Goal: Information Seeking & Learning: Learn about a topic

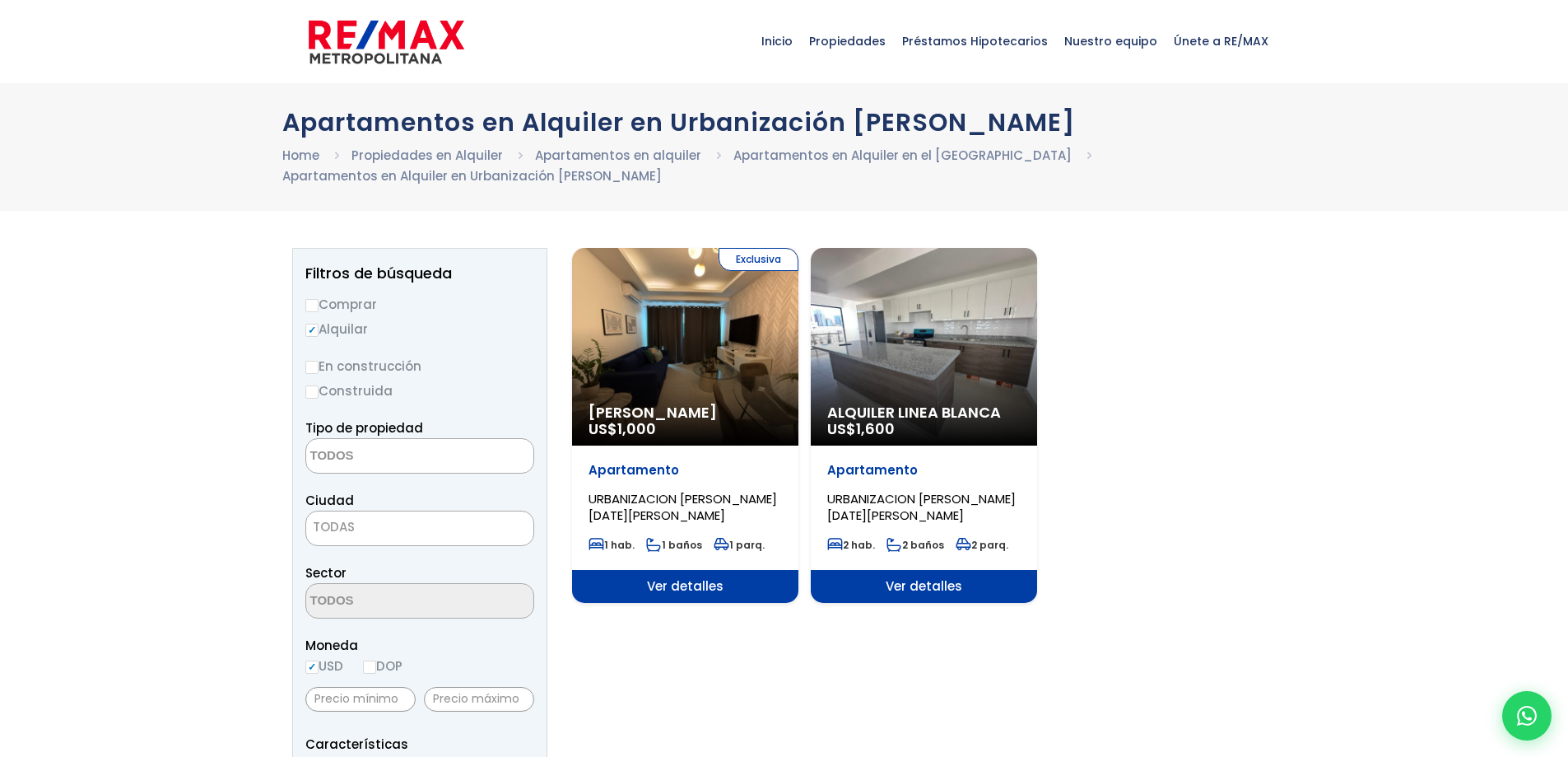
select select
click at [407, 451] on textarea "Search" at bounding box center [386, 456] width 159 height 36
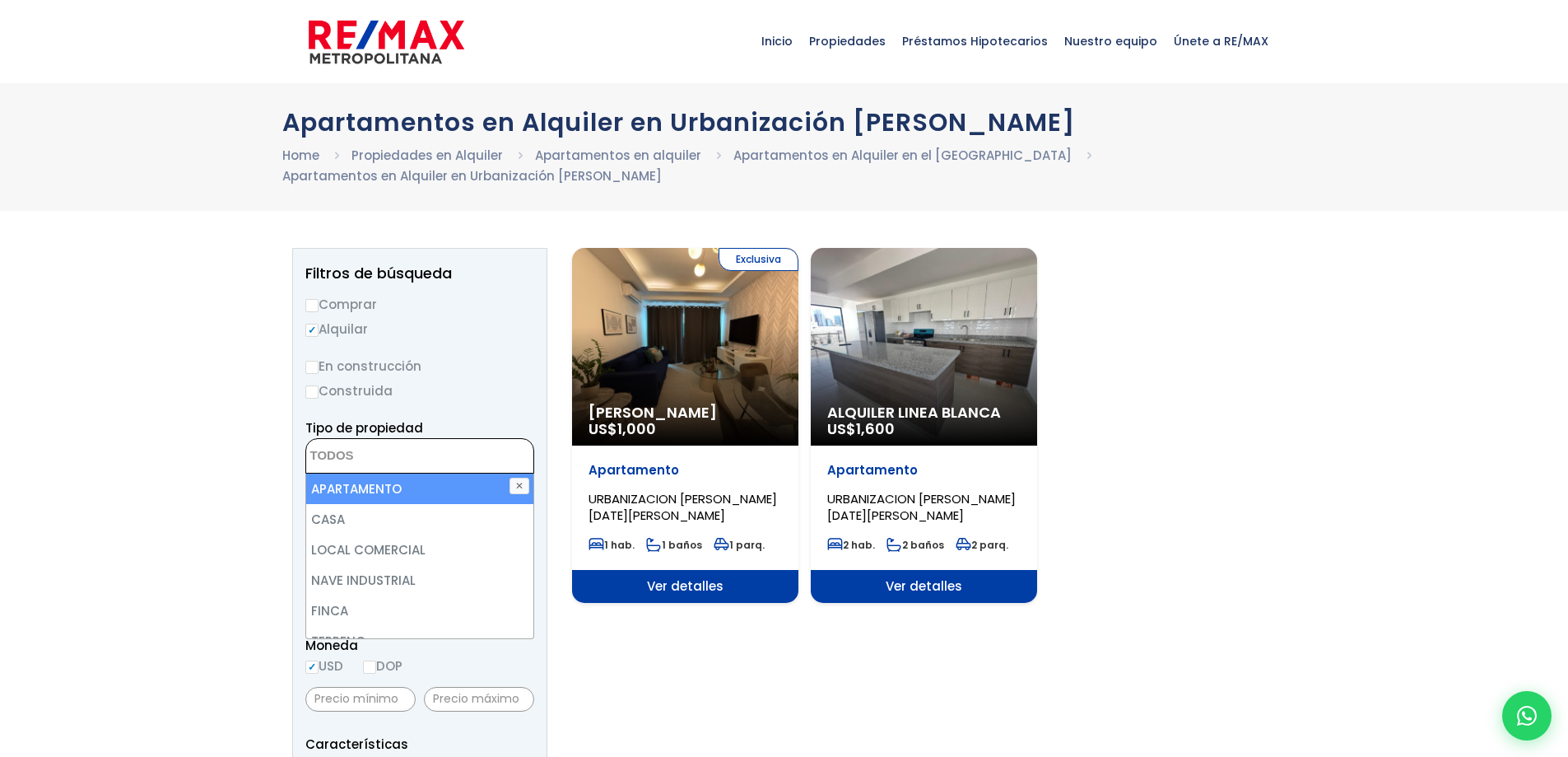
click at [443, 457] on textarea "Search" at bounding box center [386, 456] width 159 height 36
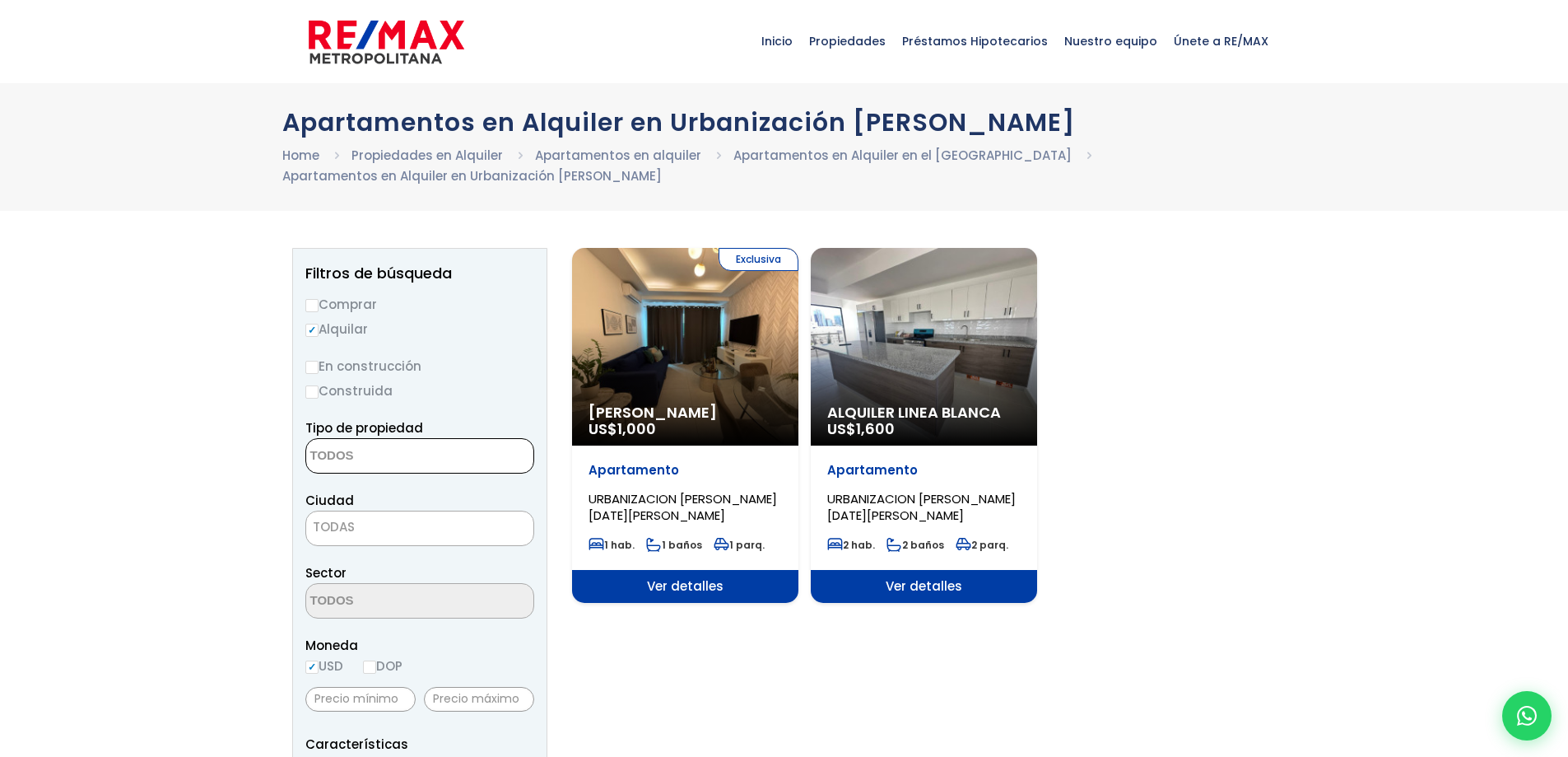
click at [420, 525] on span "TODAS" at bounding box center [420, 527] width 227 height 23
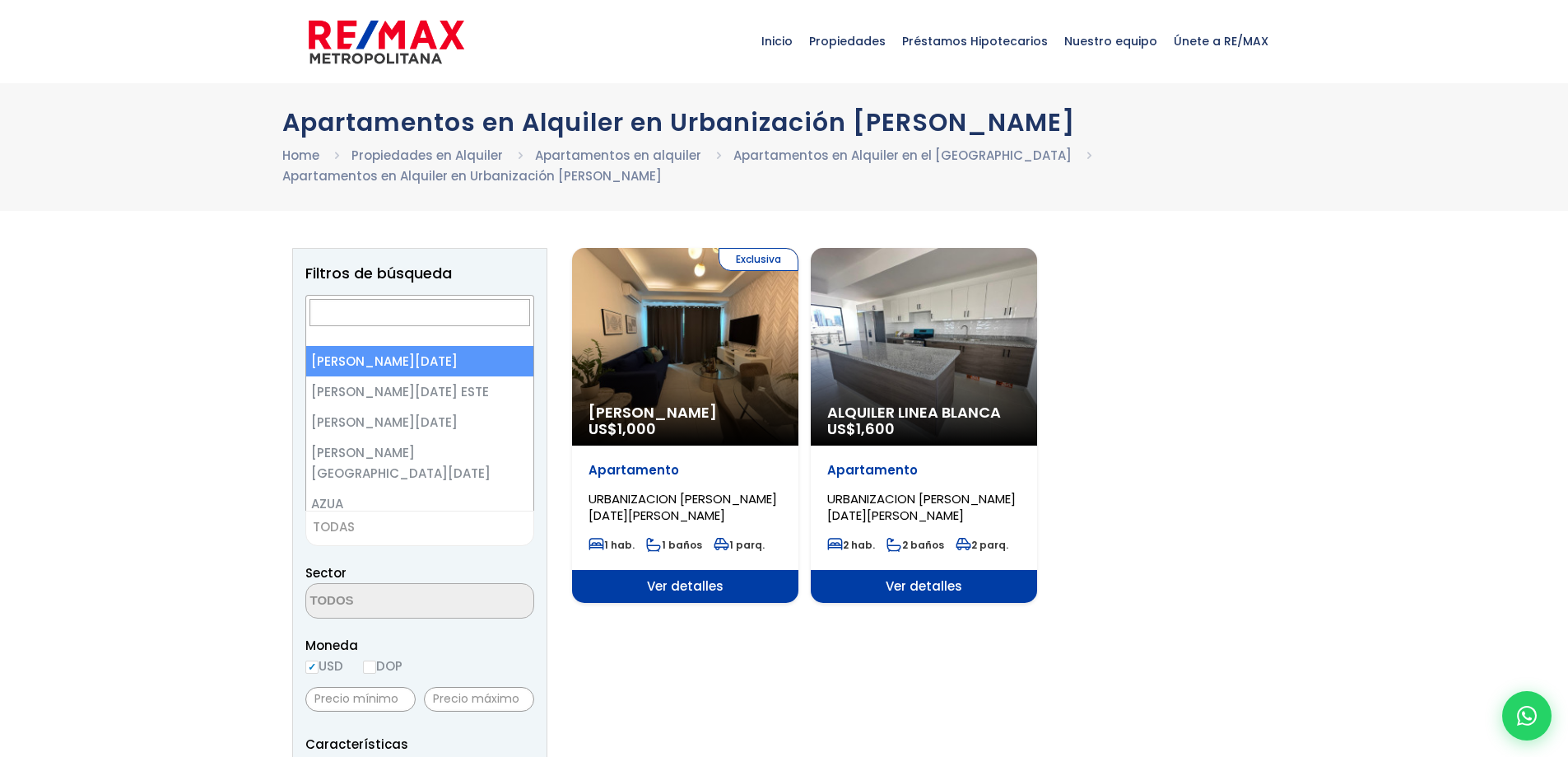
select select "1"
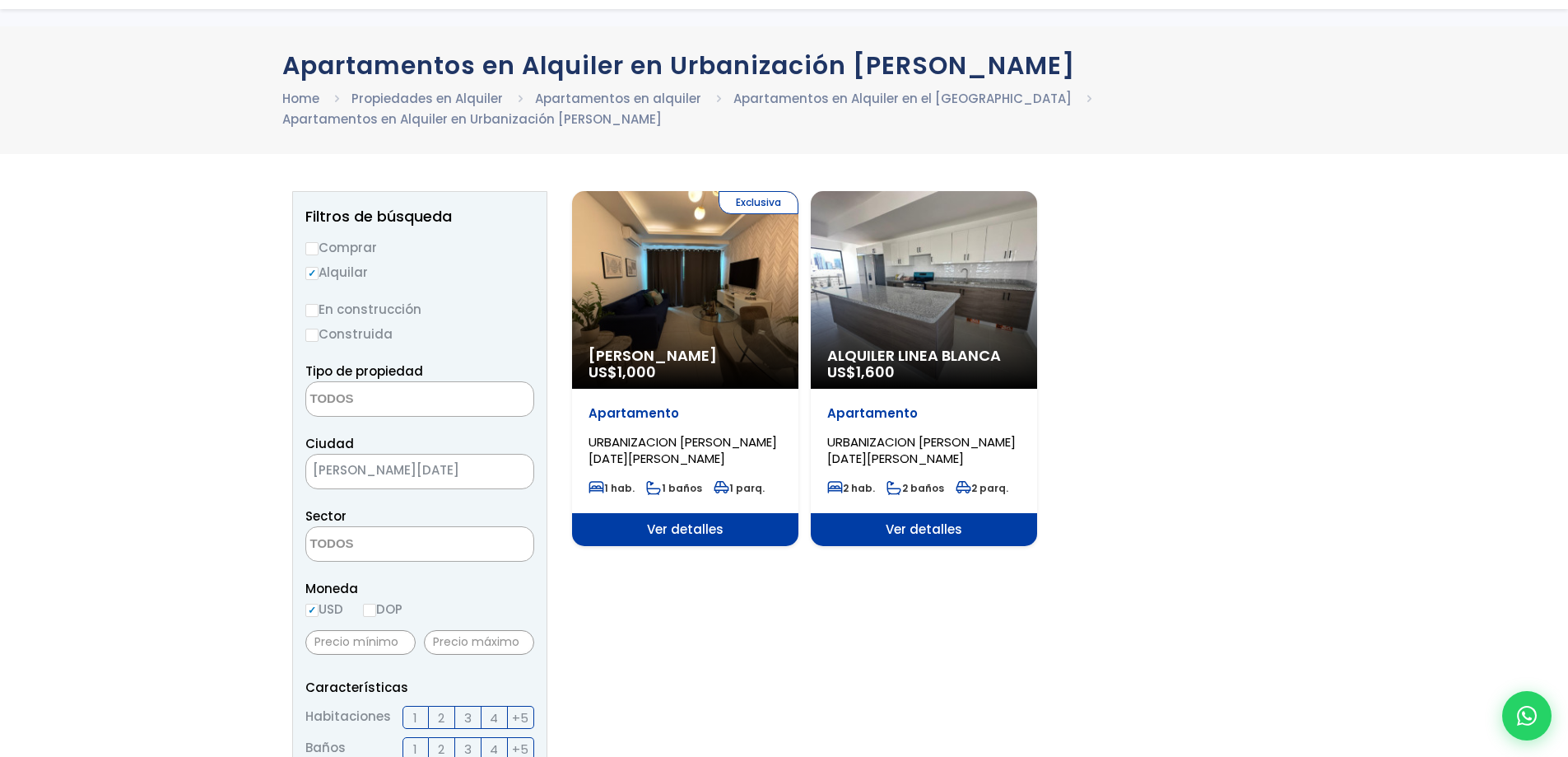
scroll to position [247, 0]
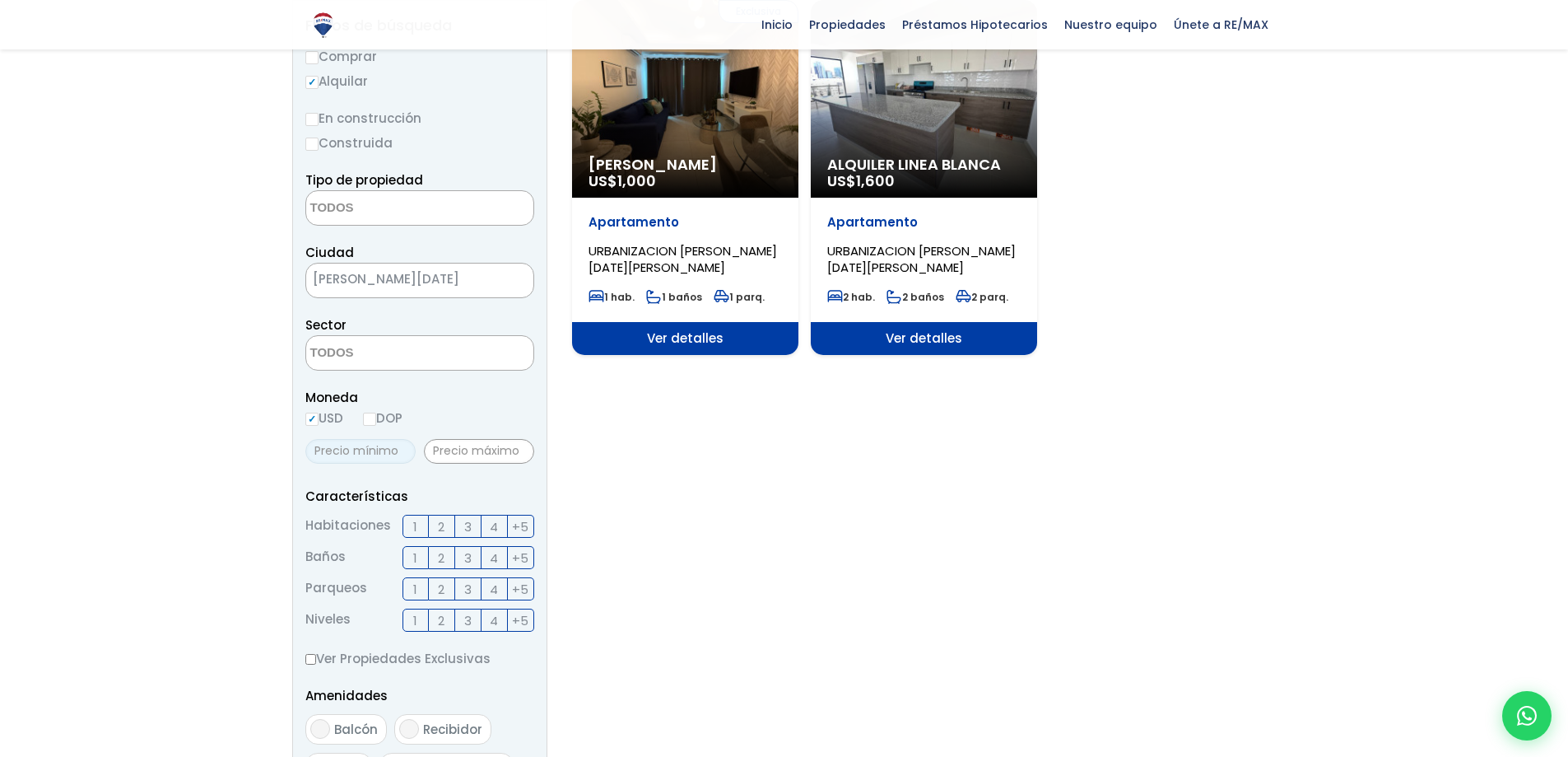
click at [389, 455] on input "text" at bounding box center [360, 451] width 111 height 24
type input "1"
click at [507, 449] on input "text" at bounding box center [479, 451] width 111 height 24
type input "5,000"
click at [881, 576] on section "Exclusiva Alquiler Amueblado US$ 1,000 Apartamento URBANIZACION FERNÁNDEZ, SANT…" at bounding box center [924, 560] width 704 height 1120
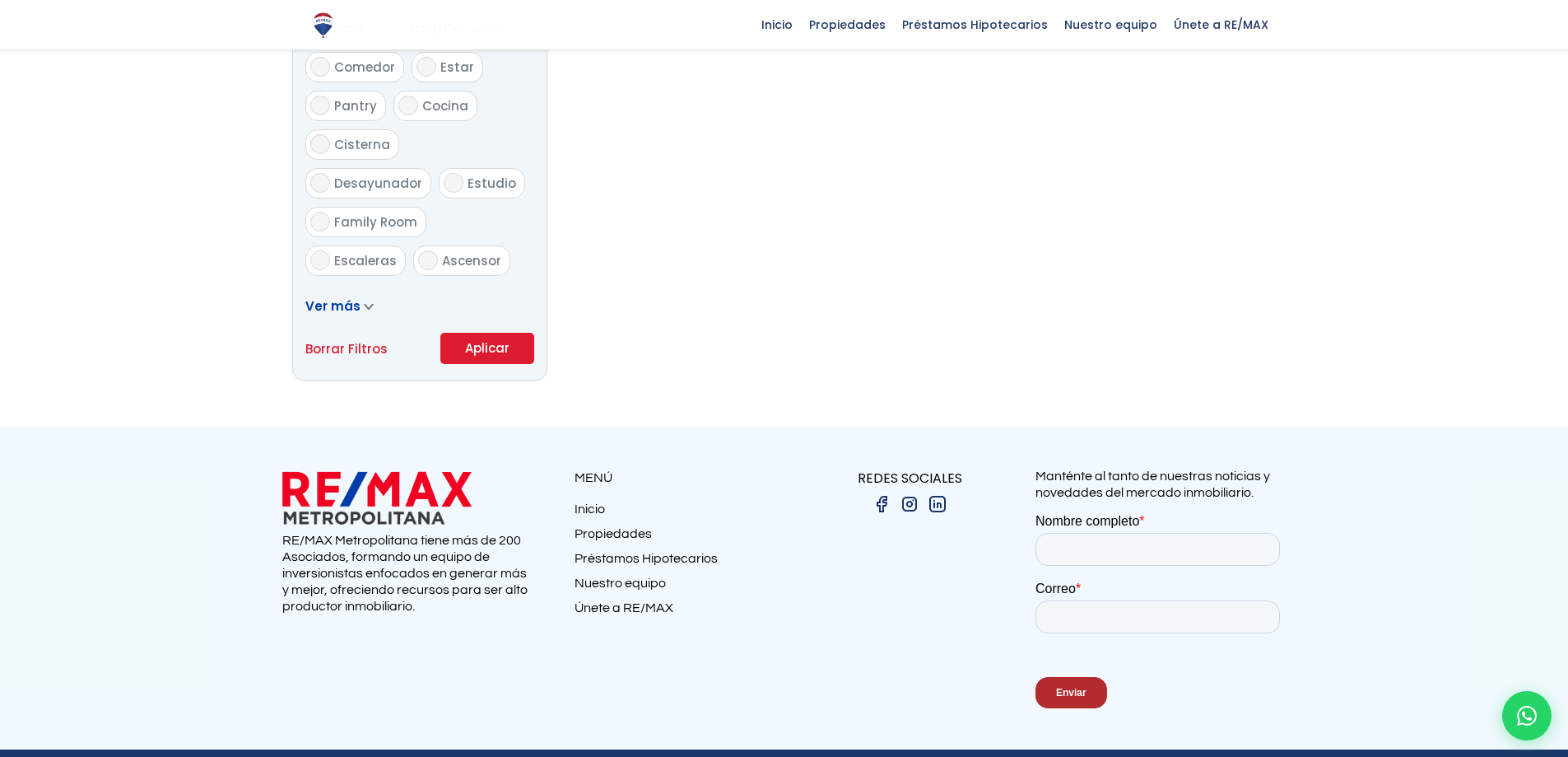
scroll to position [988, 0]
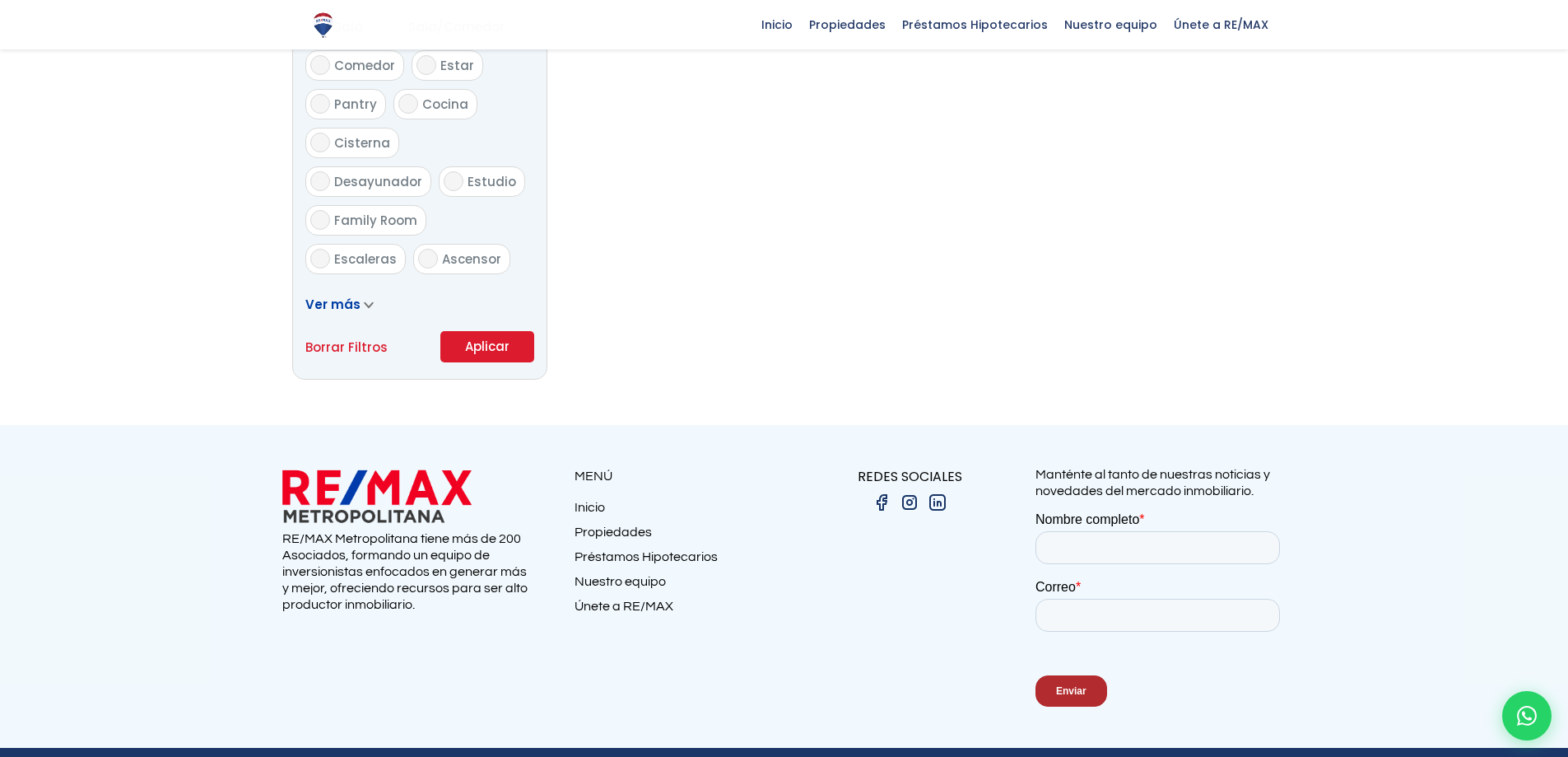
click at [487, 347] on button "Aplicar" at bounding box center [488, 347] width 94 height 31
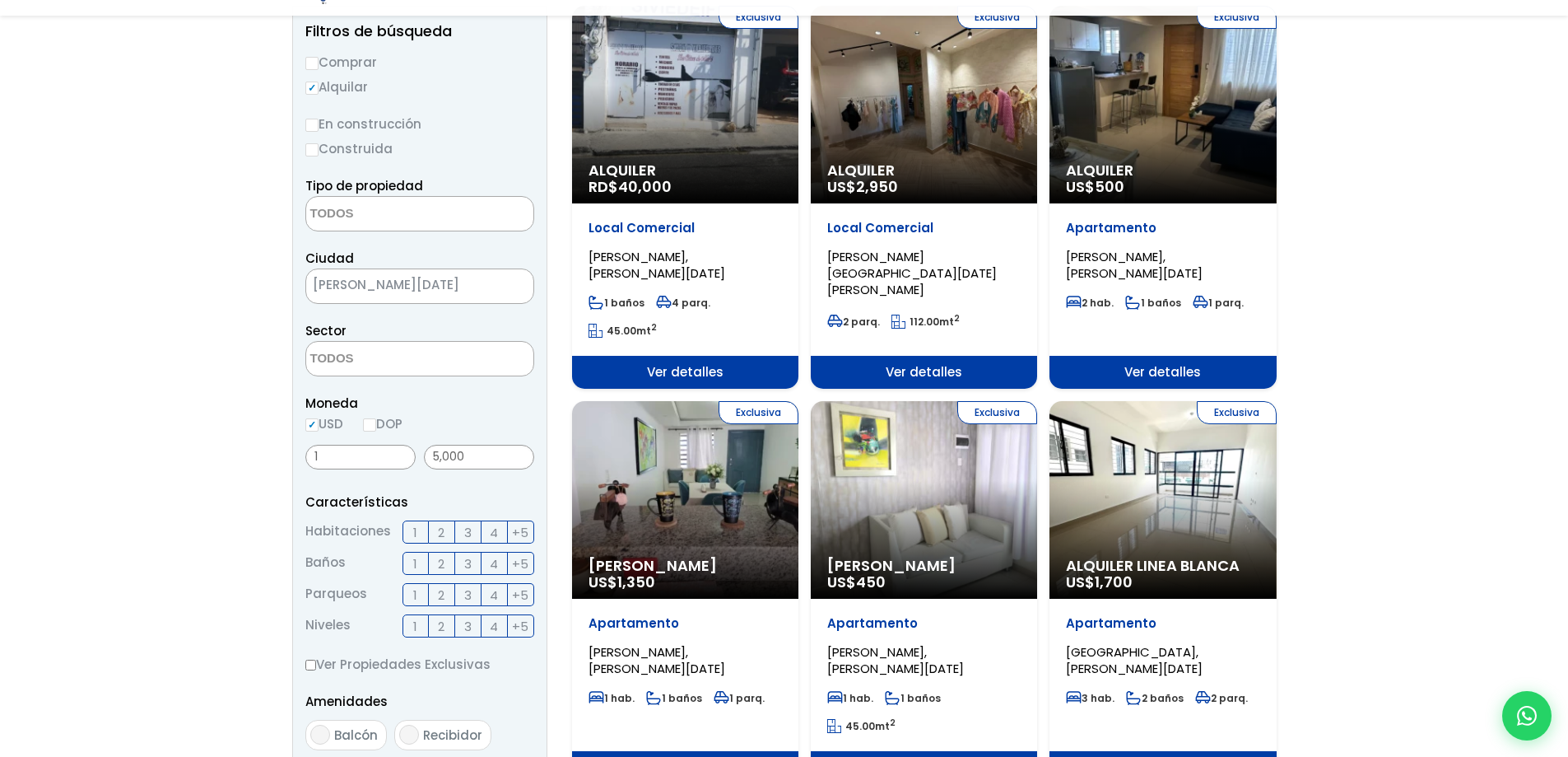
scroll to position [247, 0]
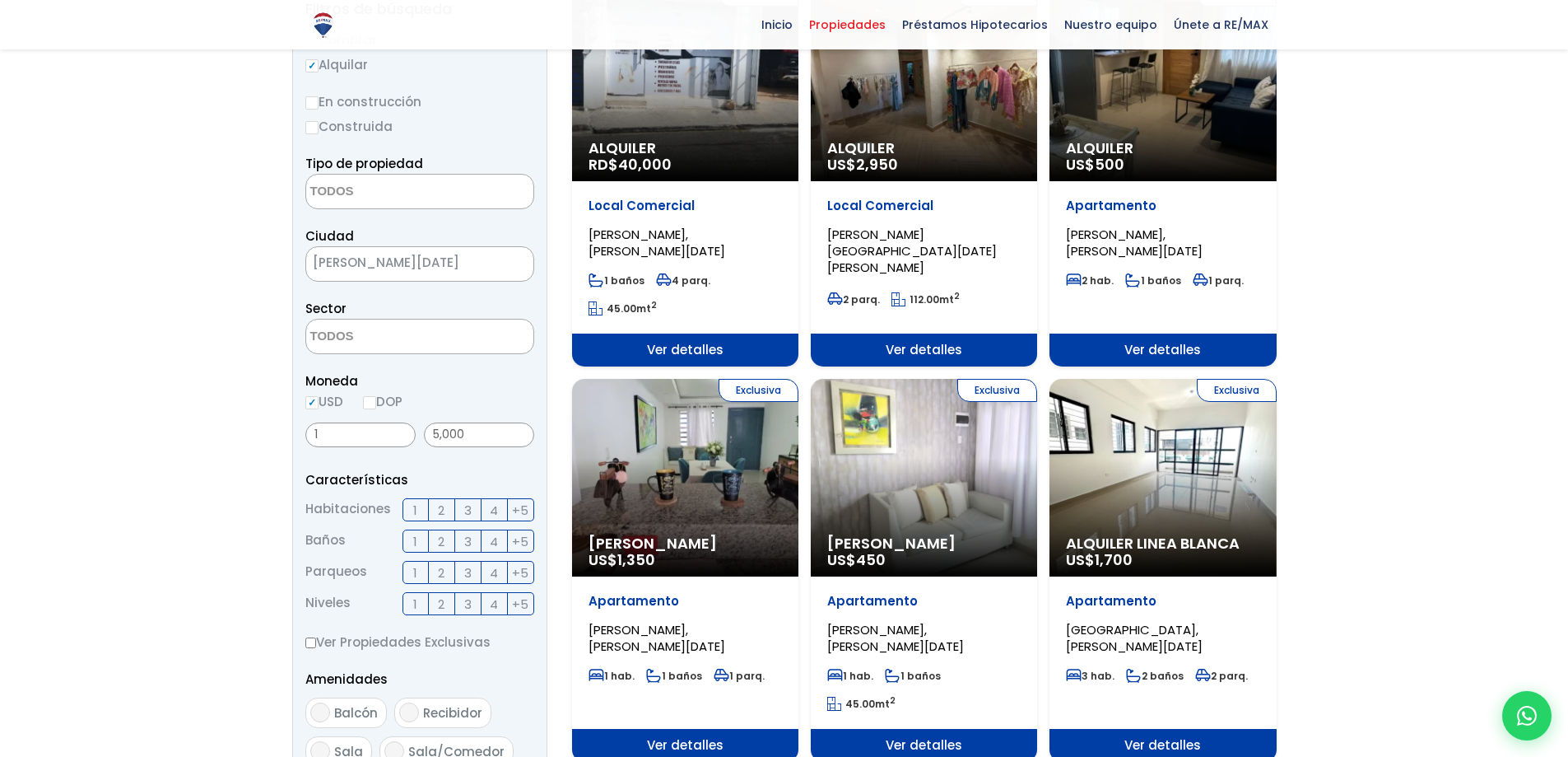
click at [373, 191] on textarea "Search" at bounding box center [386, 192] width 159 height 36
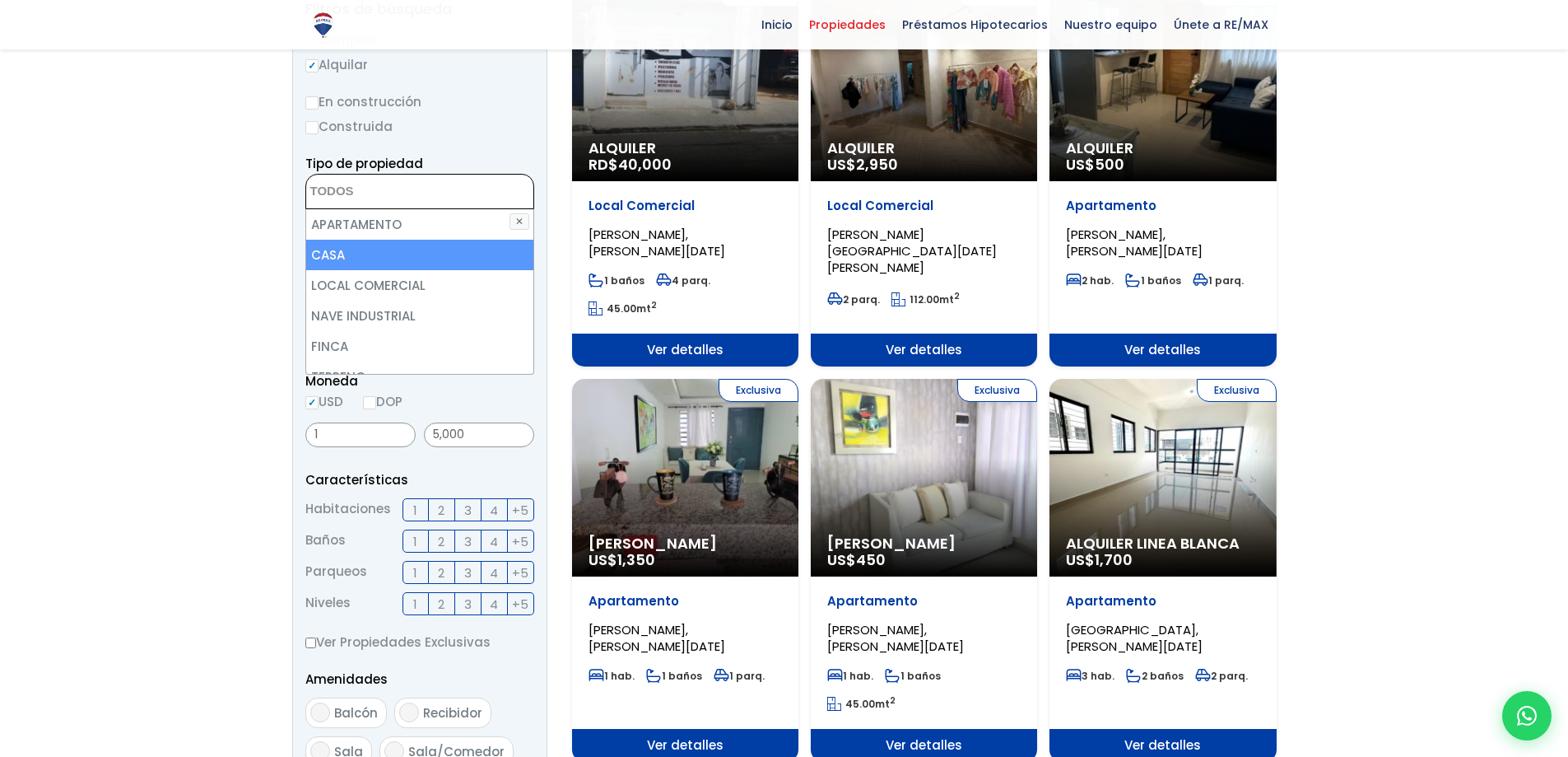
click at [333, 250] on li "CASA" at bounding box center [420, 254] width 227 height 30
select select "house"
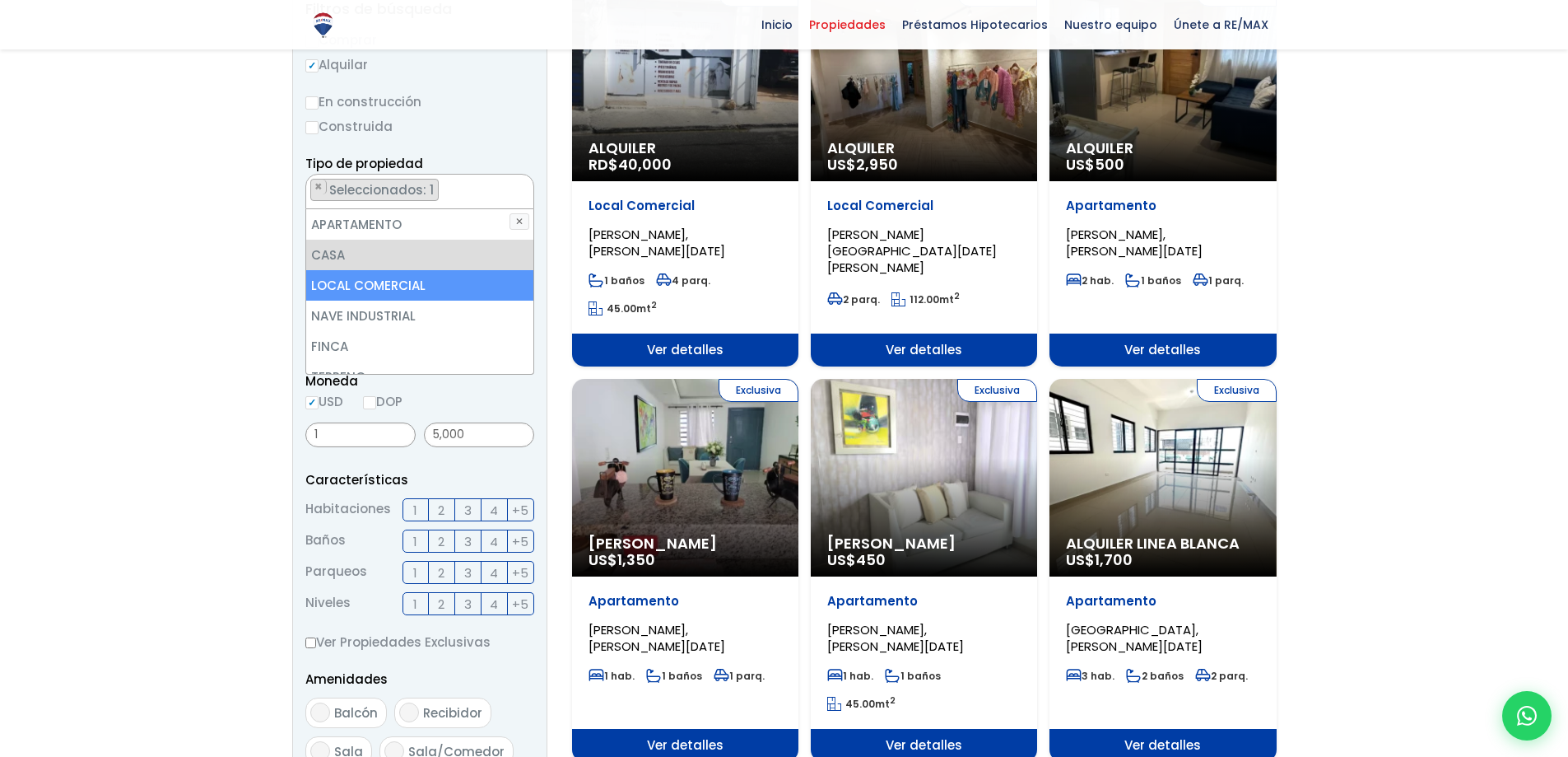
click at [441, 292] on li "LOCAL COMERCIAL" at bounding box center [420, 285] width 227 height 30
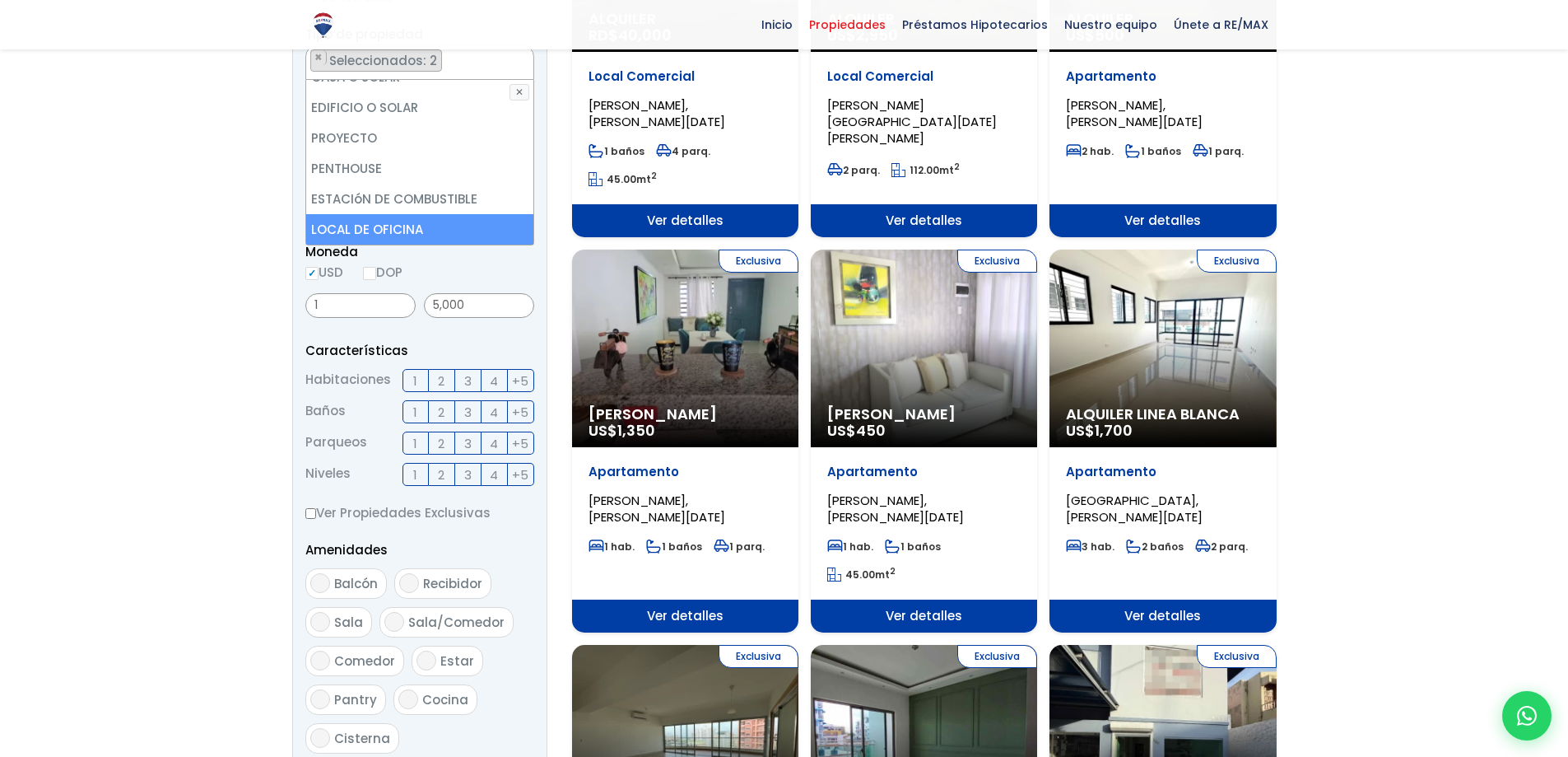
scroll to position [412, 0]
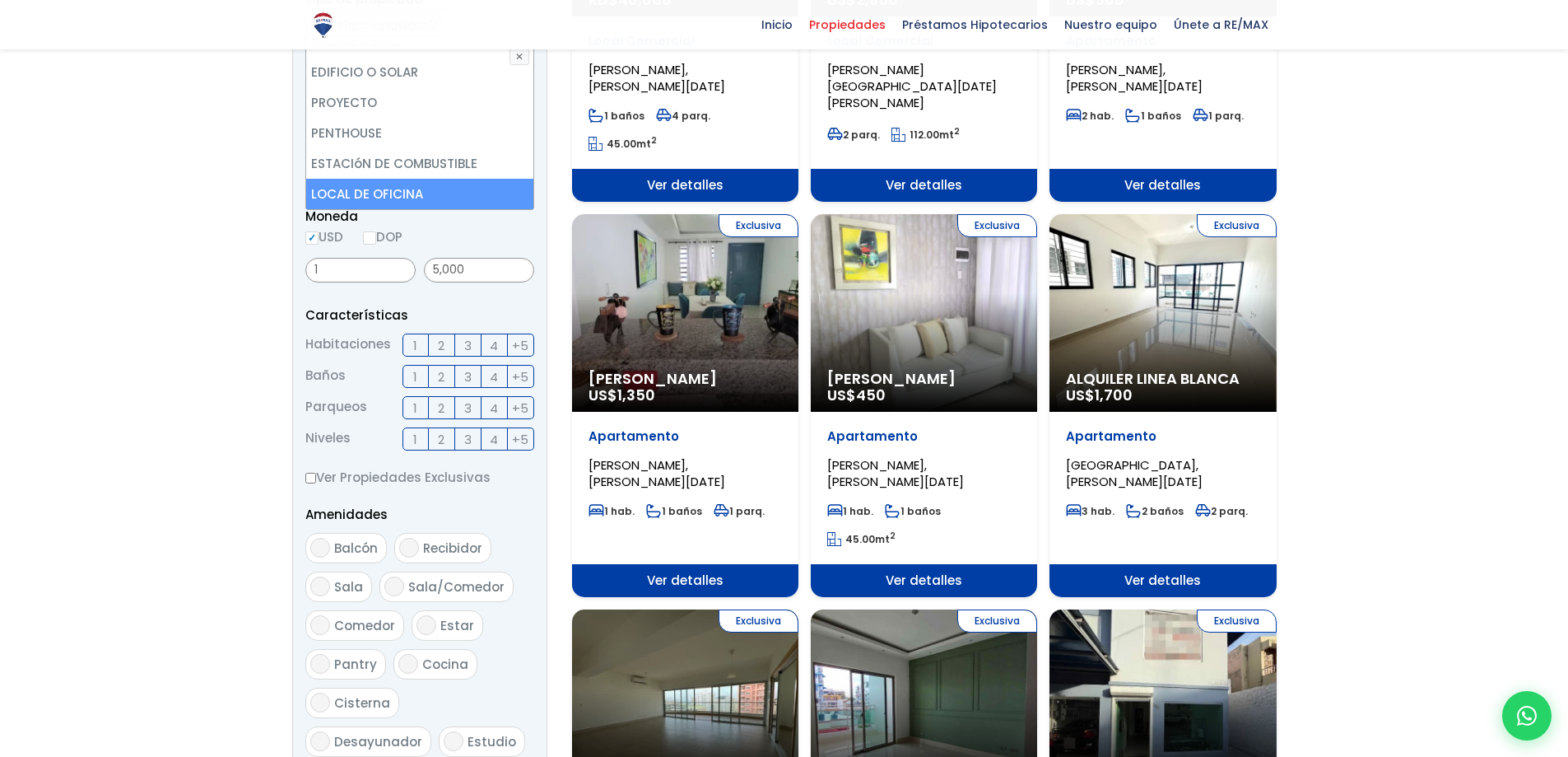
click at [461, 187] on li "LOCAL DE OFICINA" at bounding box center [420, 193] width 227 height 30
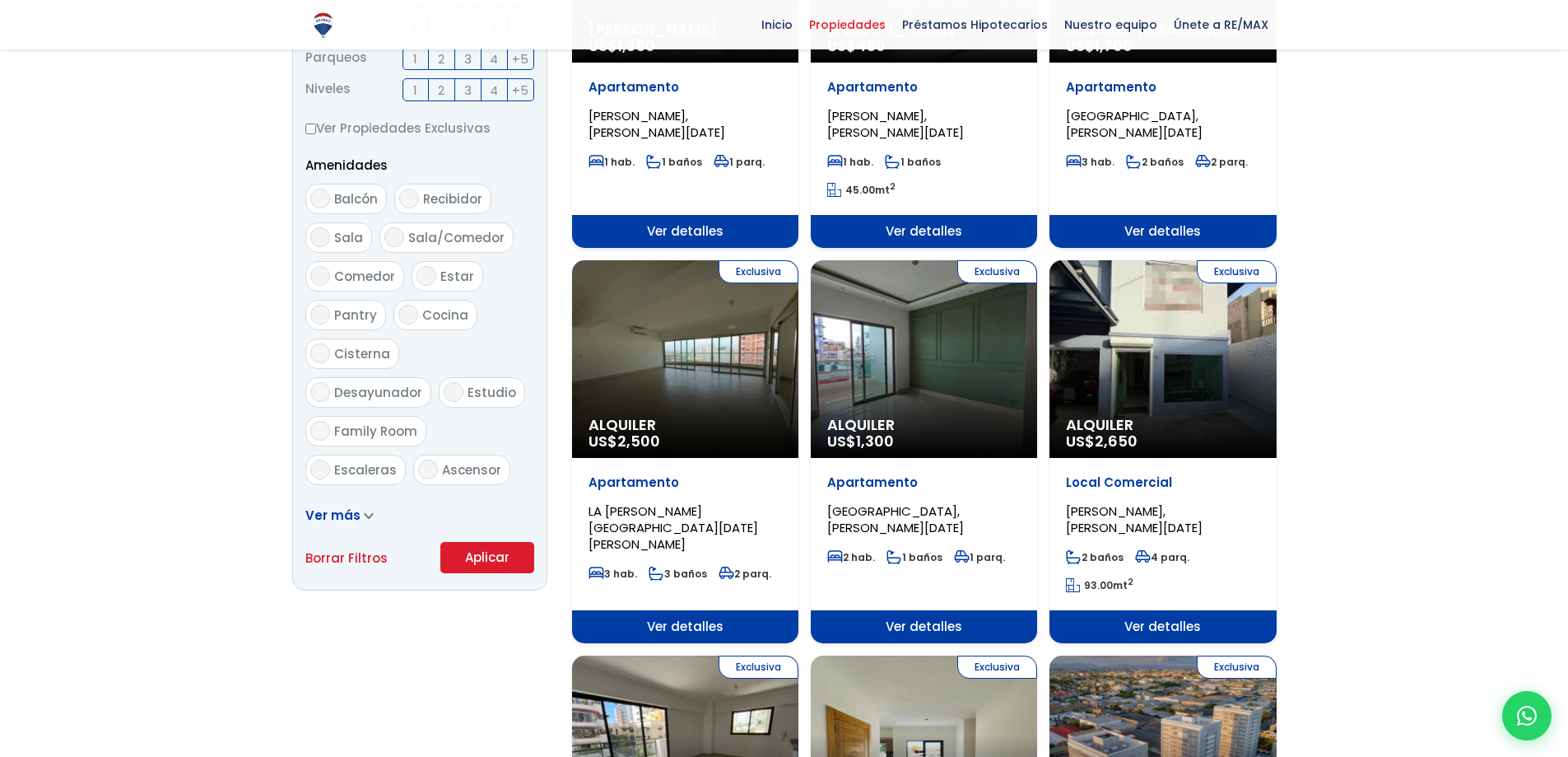
scroll to position [906, 0]
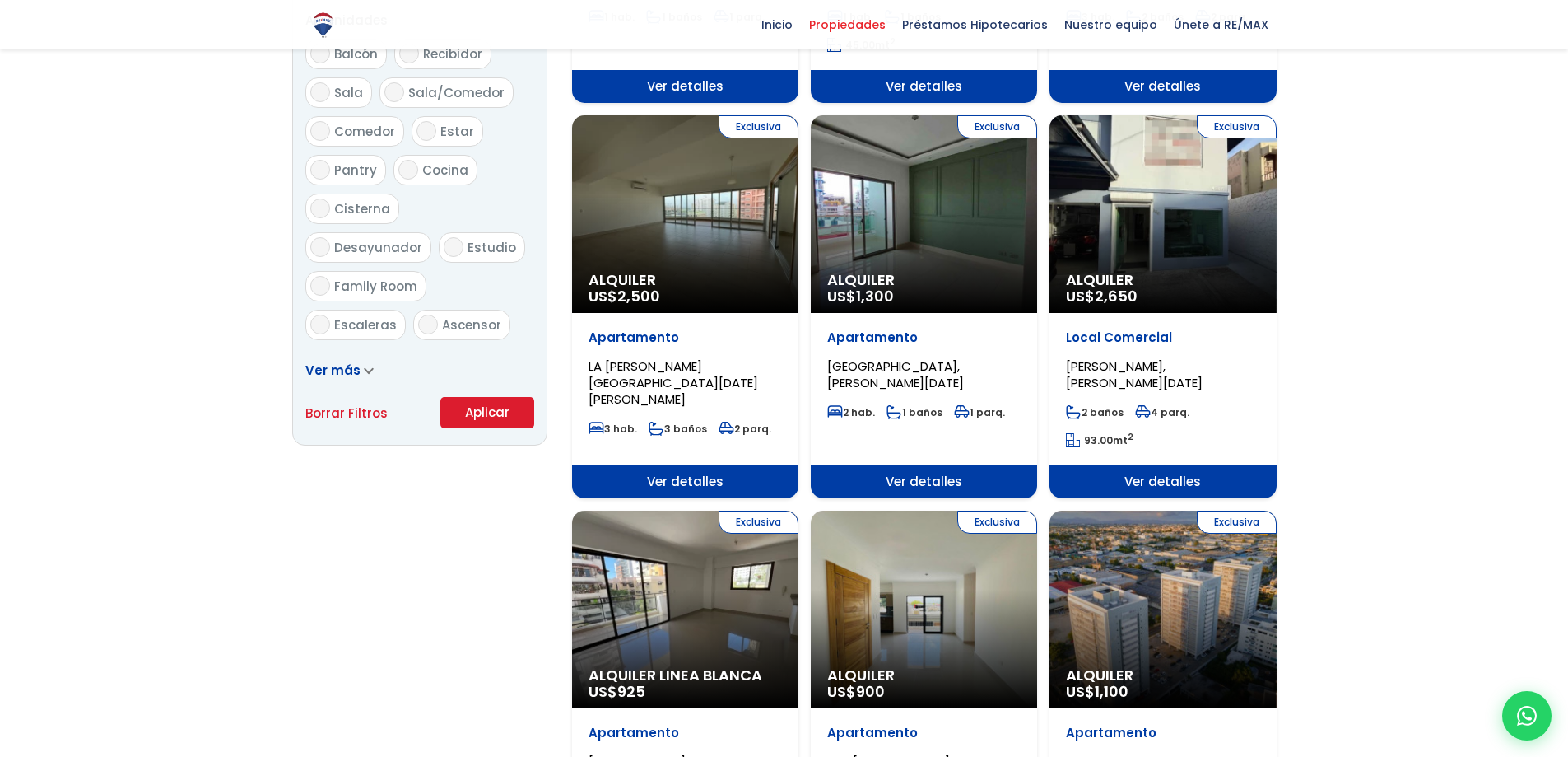
click at [453, 412] on button "Aplicar" at bounding box center [488, 413] width 94 height 31
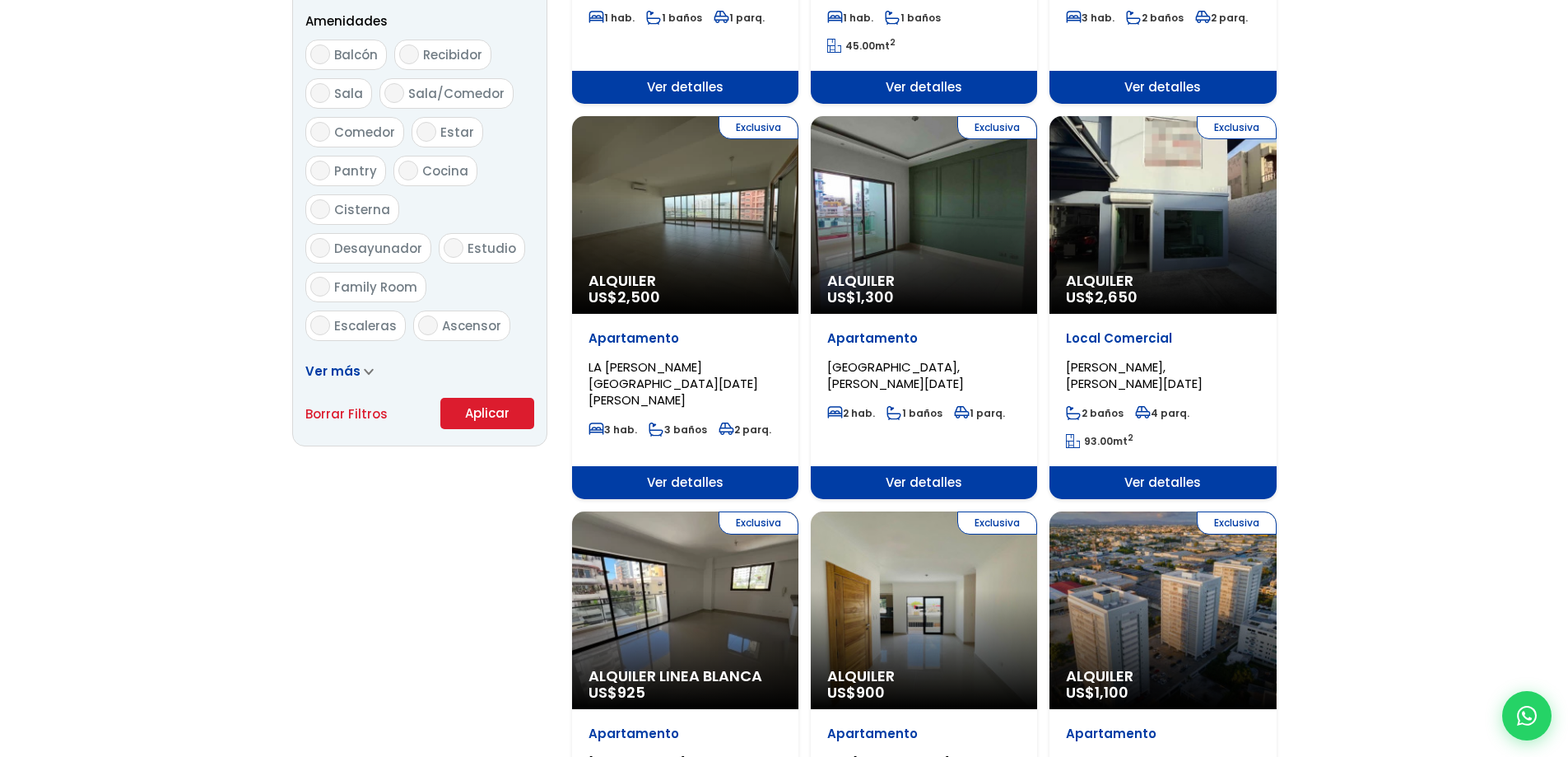
scroll to position [10, 0]
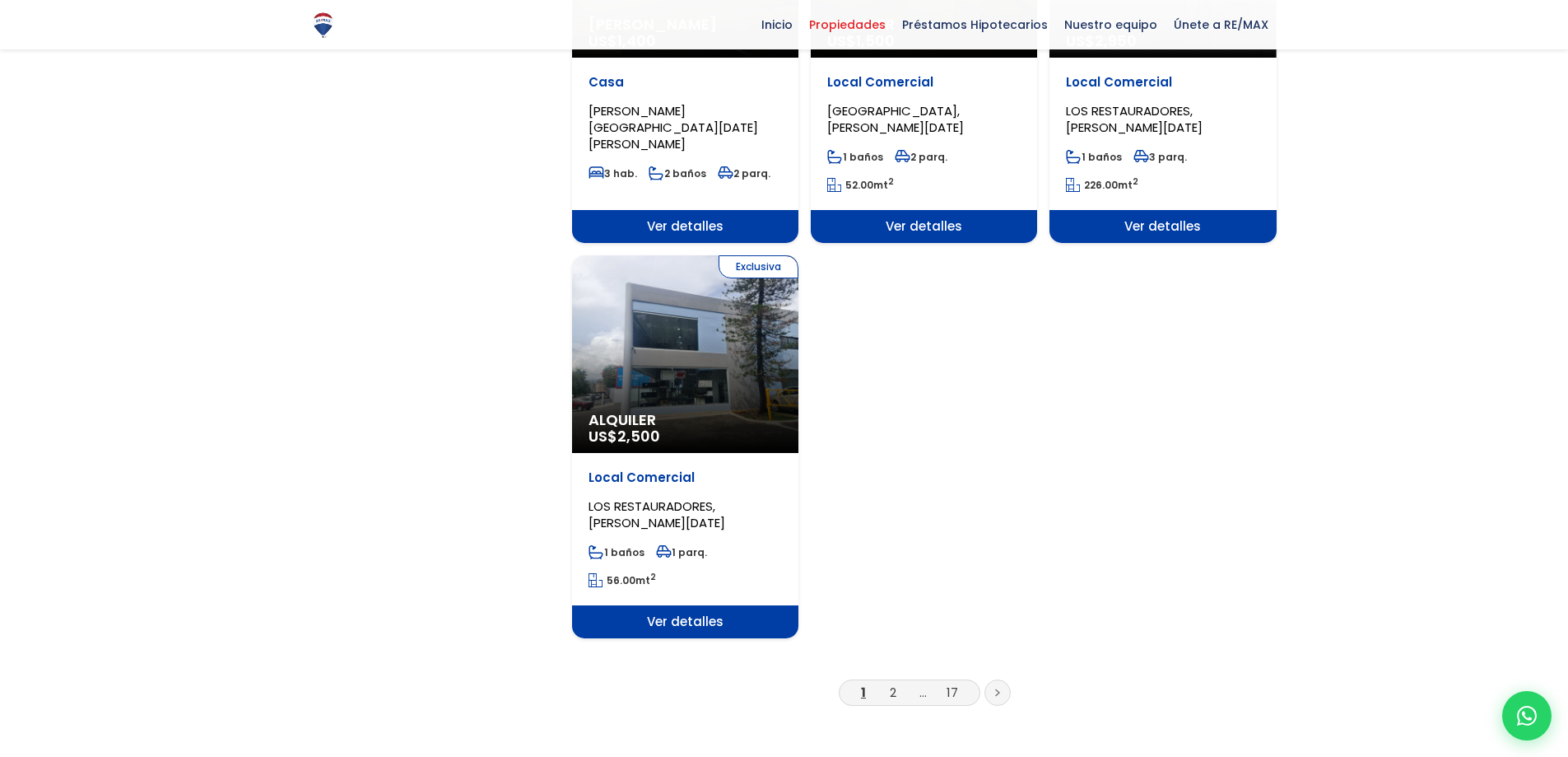
scroll to position [2223, 0]
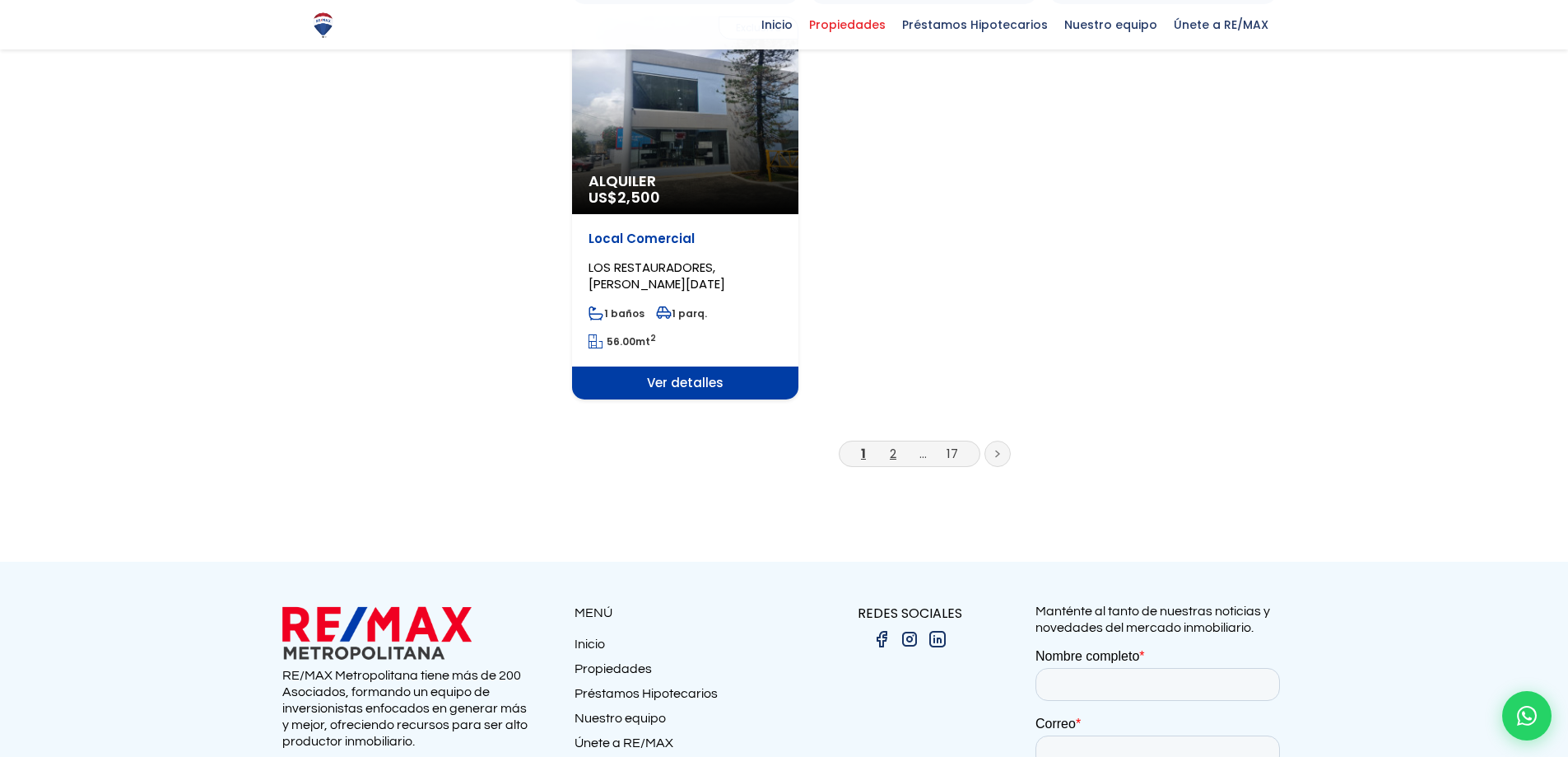
click at [892, 444] on link "2" at bounding box center [893, 453] width 7 height 17
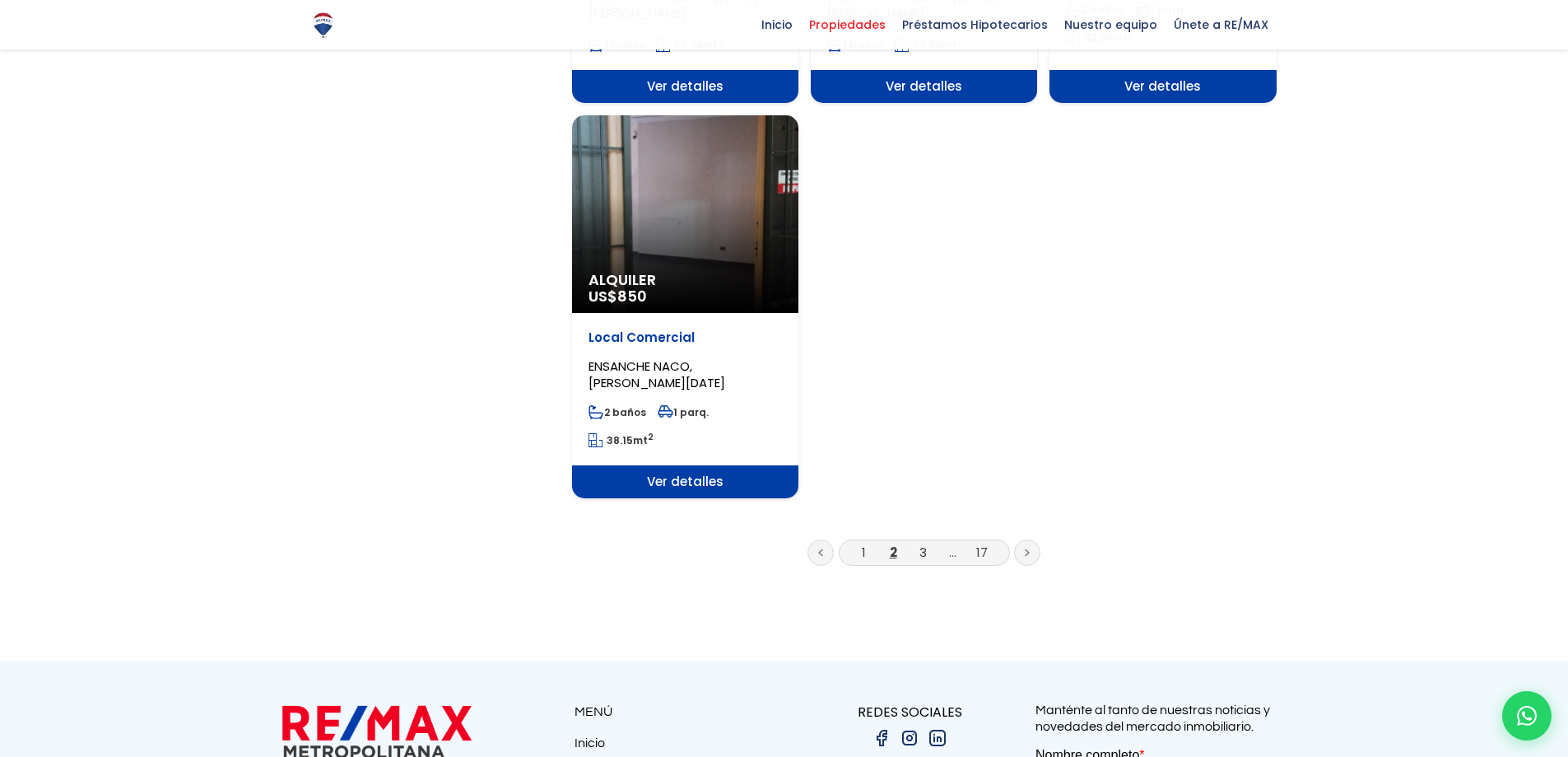
scroll to position [2140, 0]
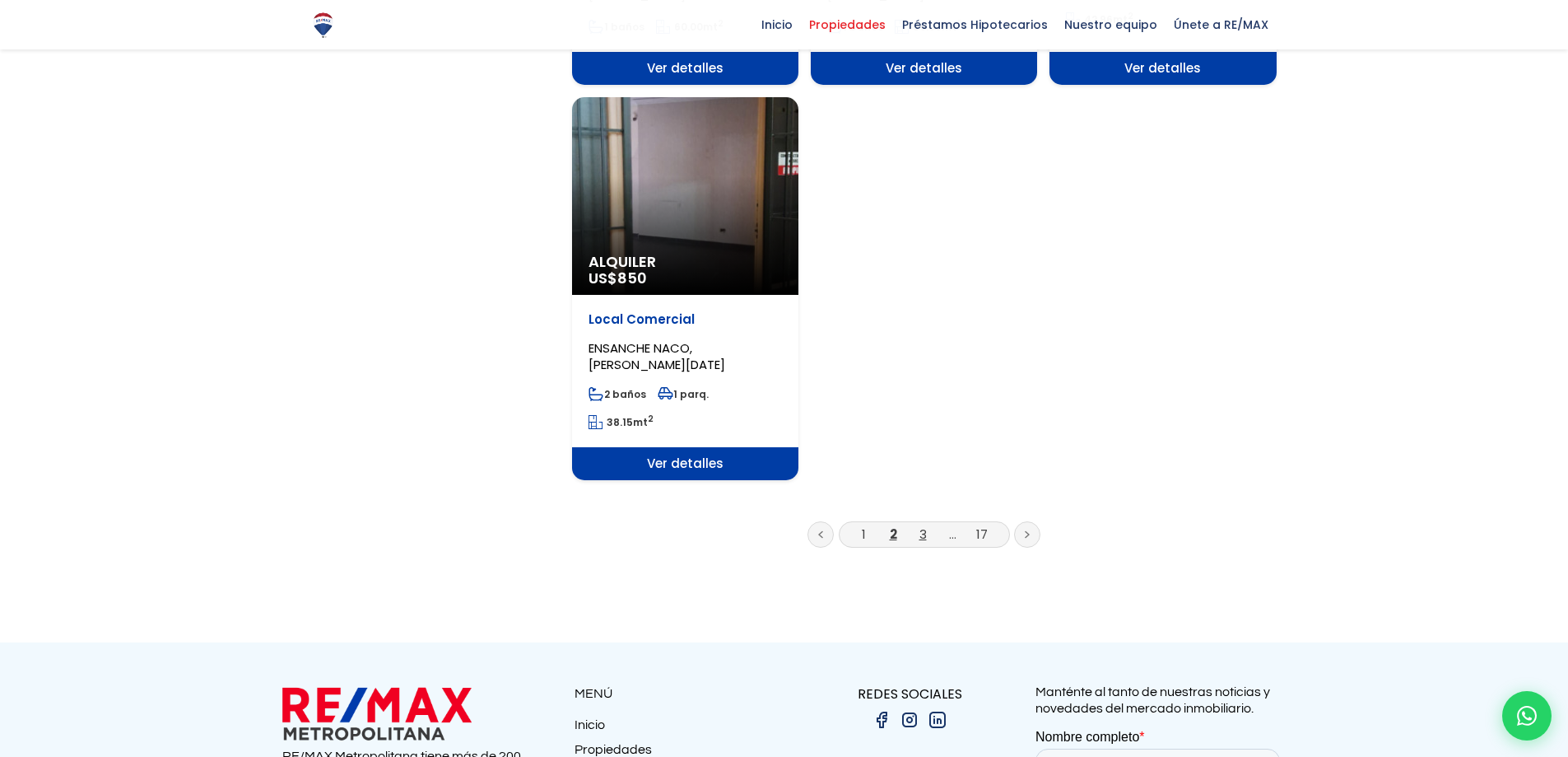
click at [923, 525] on link "3" at bounding box center [923, 534] width 8 height 17
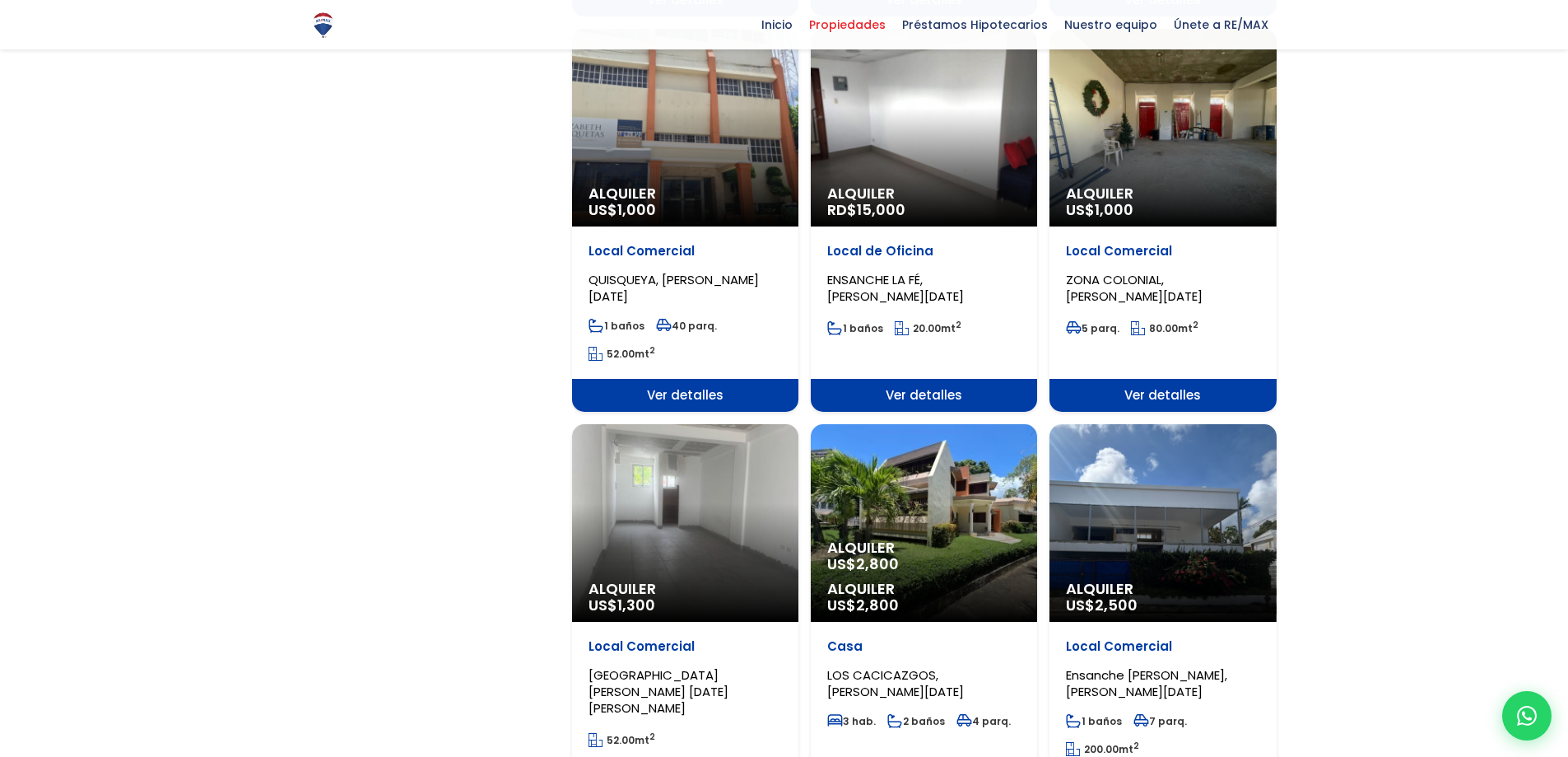
scroll to position [1565, 0]
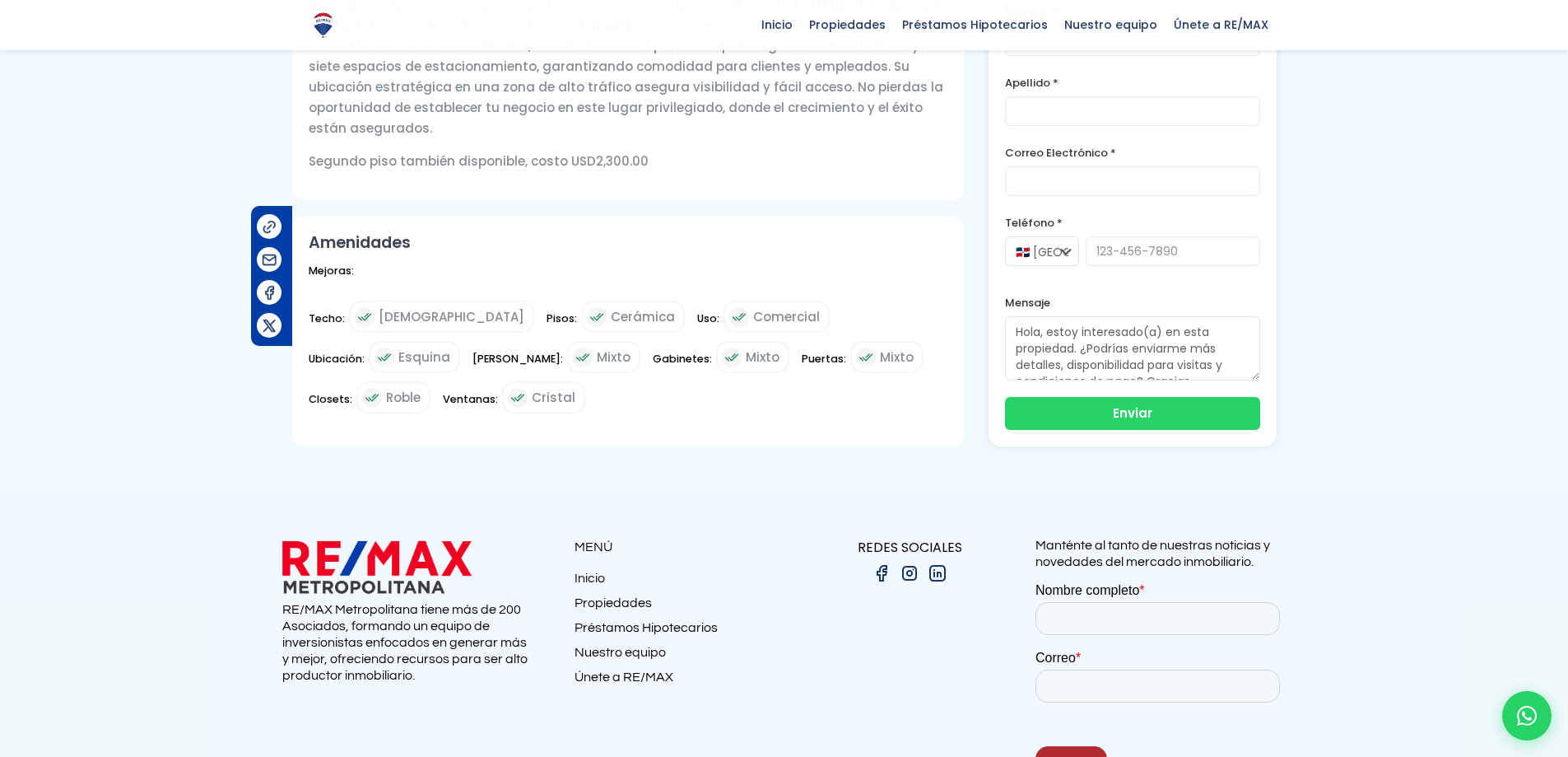
scroll to position [718, 0]
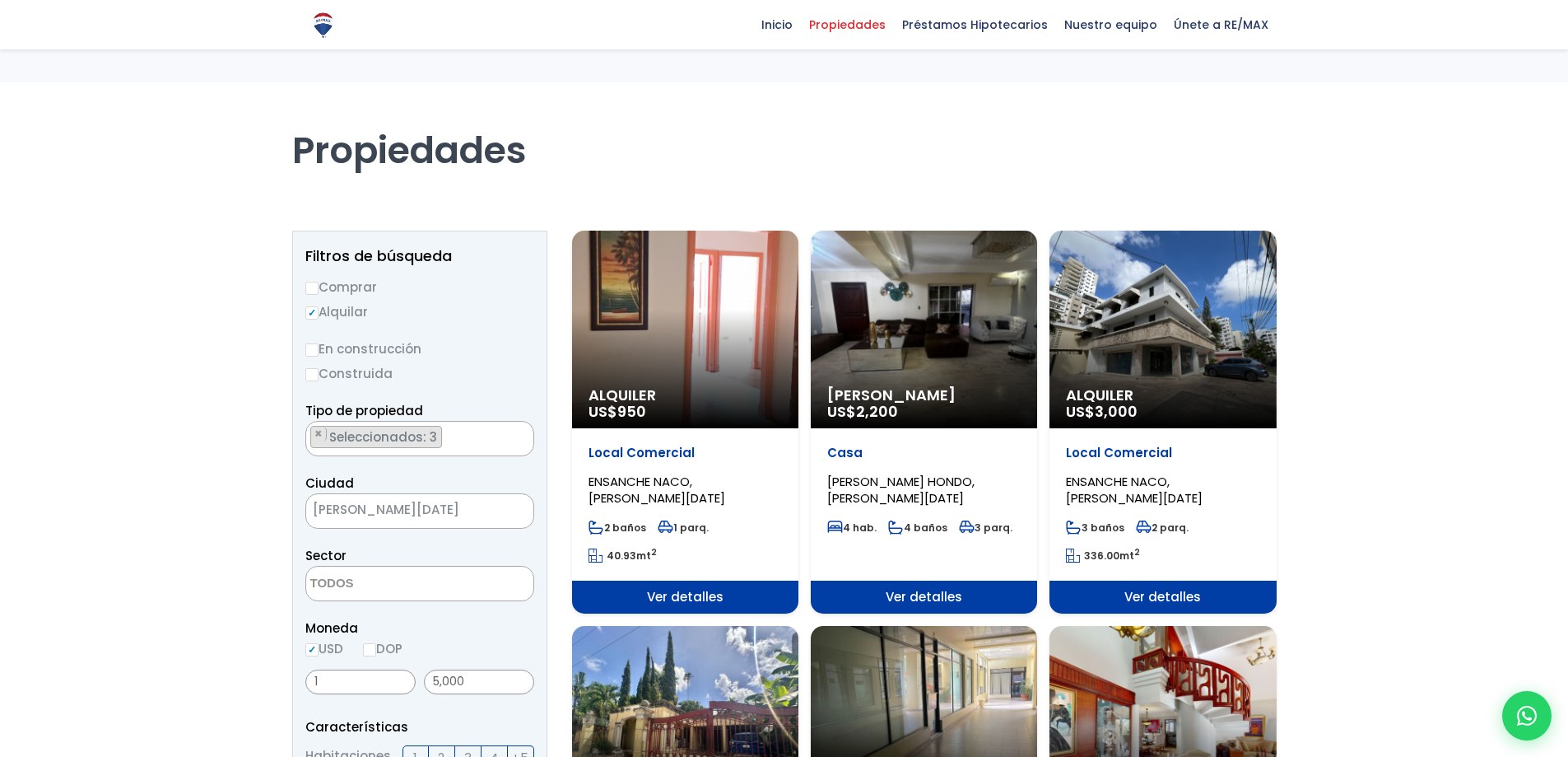
select select
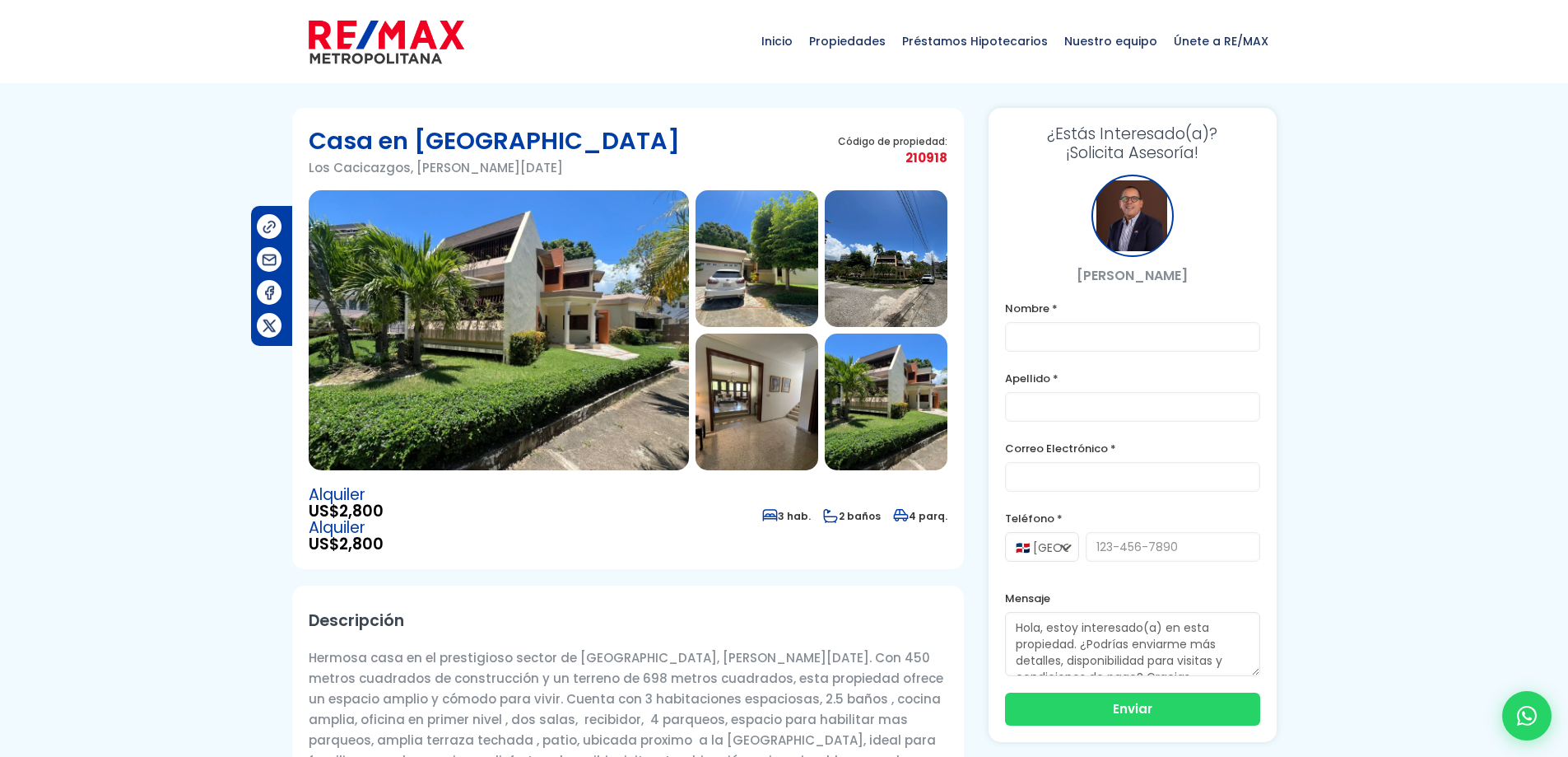
drag, startPoint x: 576, startPoint y: 311, endPoint x: 596, endPoint y: 313, distance: 20.1
click at [576, 312] on img at bounding box center [498, 329] width 380 height 280
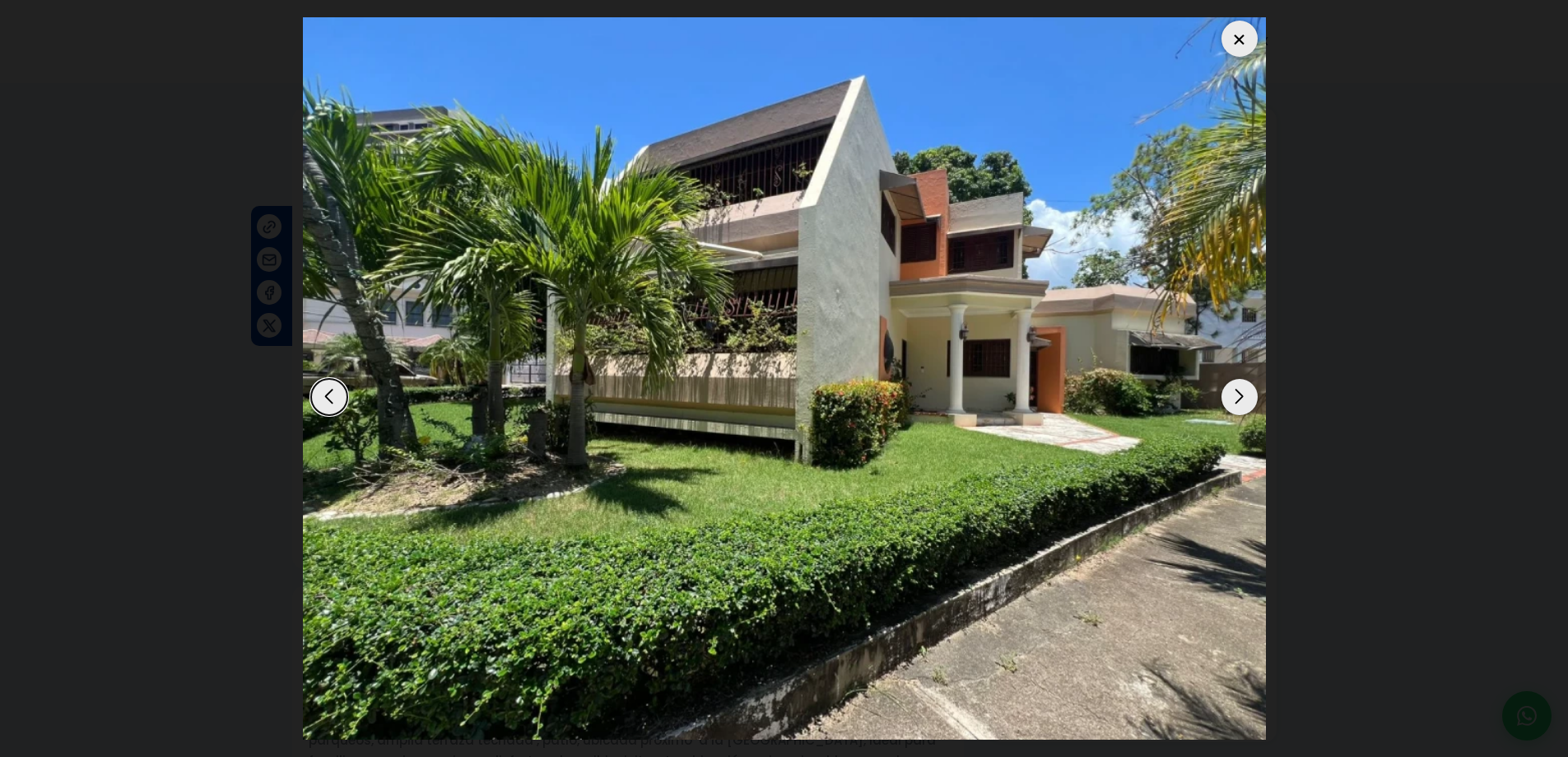
click at [1239, 393] on div "Next slide" at bounding box center [1240, 397] width 37 height 37
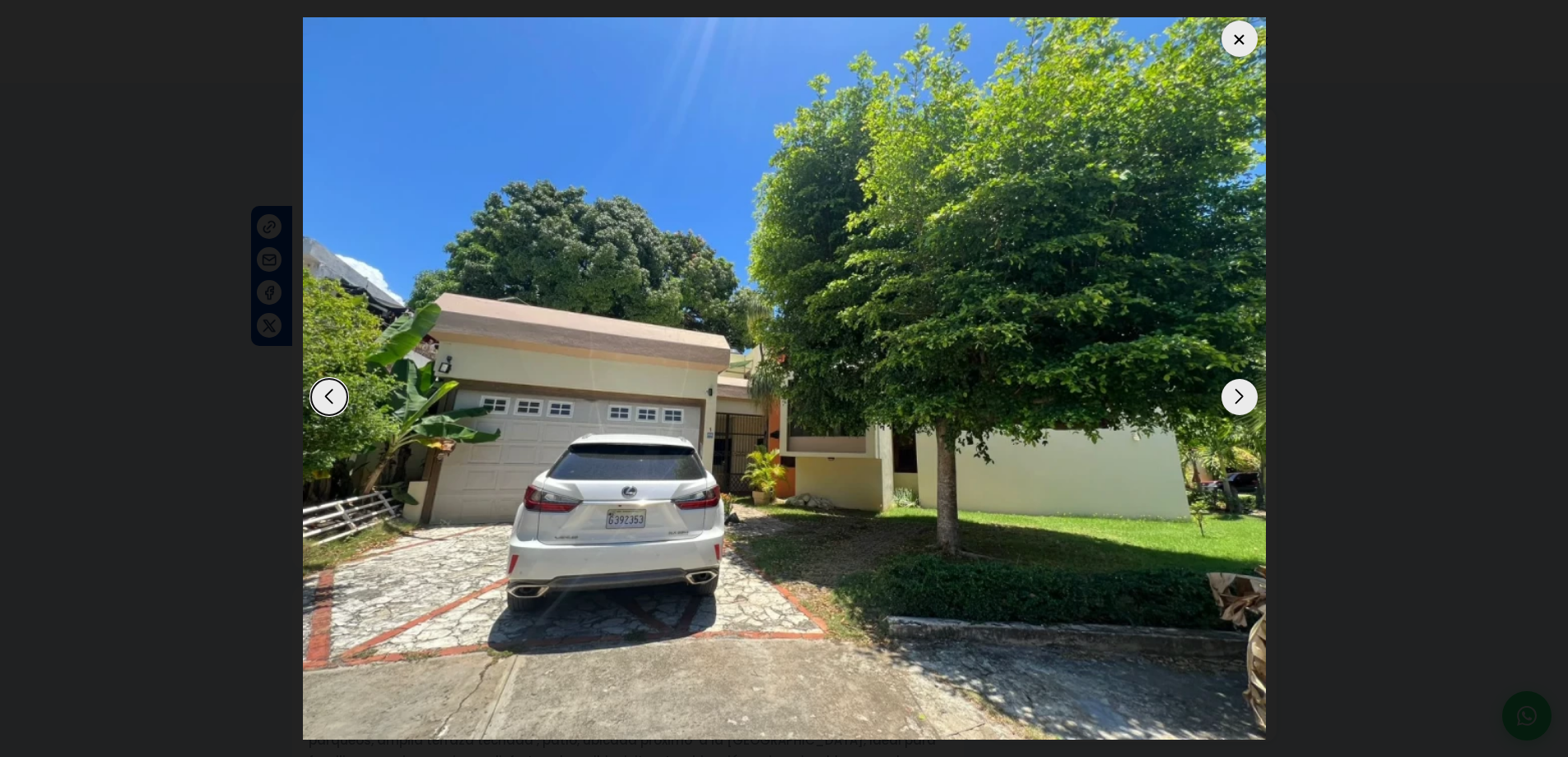
click at [1239, 393] on div "Next slide" at bounding box center [1240, 397] width 37 height 37
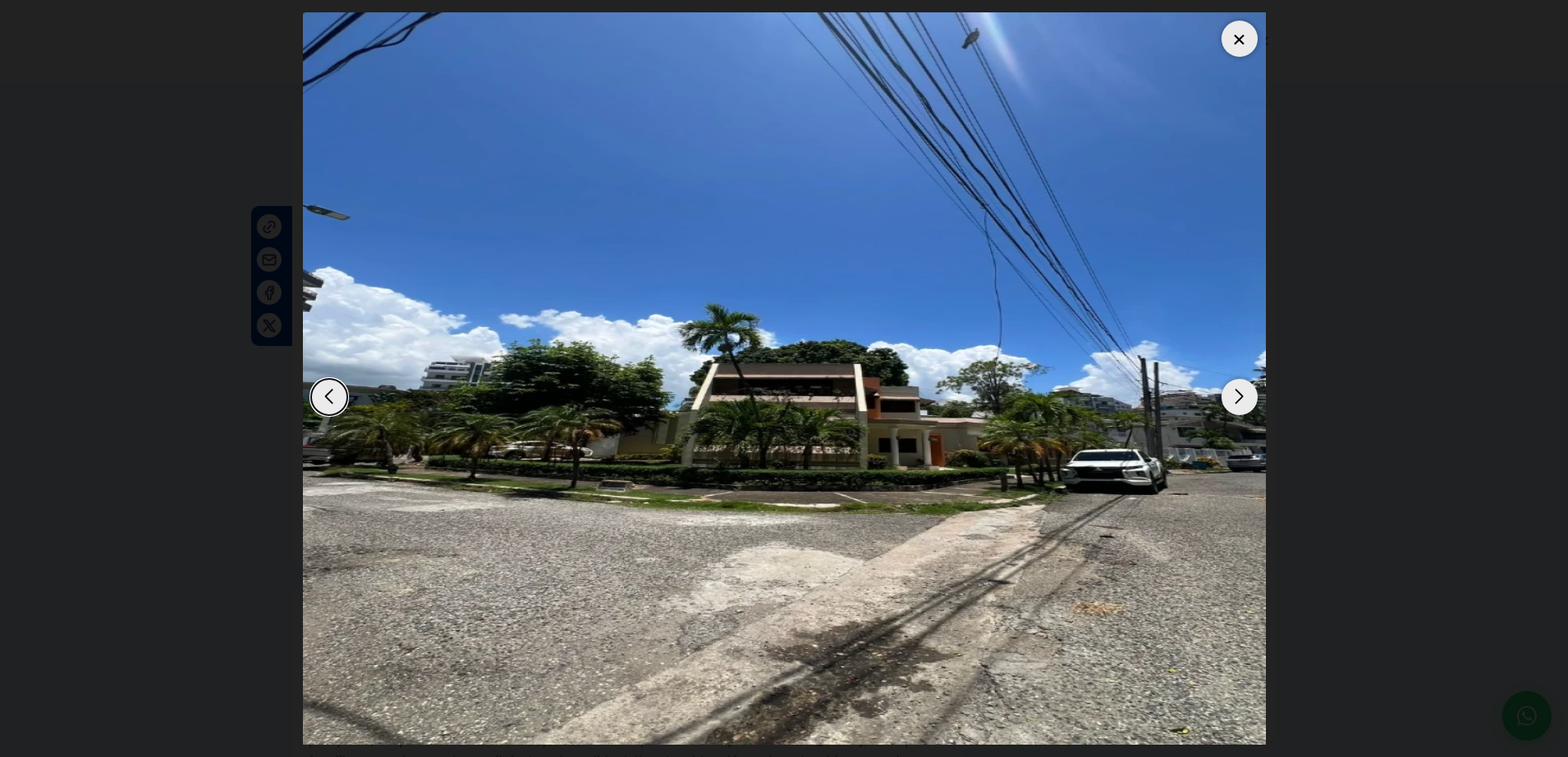
click at [1239, 393] on div "Next slide" at bounding box center [1240, 397] width 37 height 37
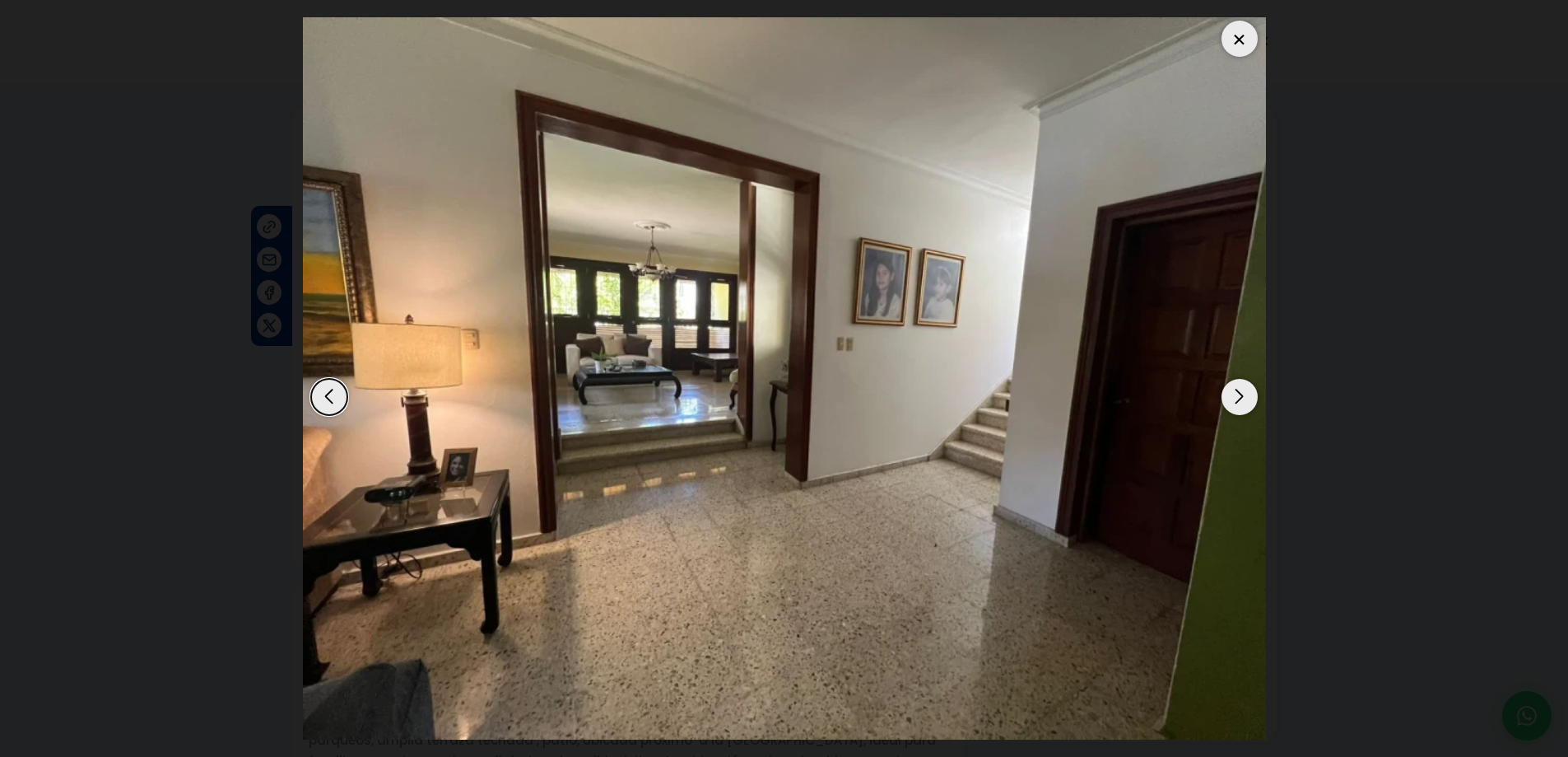
click at [1239, 393] on div "Next slide" at bounding box center [1240, 397] width 37 height 37
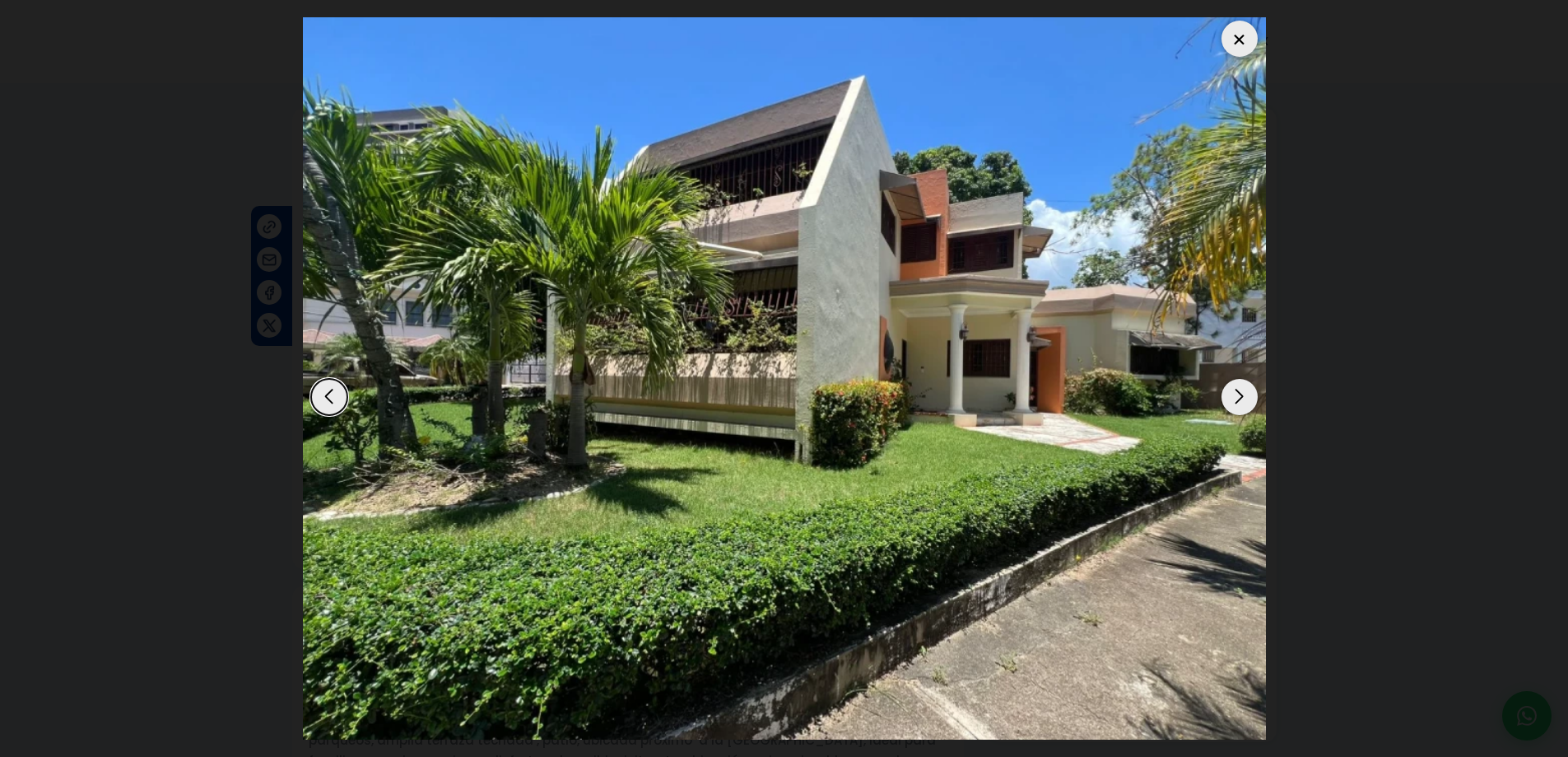
click at [1239, 393] on div "Next slide" at bounding box center [1240, 397] width 37 height 37
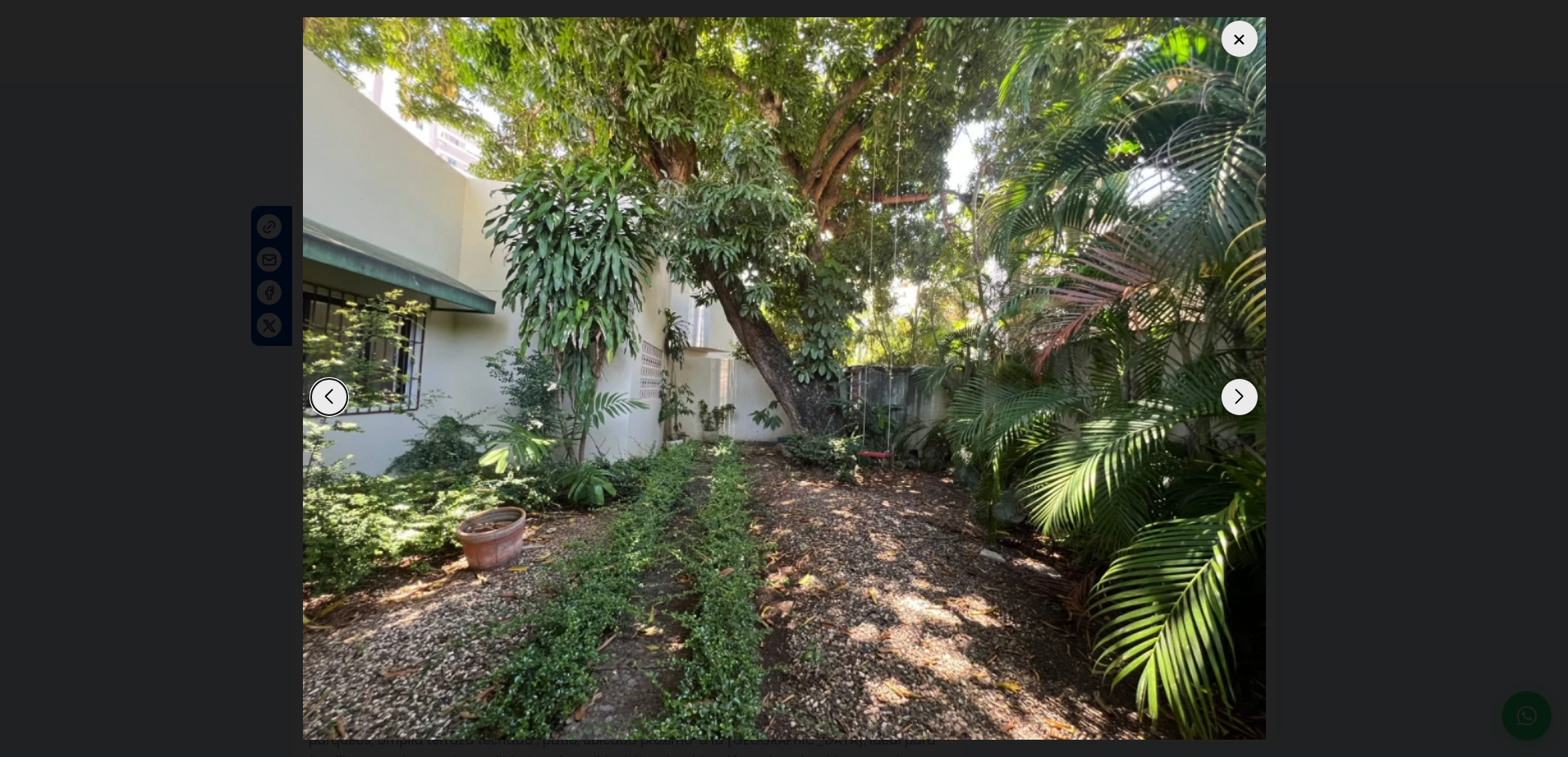
click at [1239, 393] on div "Next slide" at bounding box center [1240, 397] width 37 height 37
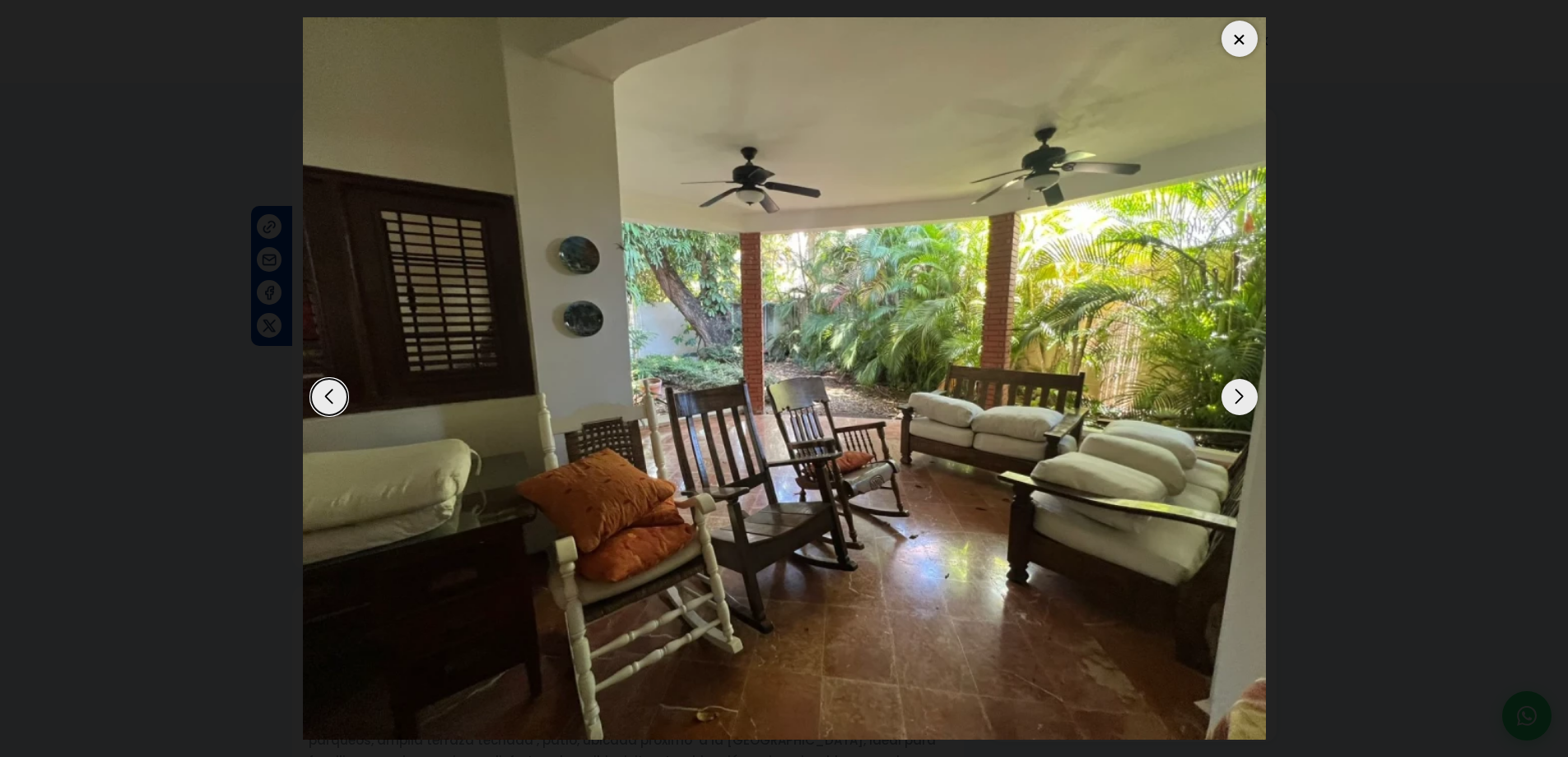
click at [1239, 393] on div "Next slide" at bounding box center [1240, 397] width 37 height 37
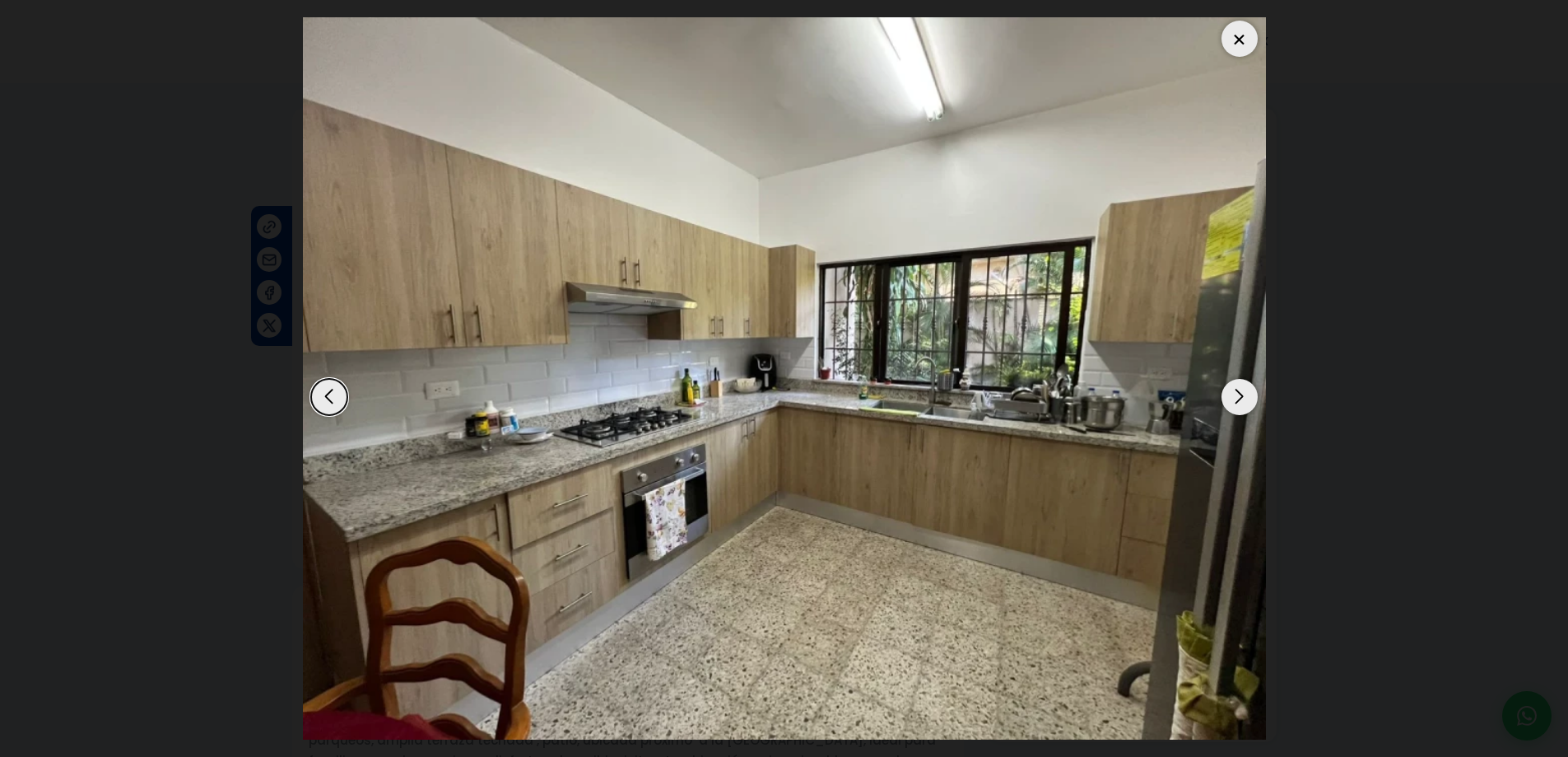
click at [1239, 393] on div "Next slide" at bounding box center [1240, 397] width 37 height 37
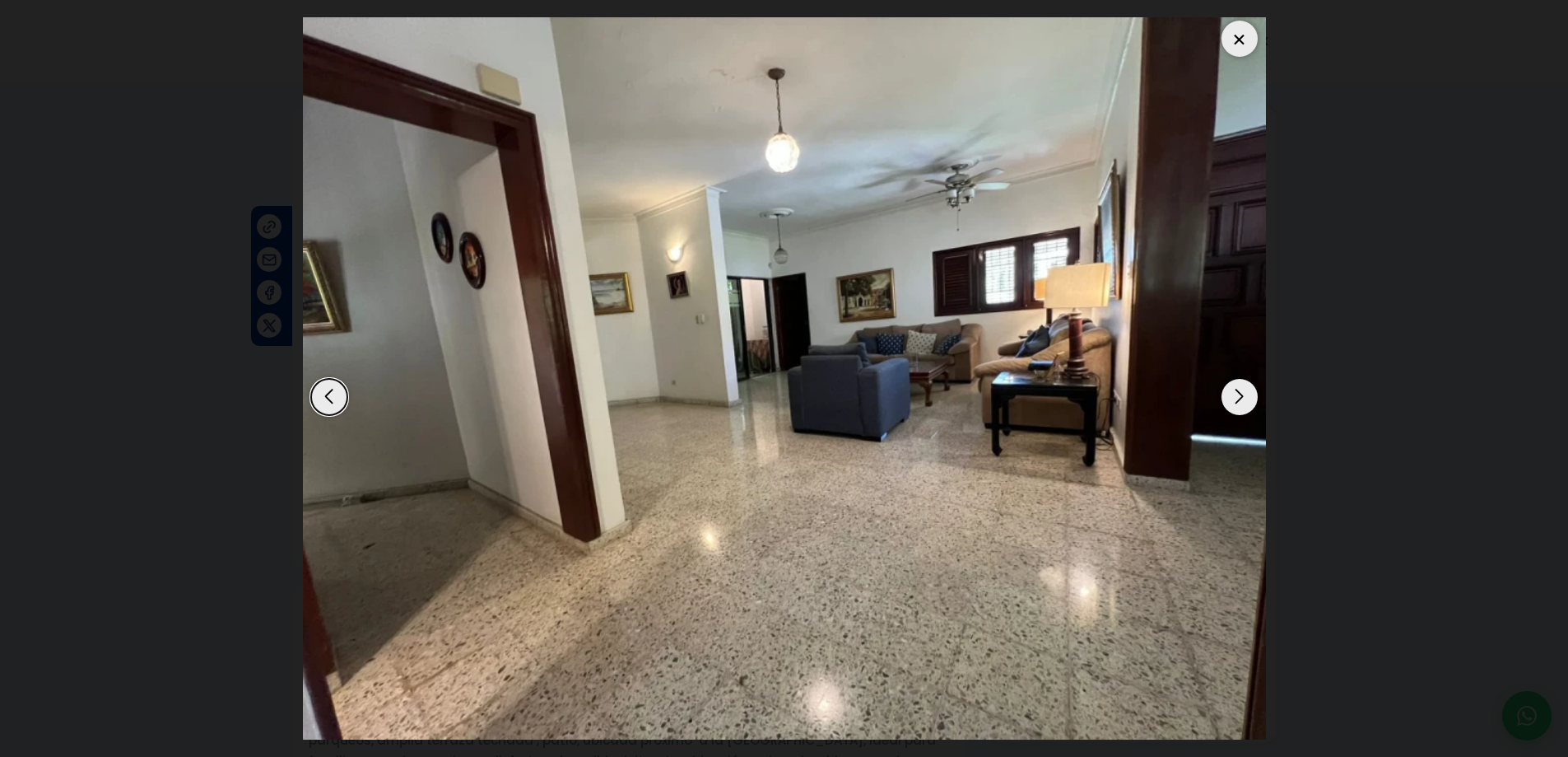
click at [1241, 393] on div "Next slide" at bounding box center [1240, 397] width 37 height 37
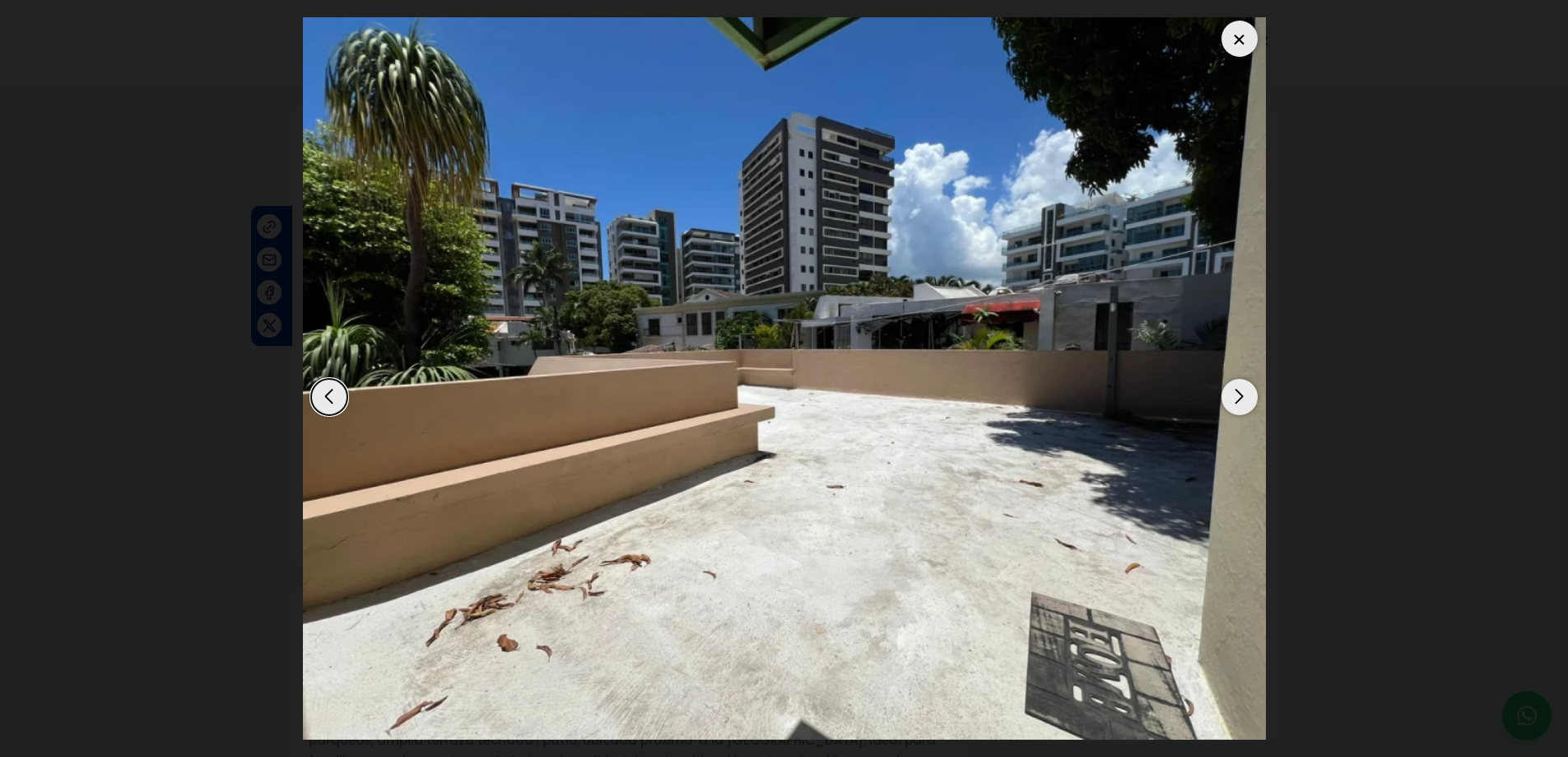
click at [1241, 393] on div "Next slide" at bounding box center [1240, 397] width 37 height 37
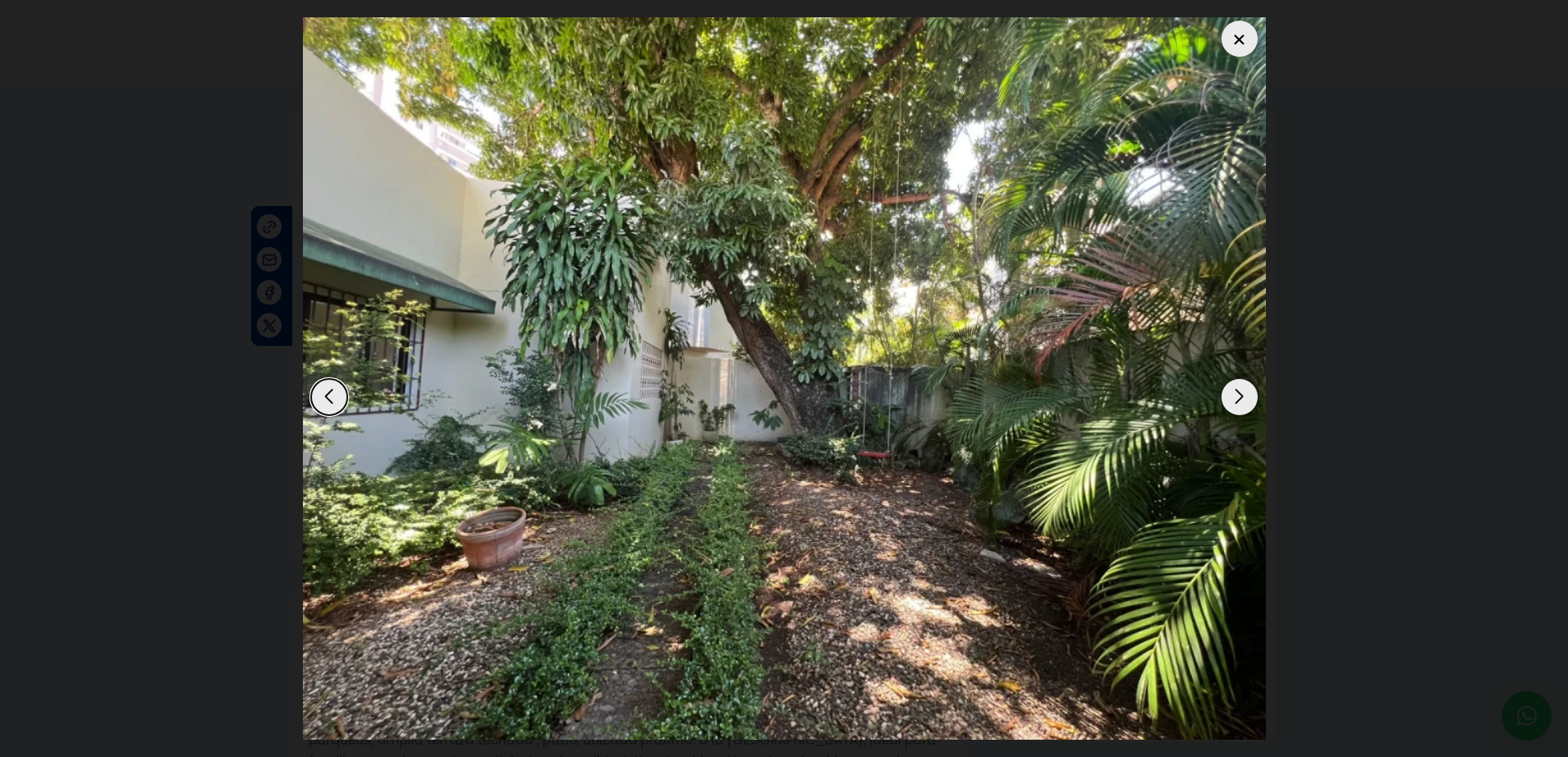
click at [1241, 394] on div "Next slide" at bounding box center [1240, 397] width 37 height 37
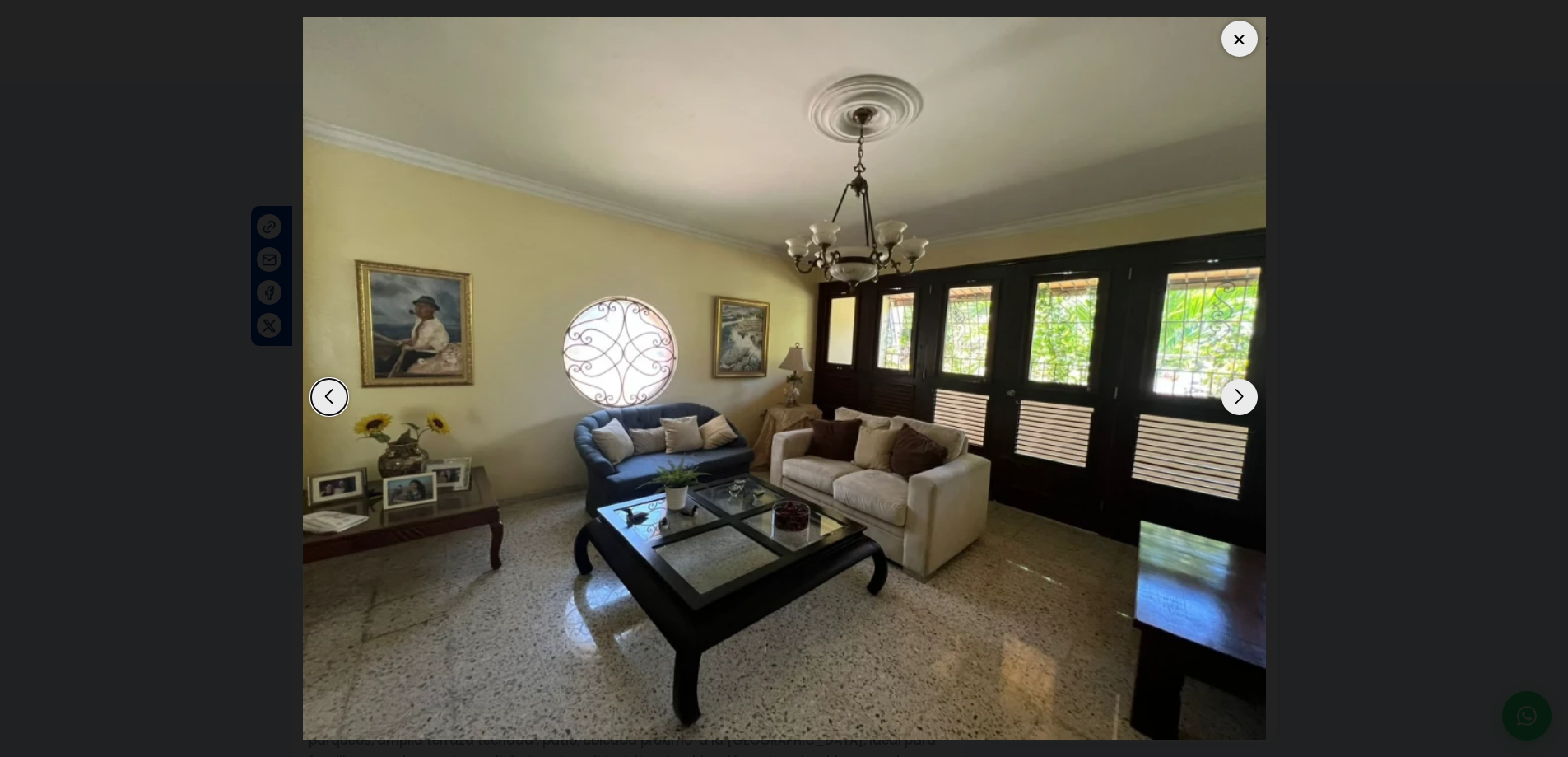
click at [1241, 394] on div "Next slide" at bounding box center [1240, 397] width 37 height 37
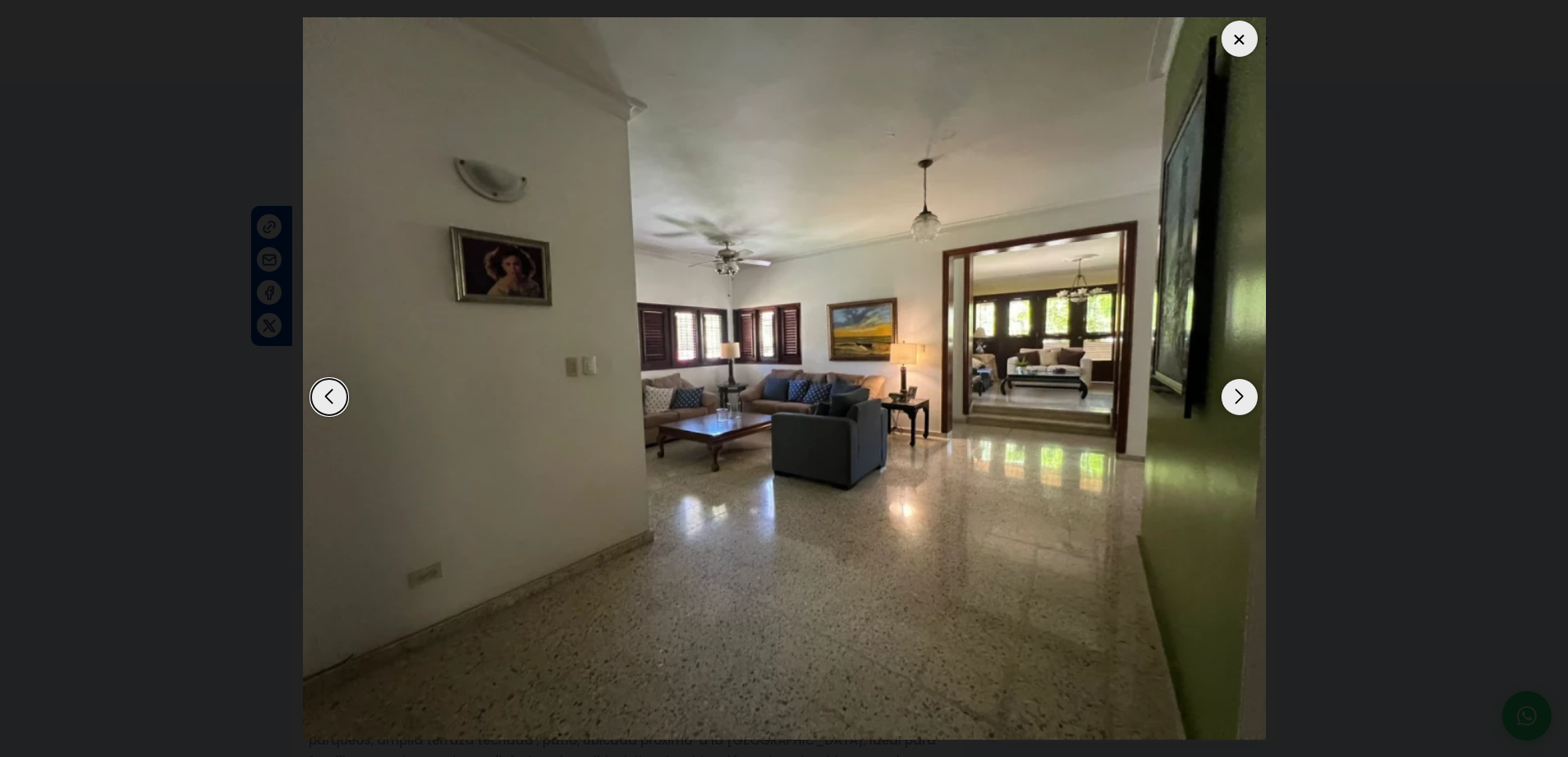
click at [1241, 395] on div "Next slide" at bounding box center [1240, 397] width 37 height 37
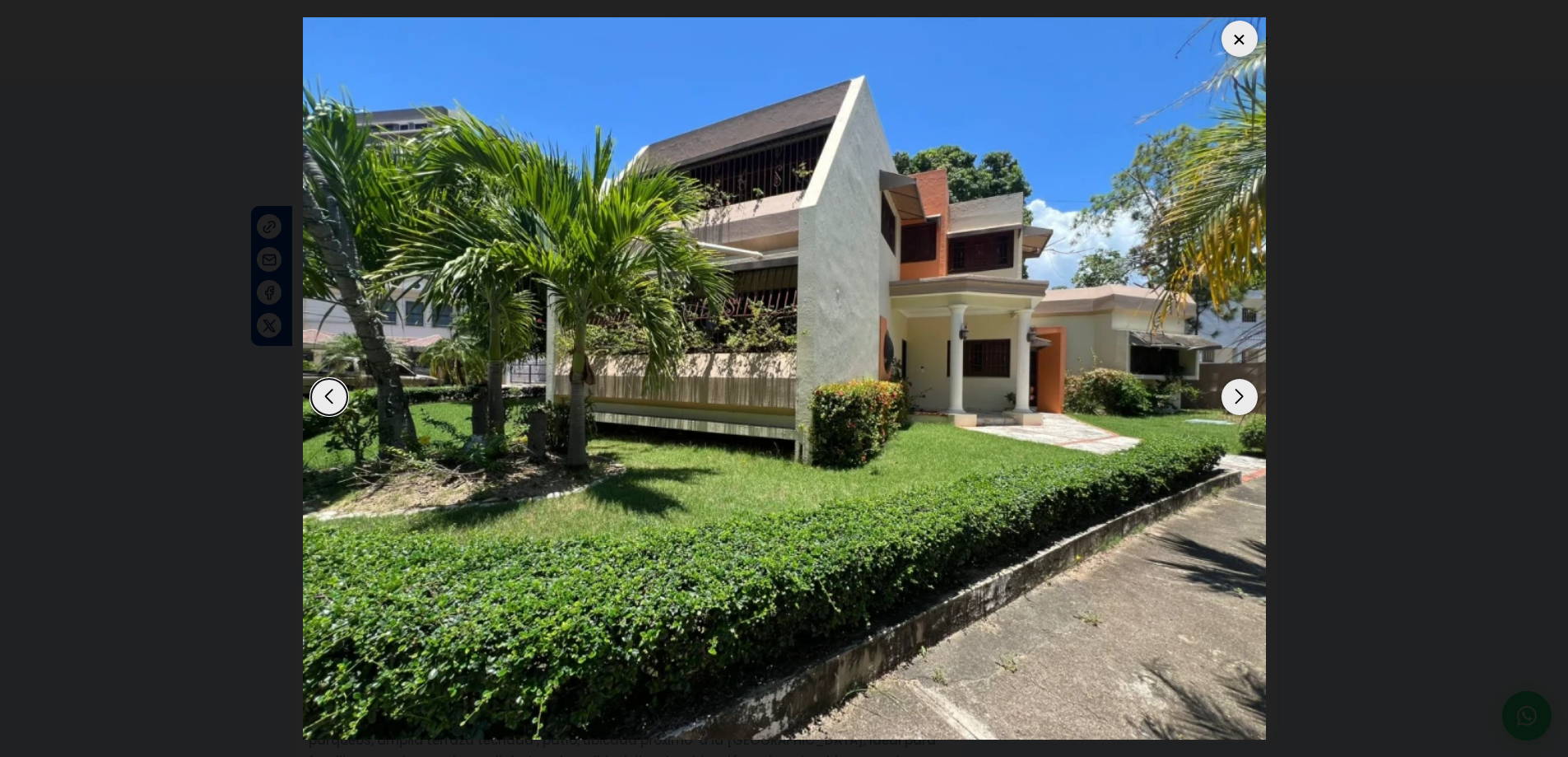
click at [1241, 395] on div "Next slide" at bounding box center [1240, 397] width 37 height 37
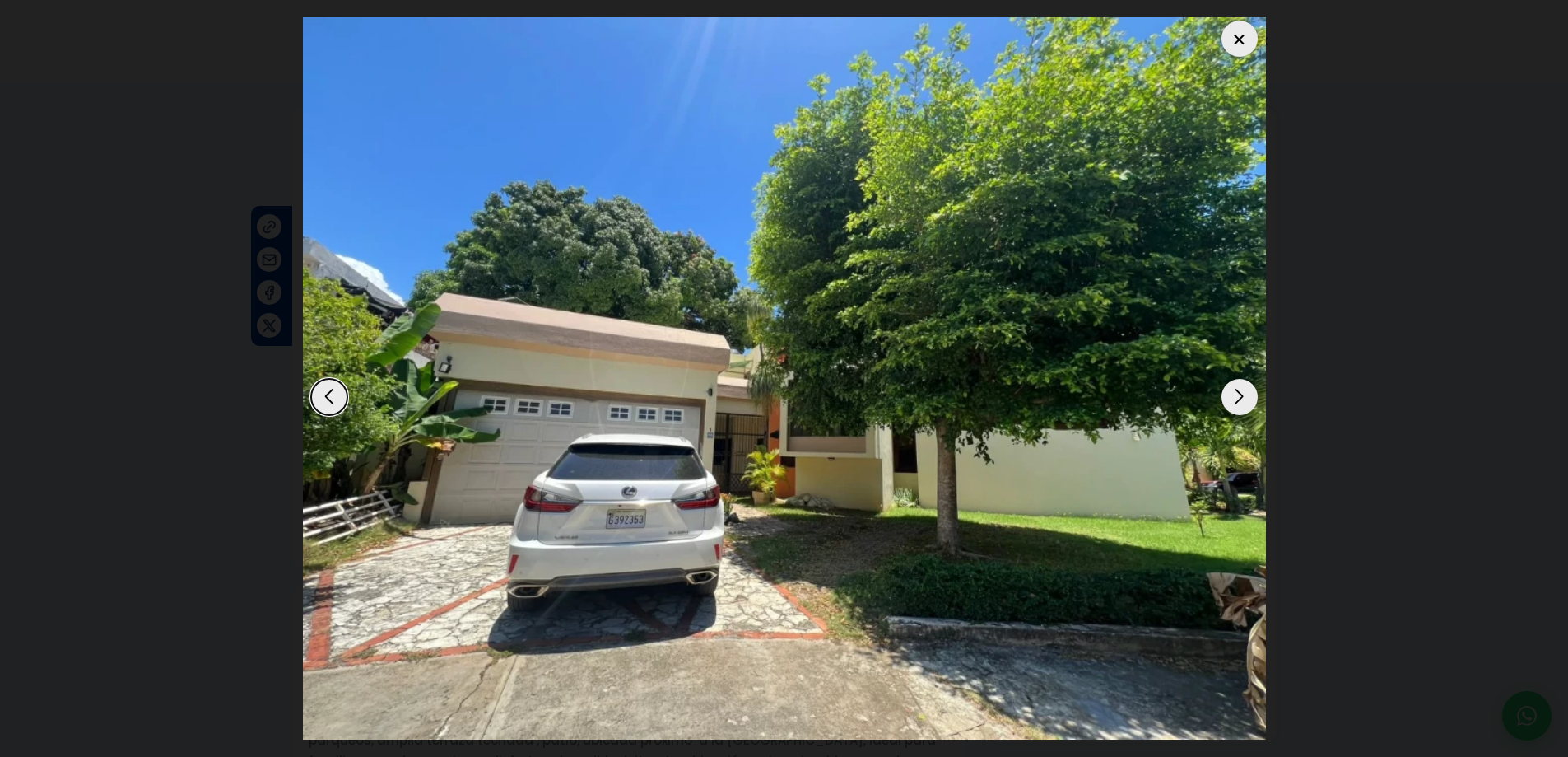
click at [1241, 395] on div "Next slide" at bounding box center [1240, 397] width 37 height 37
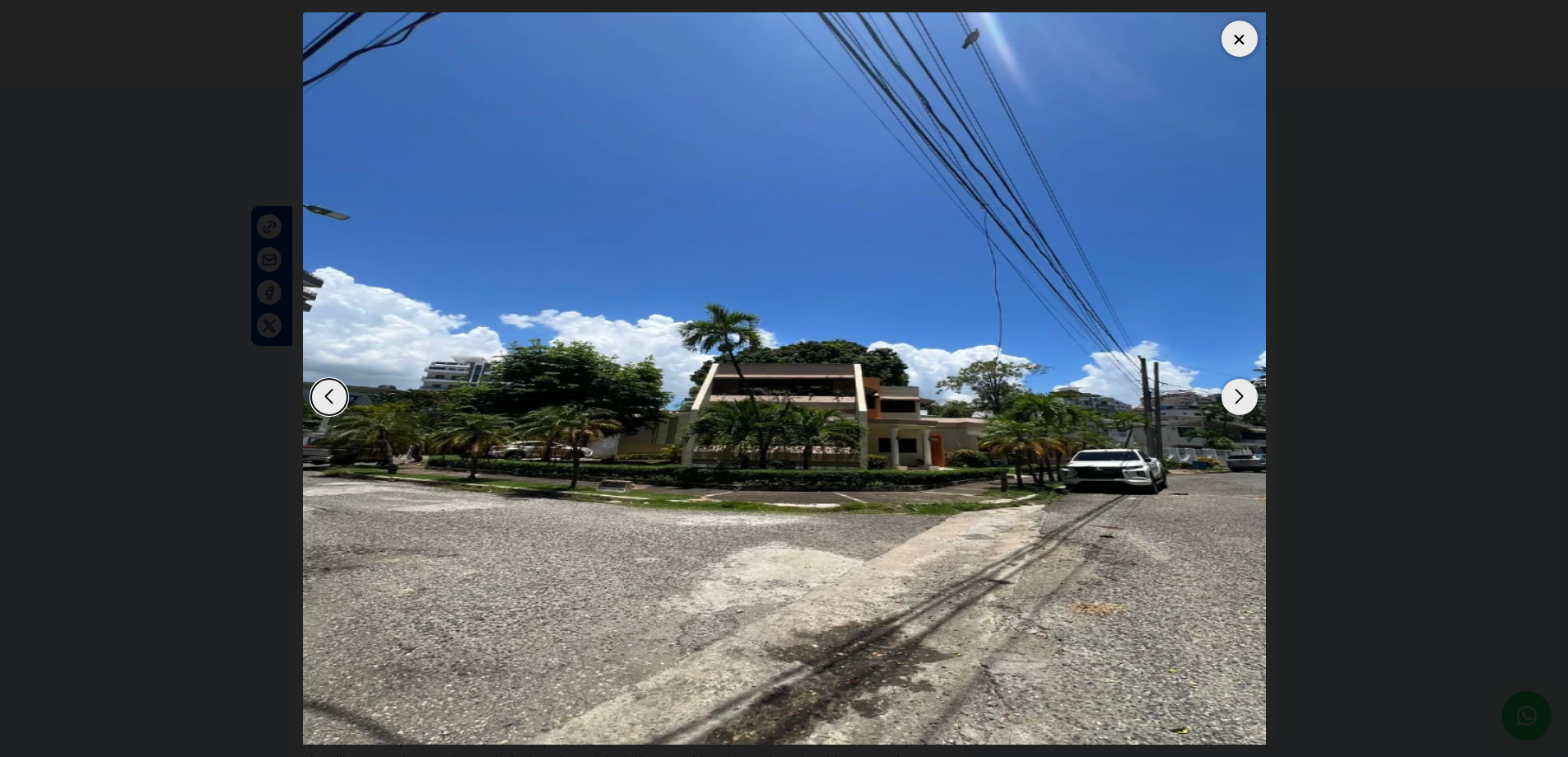
click at [1278, 357] on dialog at bounding box center [784, 378] width 987 height 757
click at [1215, 35] on img "3 / 13" at bounding box center [784, 378] width 963 height 732
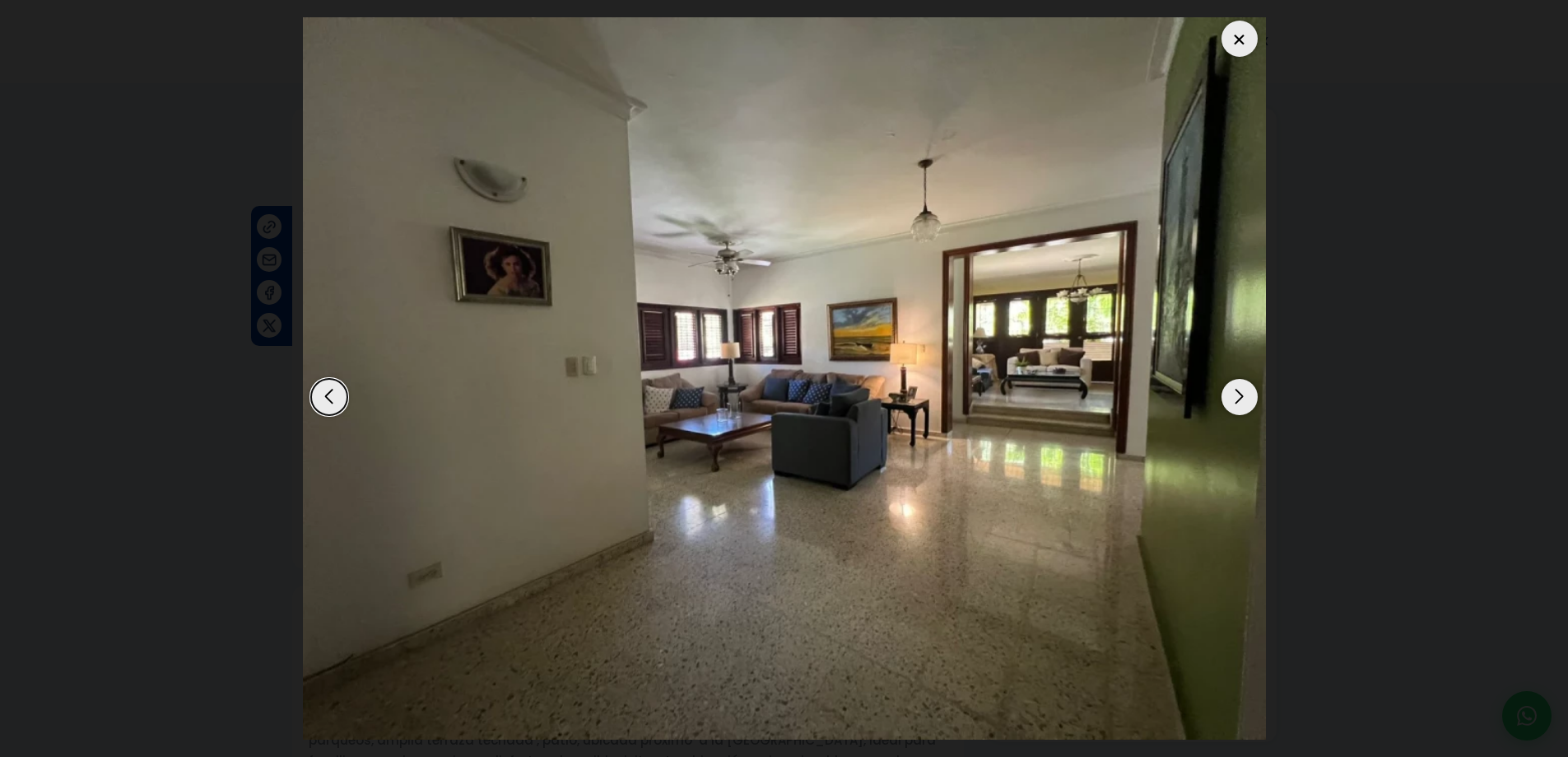
click at [1233, 39] on div at bounding box center [1240, 39] width 37 height 37
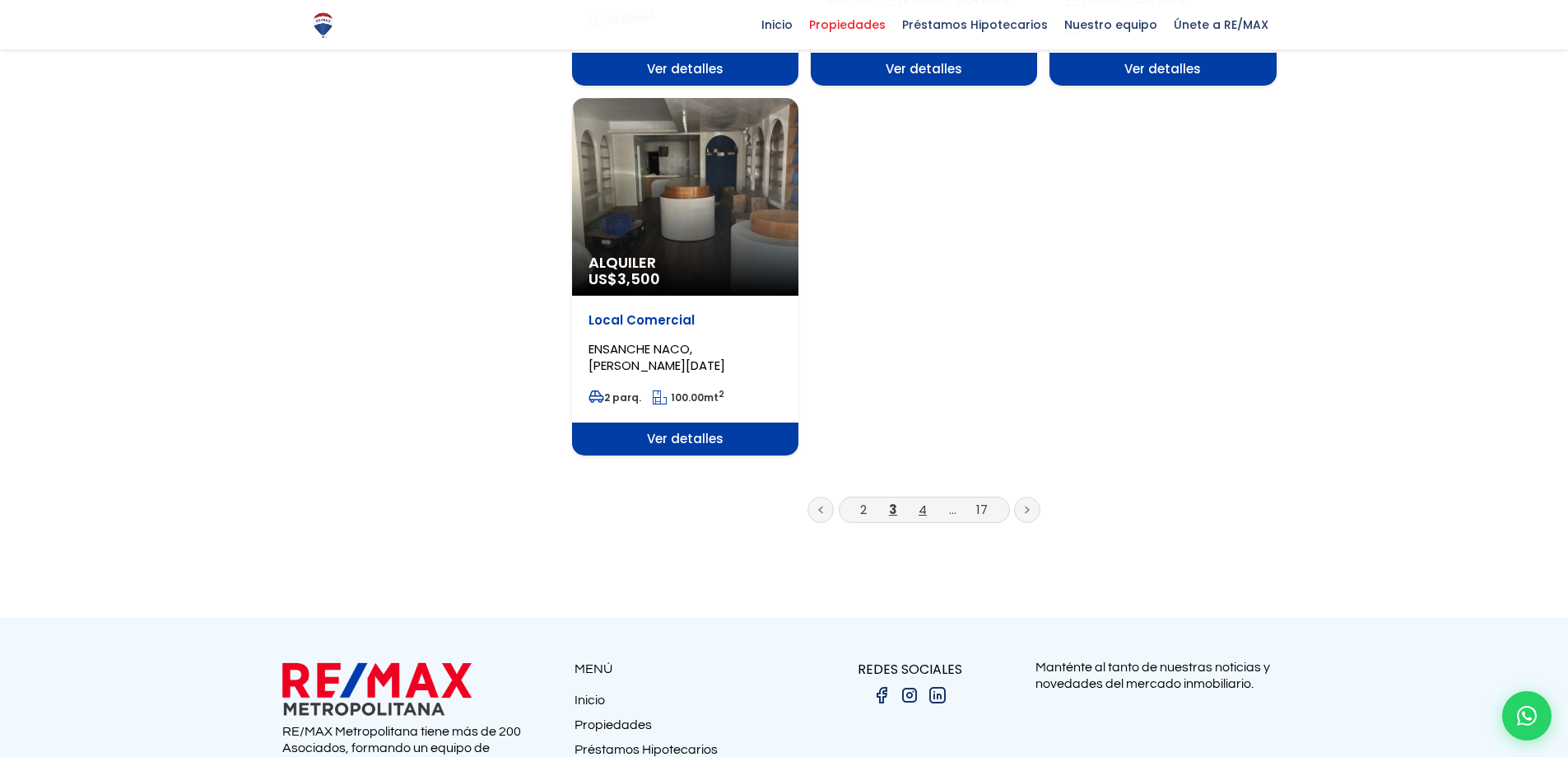
click at [924, 501] on link "4" at bounding box center [922, 510] width 8 height 17
click at [923, 501] on link "4" at bounding box center [922, 510] width 8 height 17
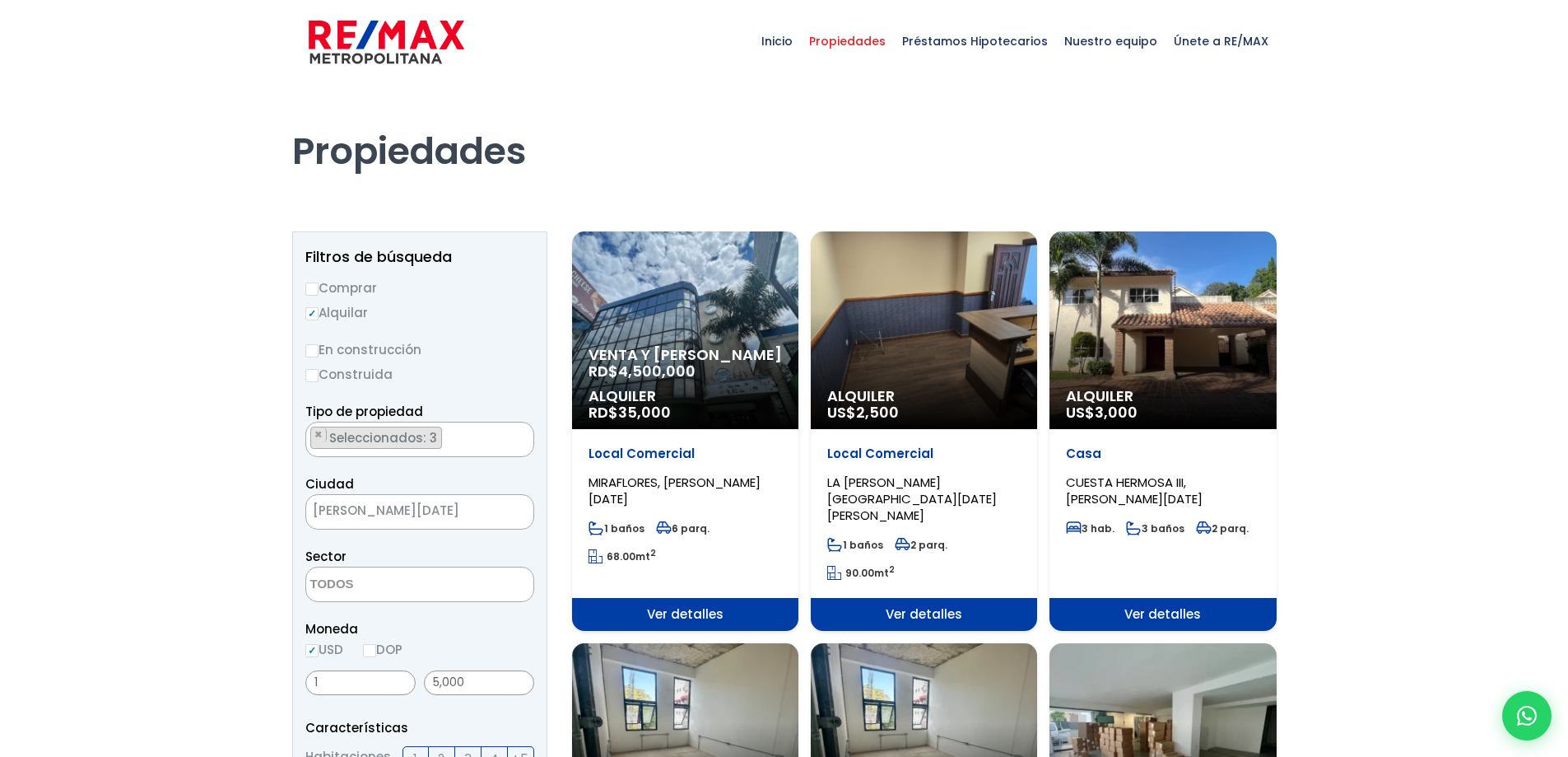
select select
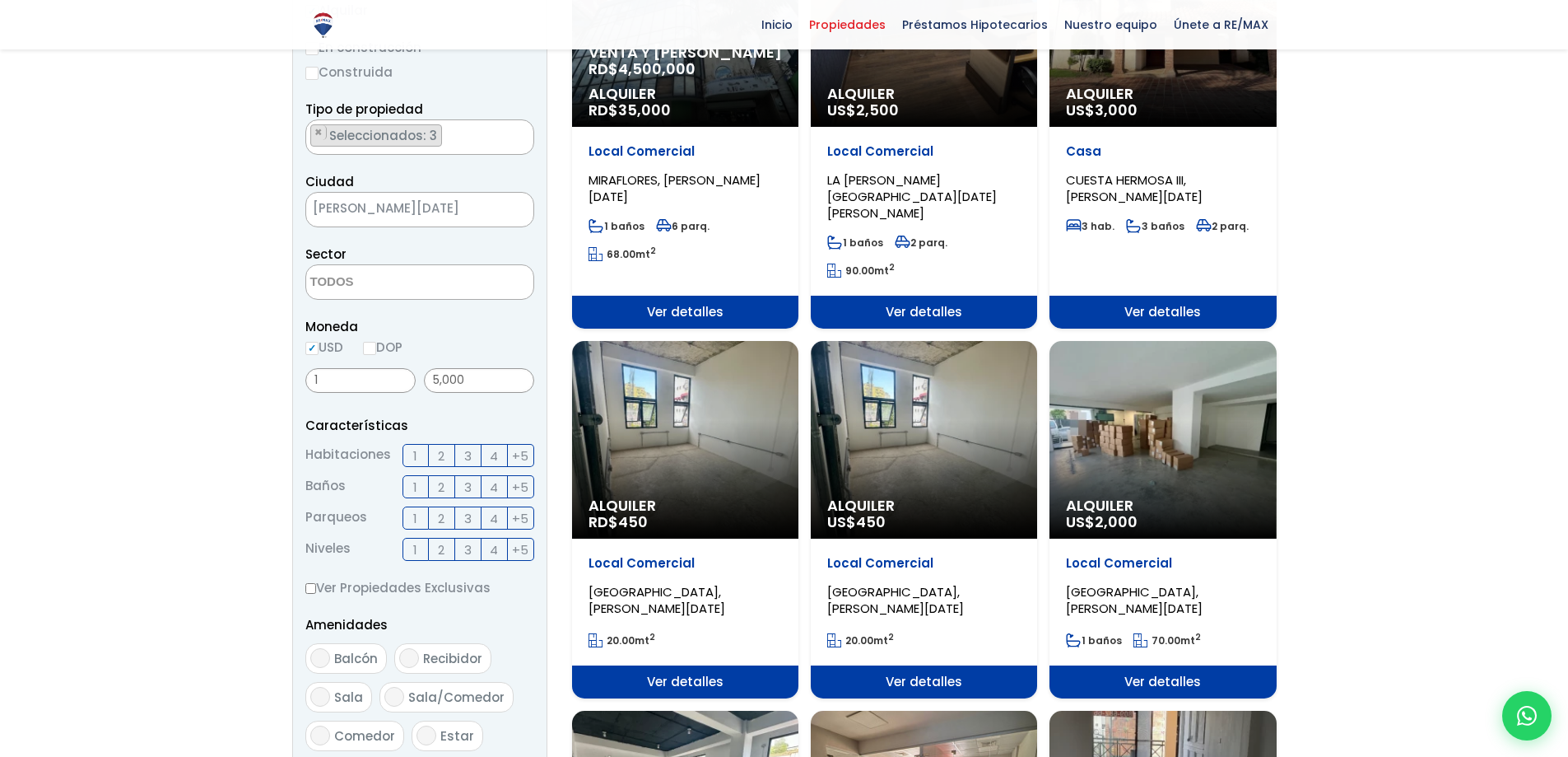
scroll to position [329, 0]
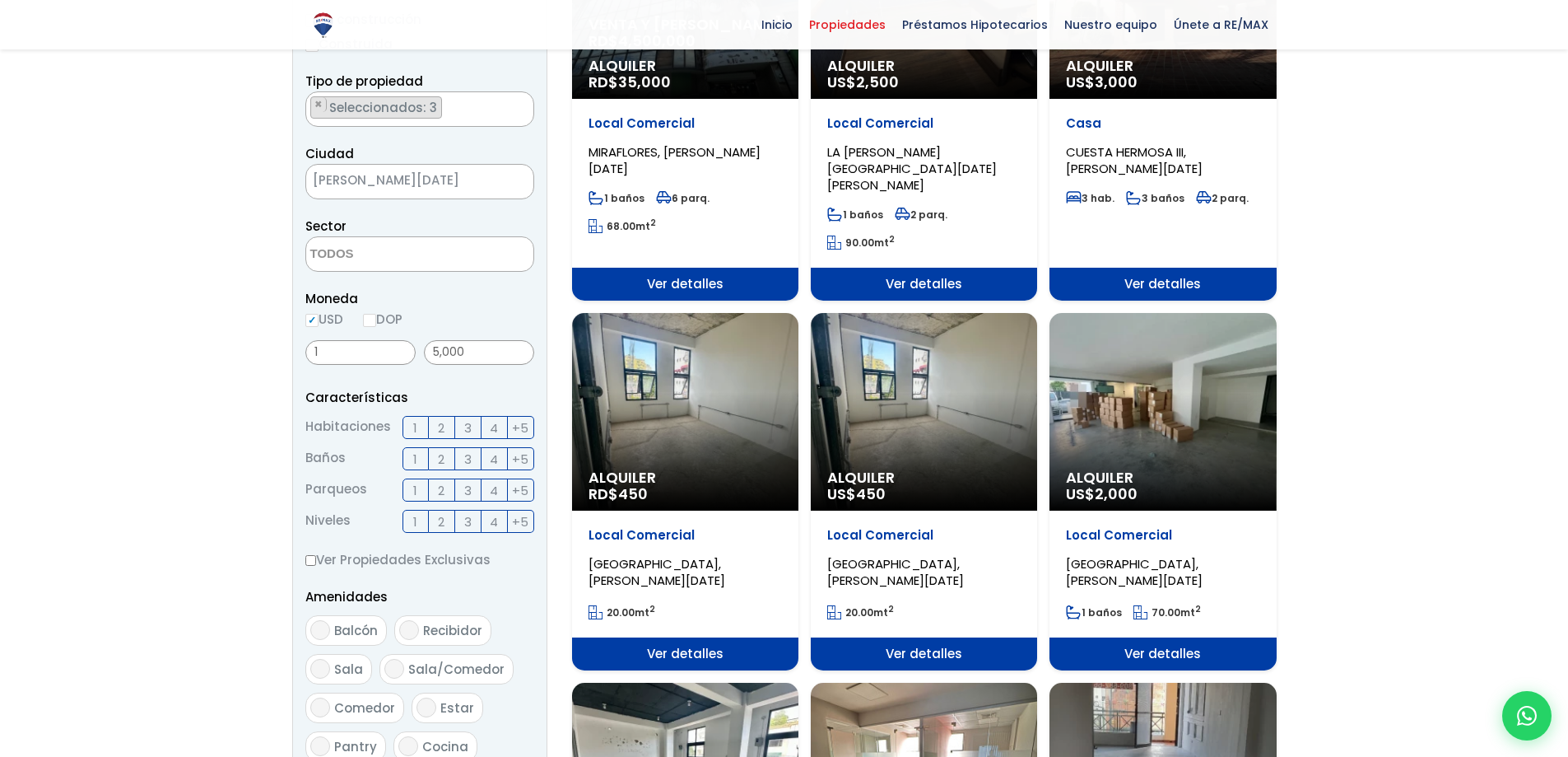
click at [798, 98] on div "Alquiler US$ 2,000" at bounding box center [685, 0] width 226 height 198
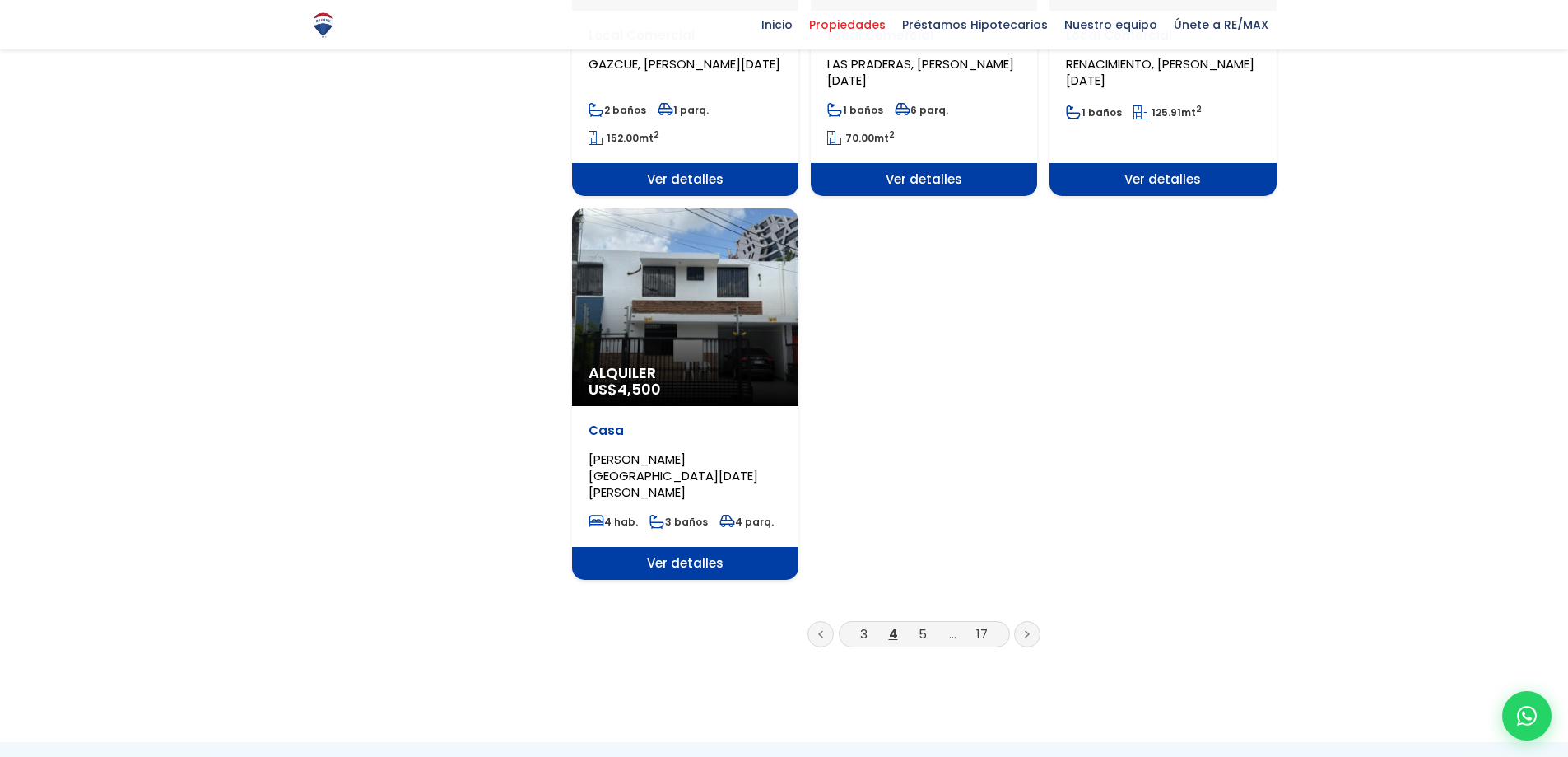
scroll to position [1977, 0]
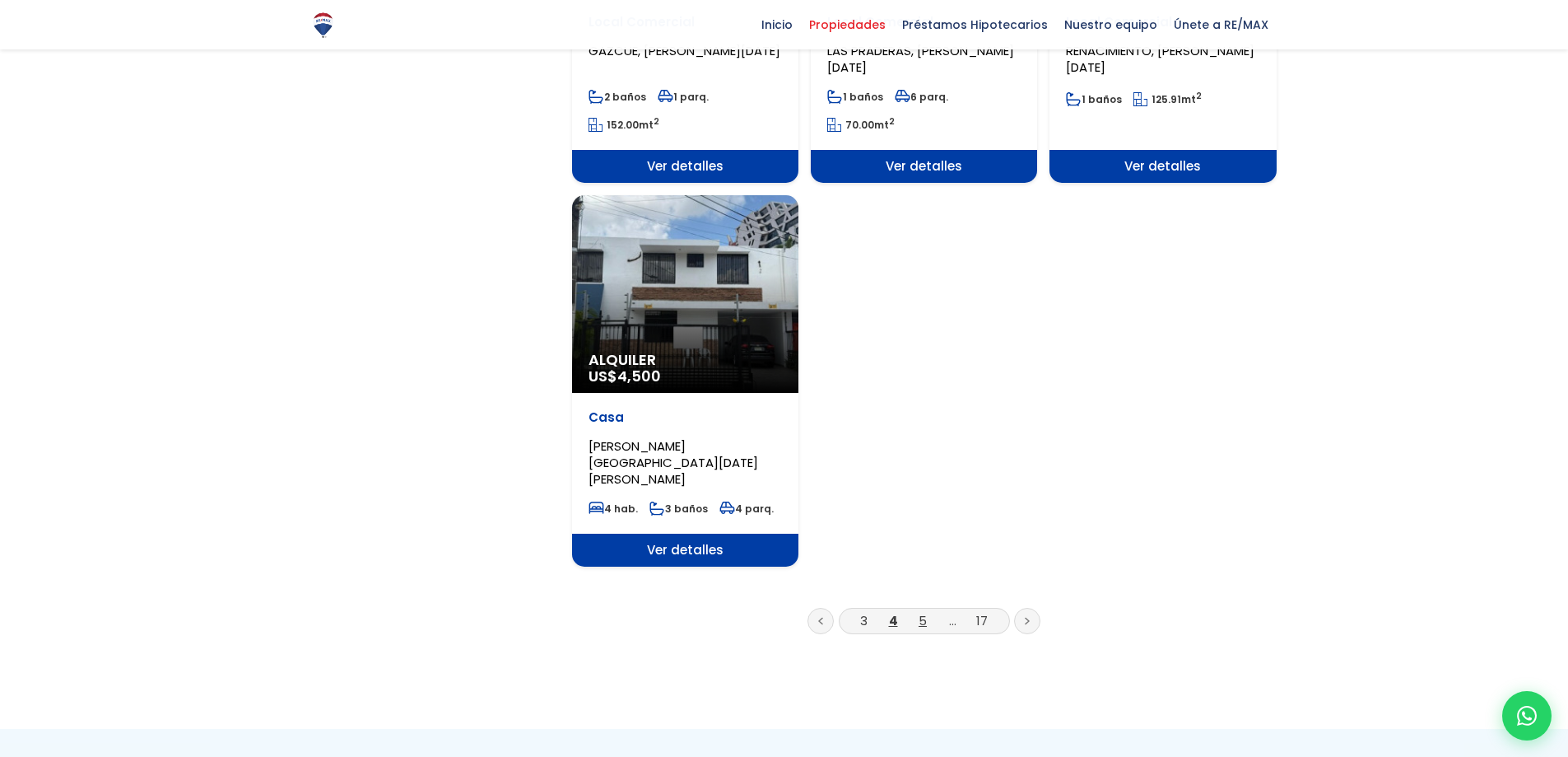
click at [922, 612] on link "5" at bounding box center [922, 620] width 8 height 17
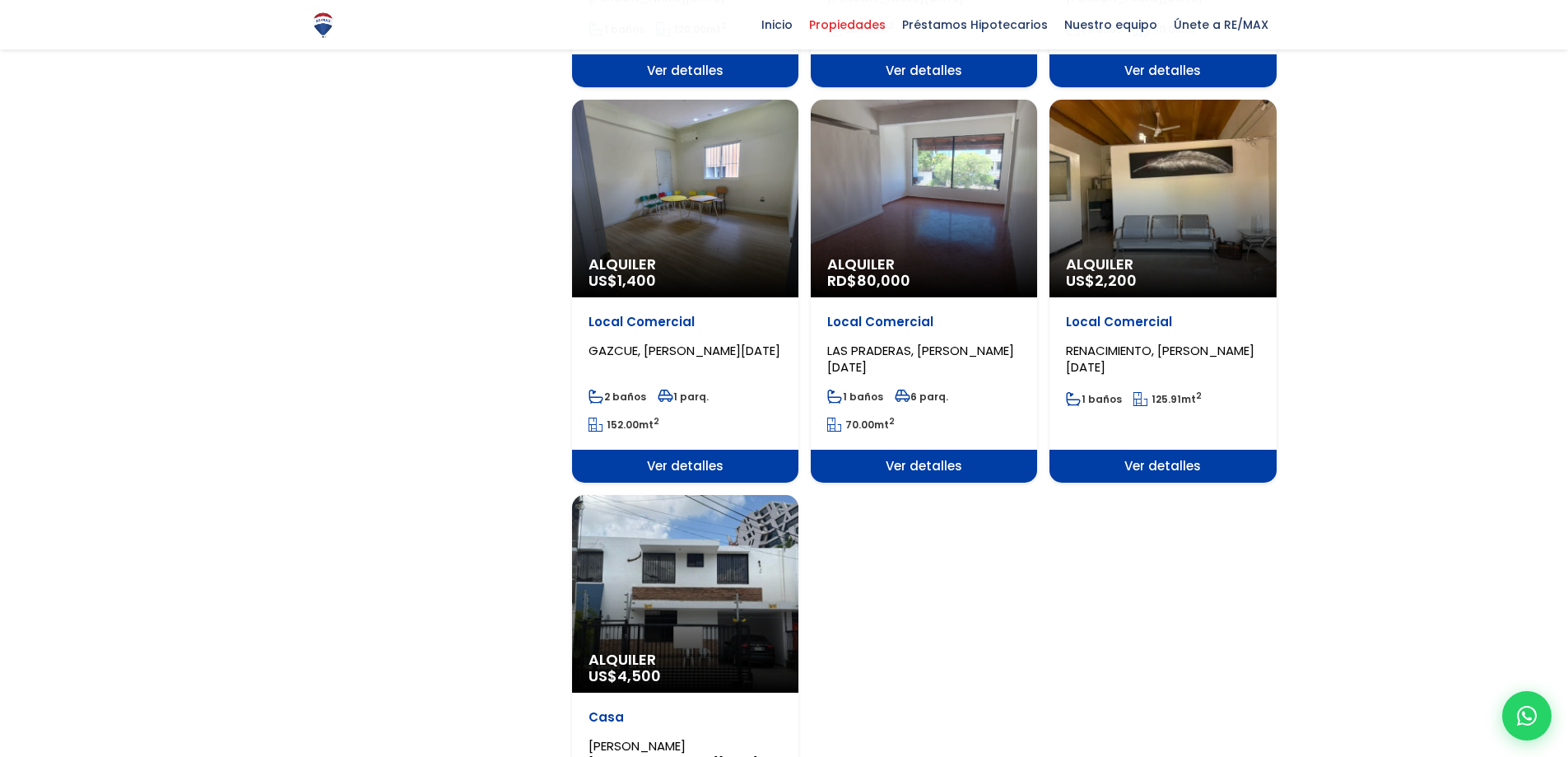
scroll to position [1483, 0]
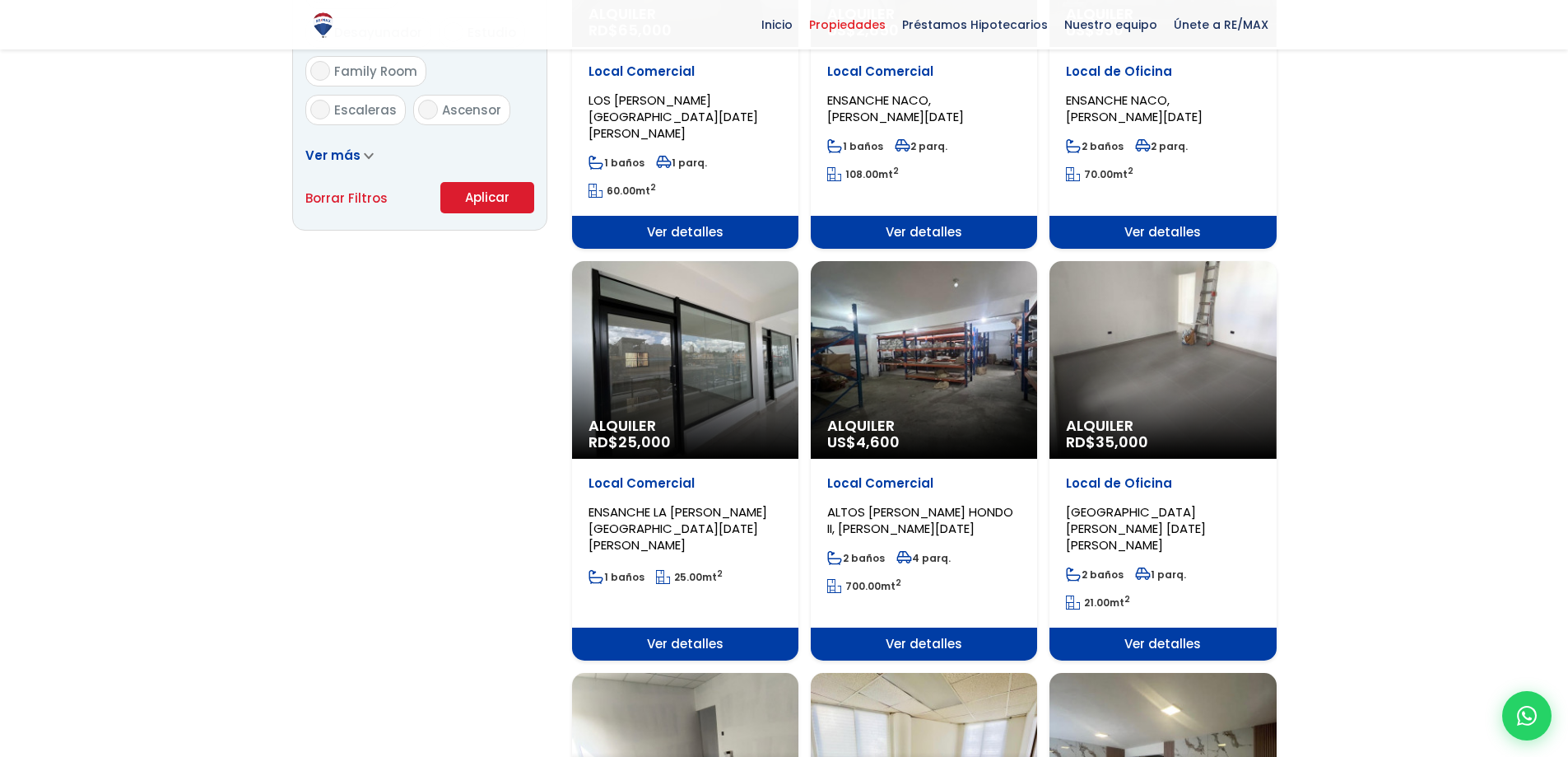
scroll to position [1152, 0]
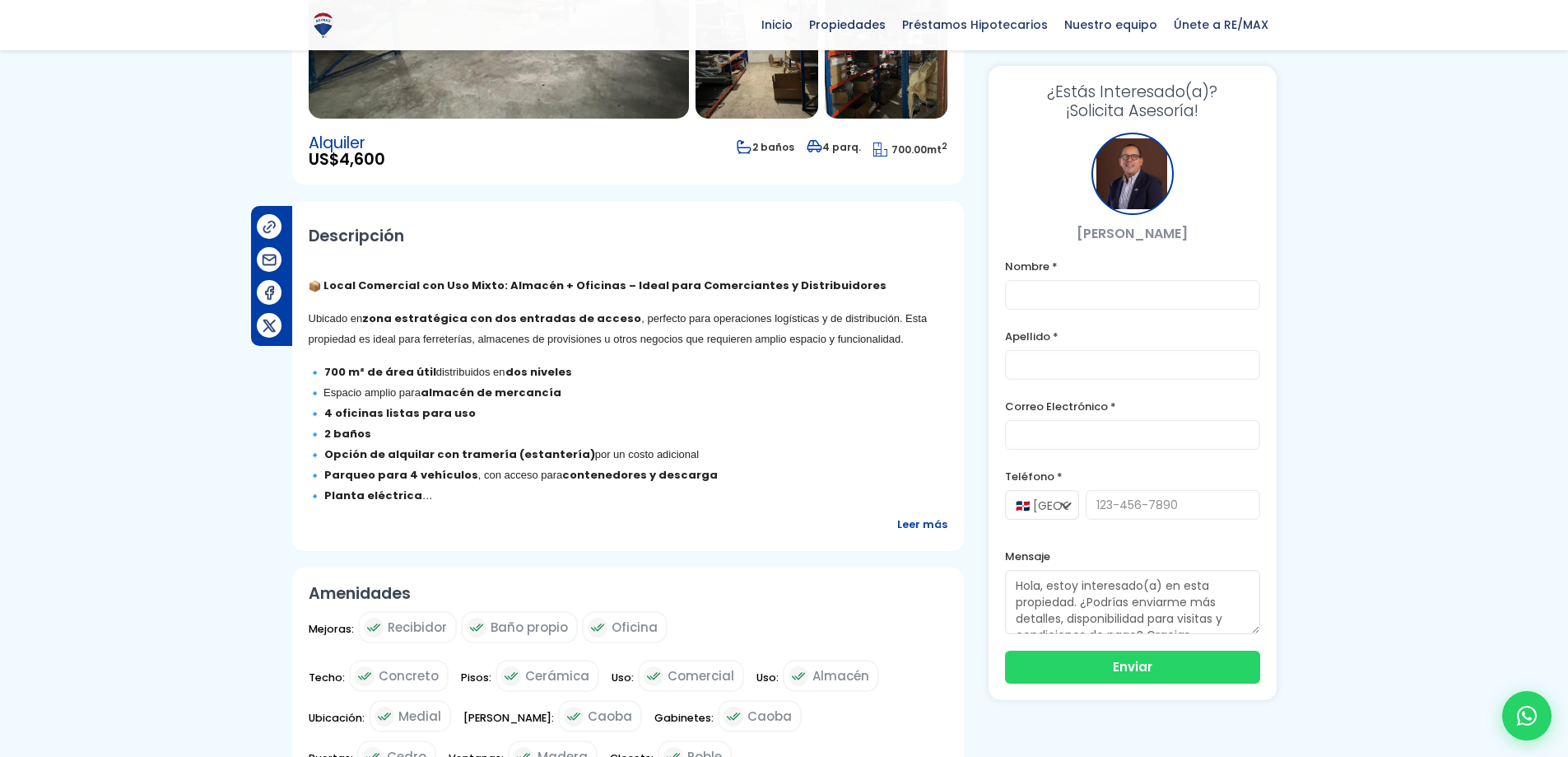
scroll to position [412, 0]
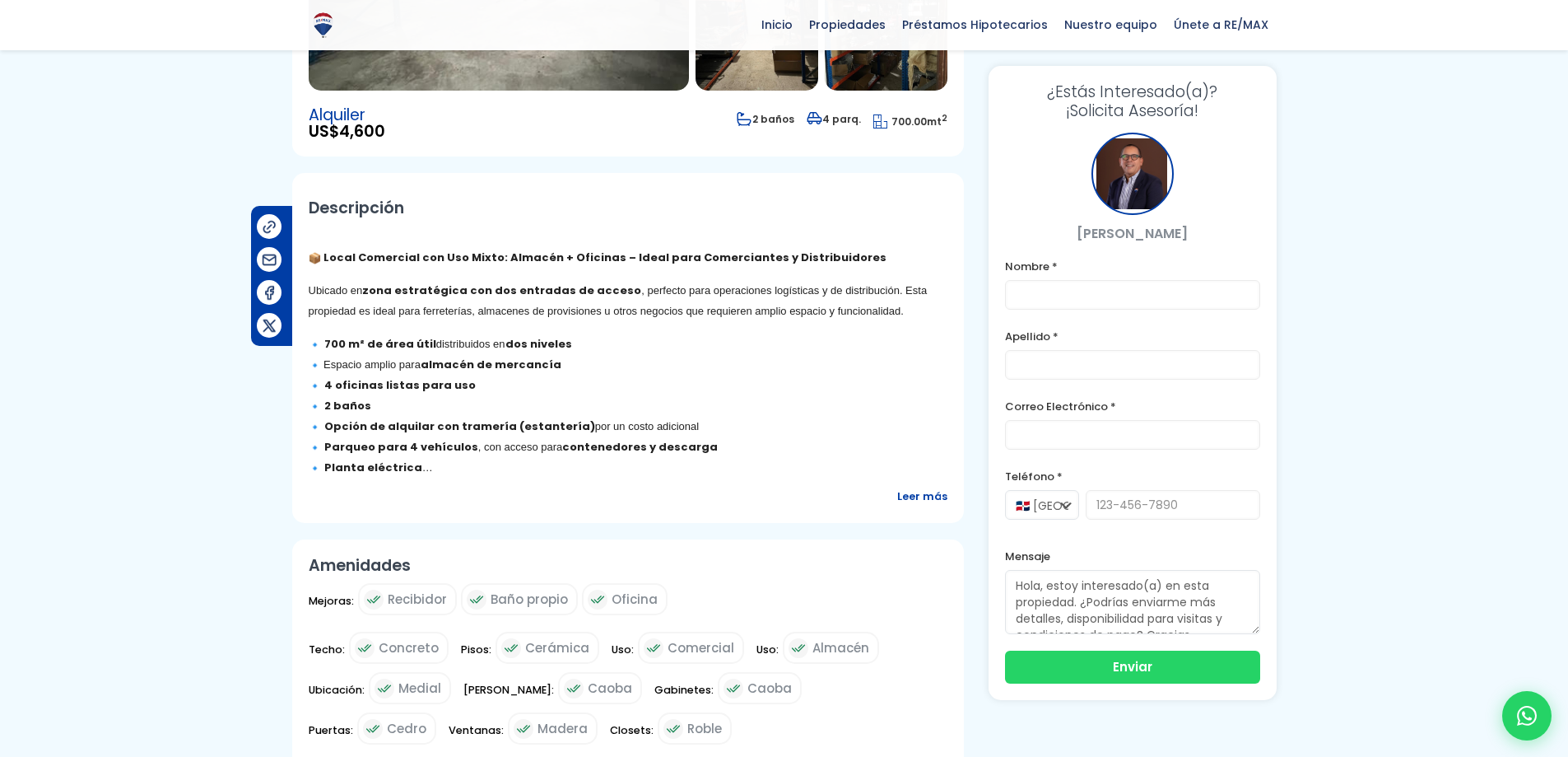
click at [929, 486] on span "Leer más" at bounding box center [922, 497] width 50 height 21
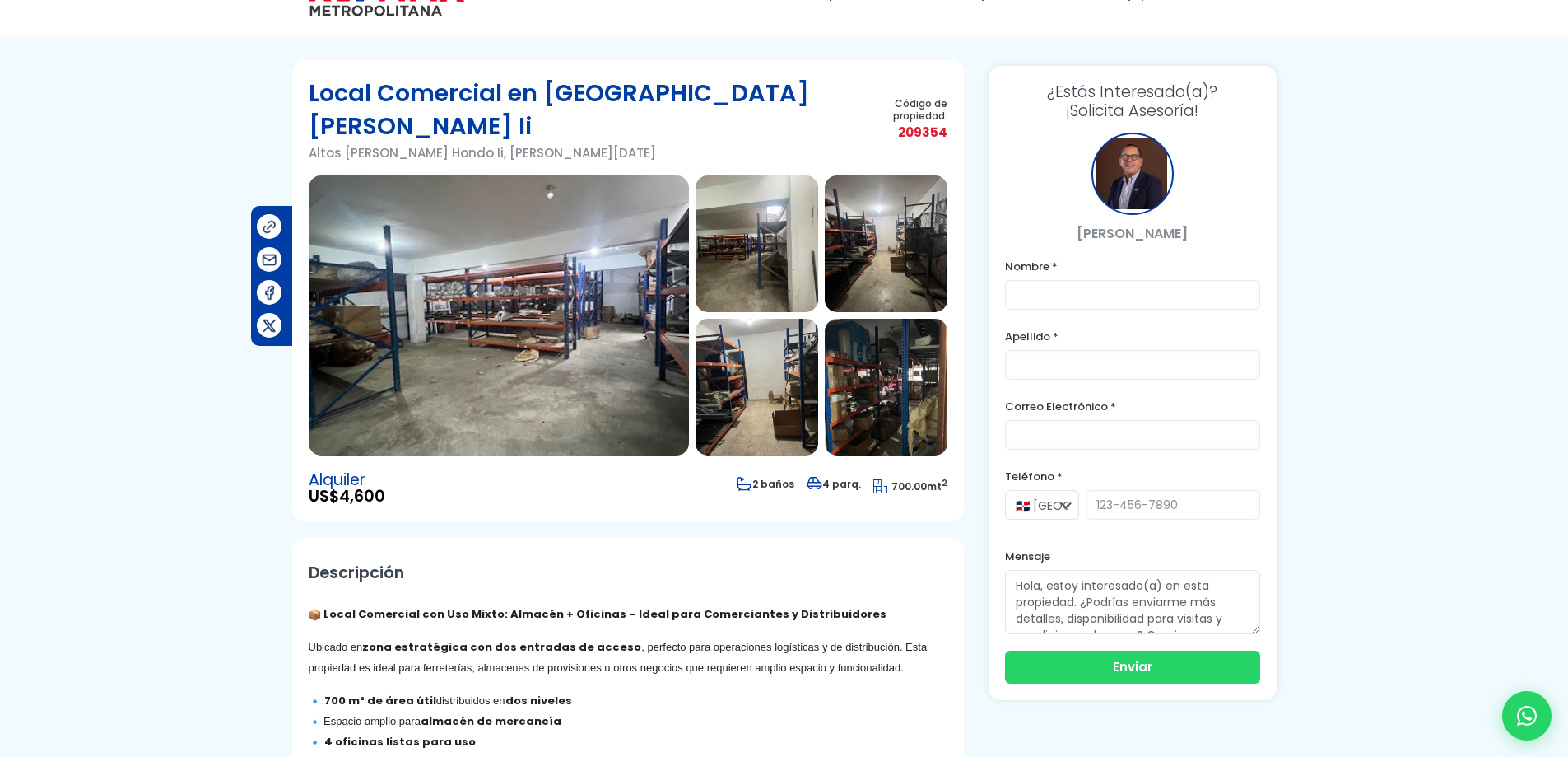
scroll to position [38, 0]
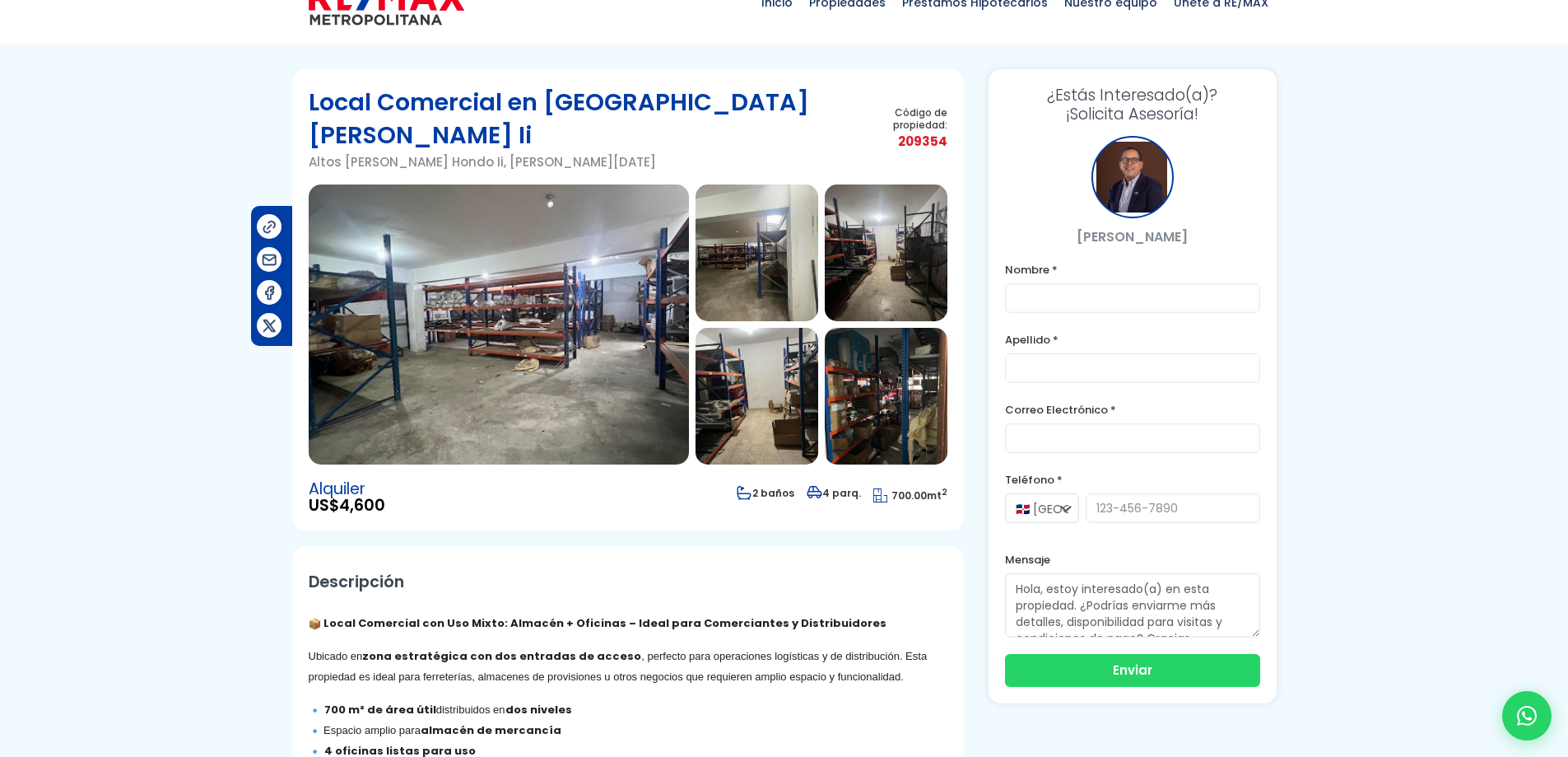
drag, startPoint x: 456, startPoint y: 302, endPoint x: 488, endPoint y: 301, distance: 32.0
click at [457, 302] on img at bounding box center [498, 324] width 380 height 280
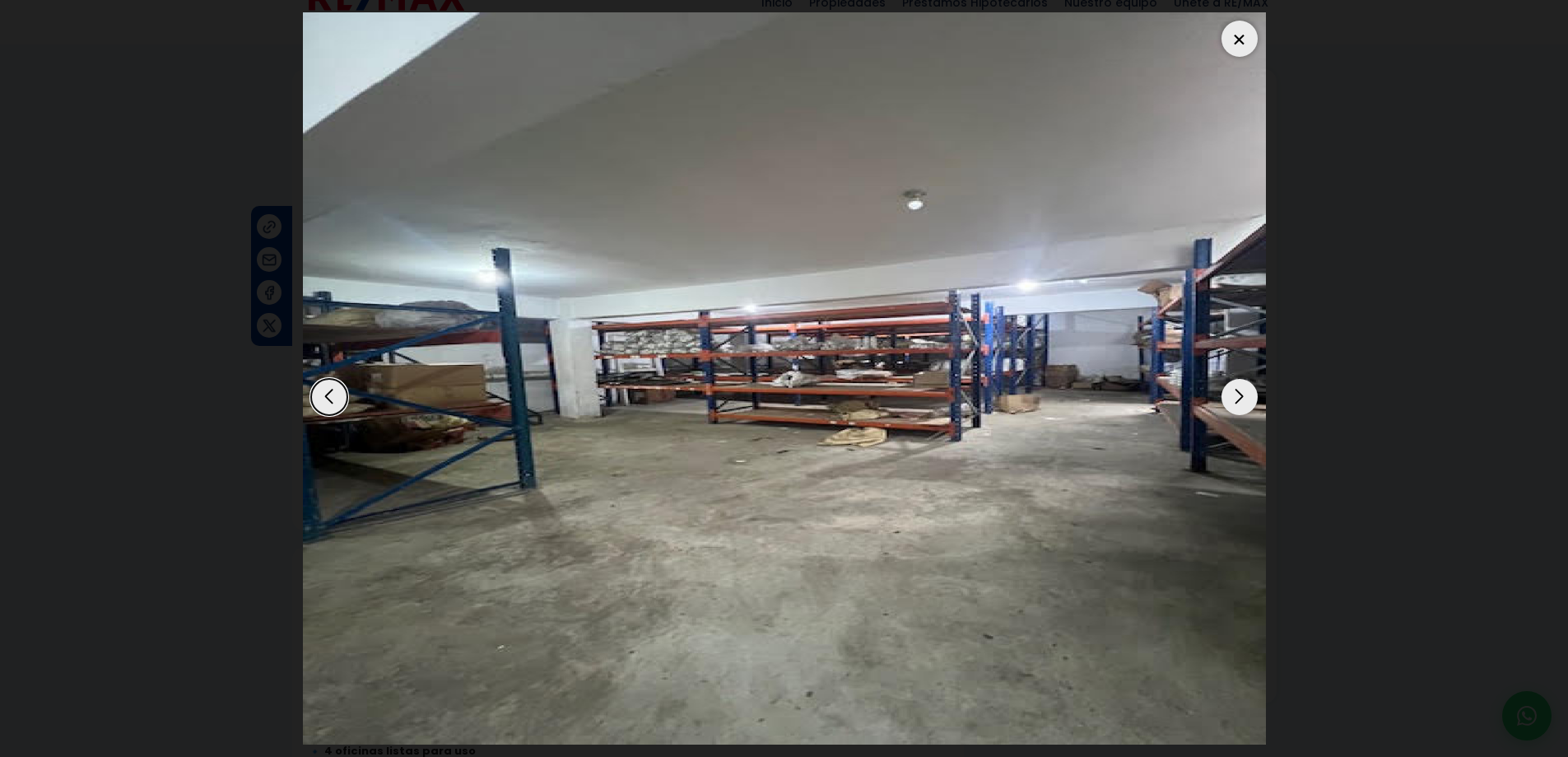
click at [1240, 396] on div "Next slide" at bounding box center [1240, 397] width 37 height 37
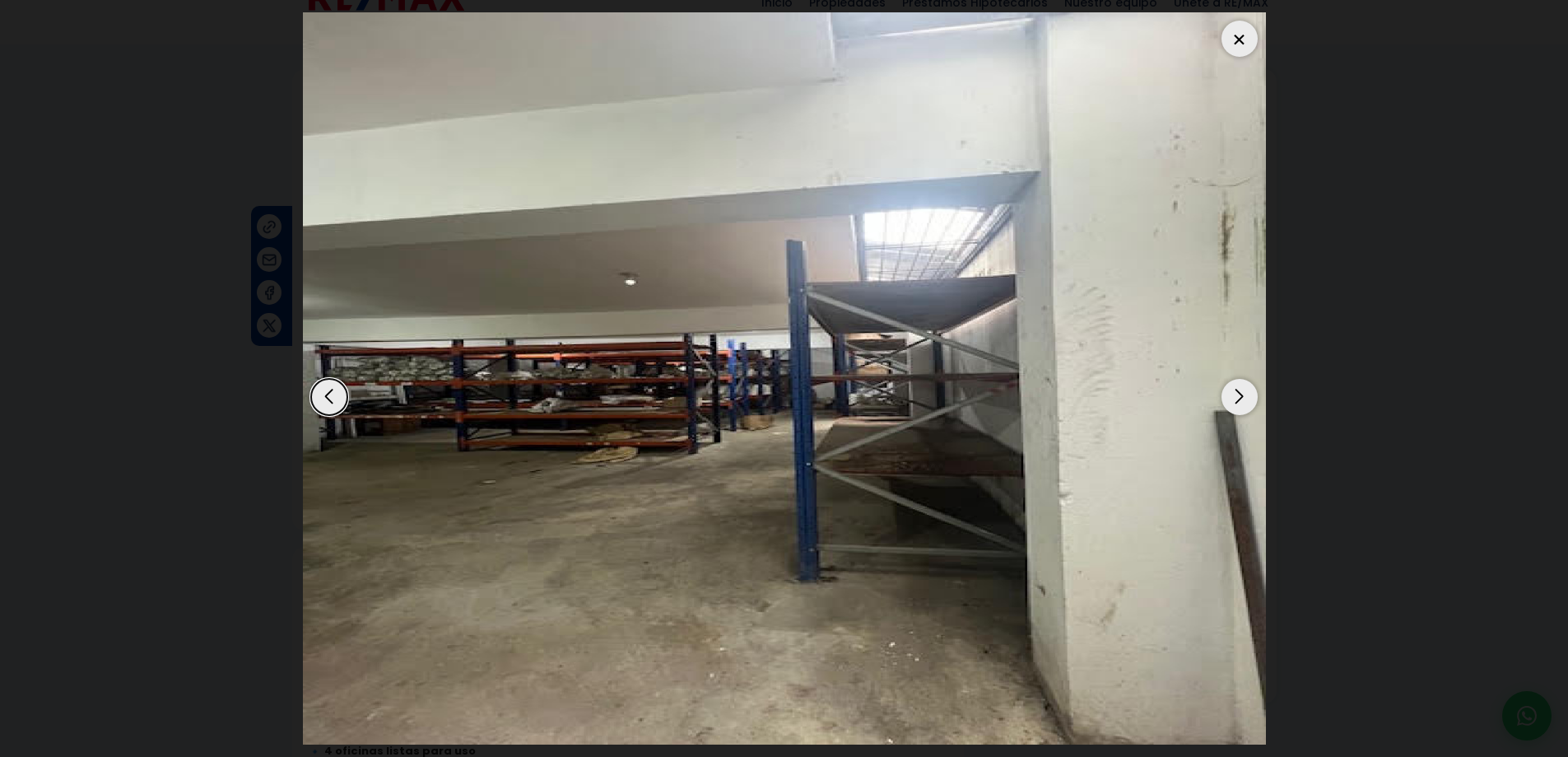
click at [1240, 396] on div "Next slide" at bounding box center [1240, 397] width 37 height 37
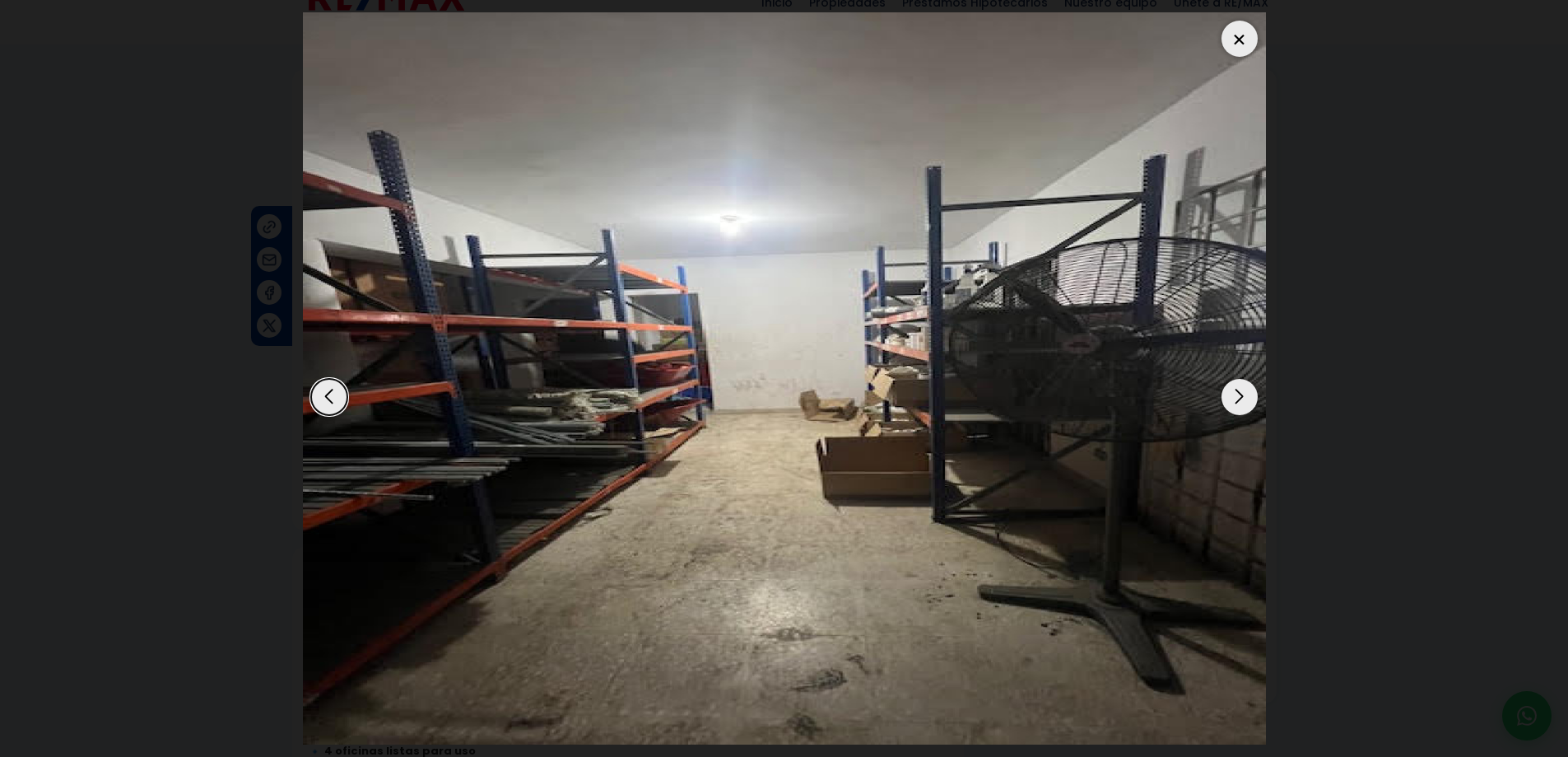
click at [1240, 396] on div "Next slide" at bounding box center [1240, 397] width 37 height 37
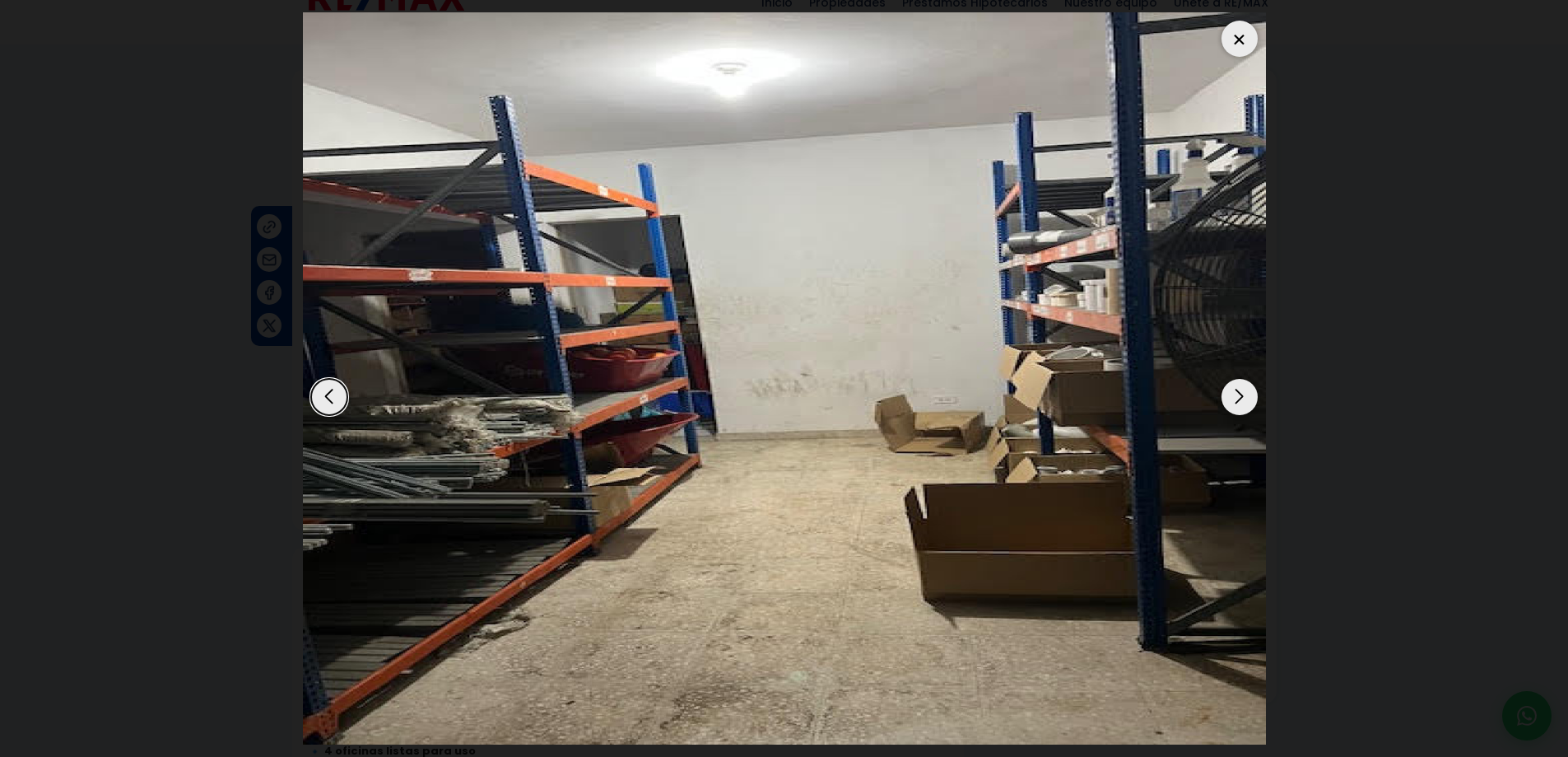
click at [1240, 396] on div "Next slide" at bounding box center [1240, 397] width 37 height 37
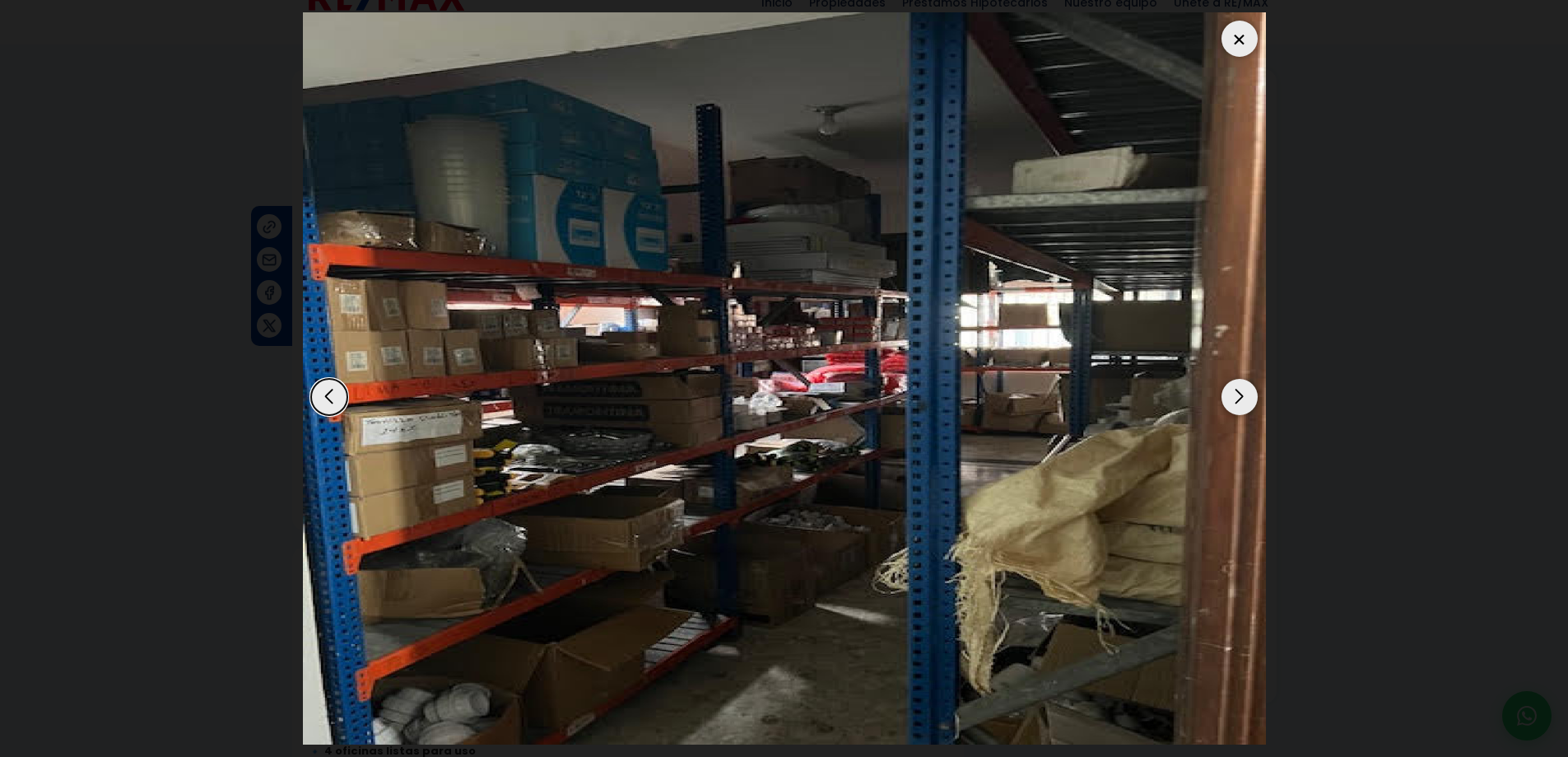
click at [1240, 396] on div "Next slide" at bounding box center [1240, 397] width 37 height 37
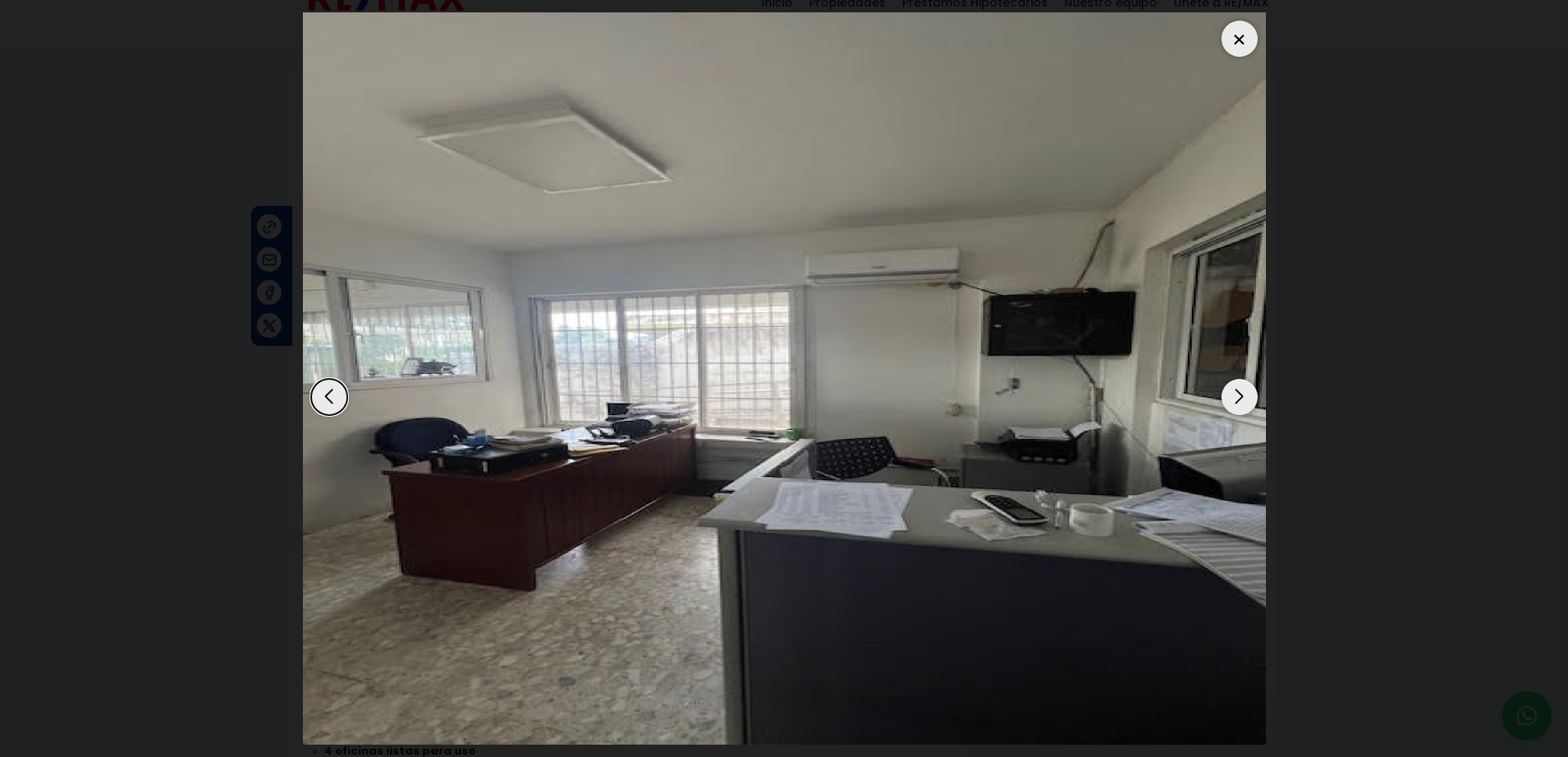
click at [1240, 396] on div "Next slide" at bounding box center [1240, 397] width 37 height 37
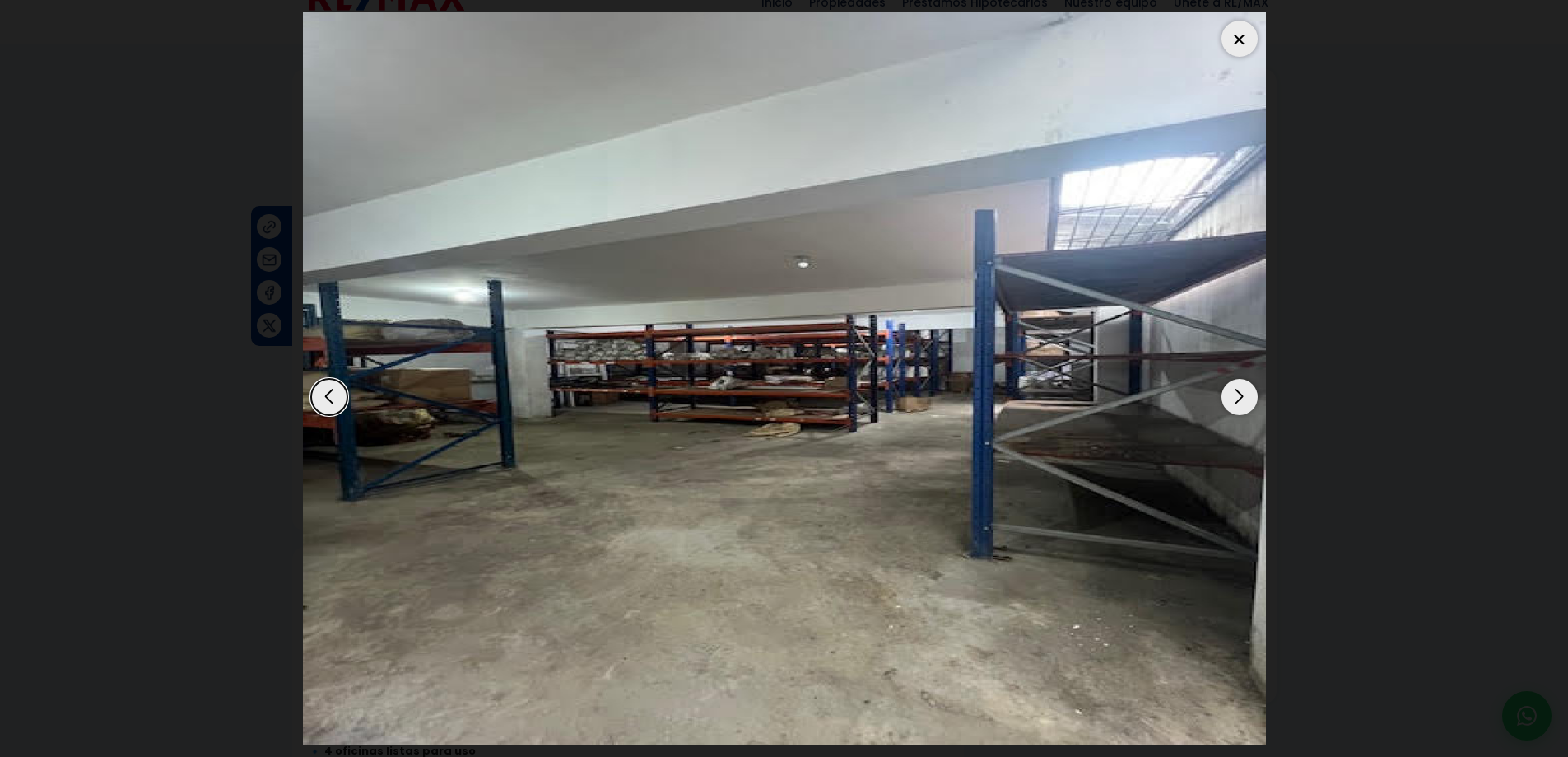
click at [1240, 396] on div "Next slide" at bounding box center [1240, 397] width 37 height 37
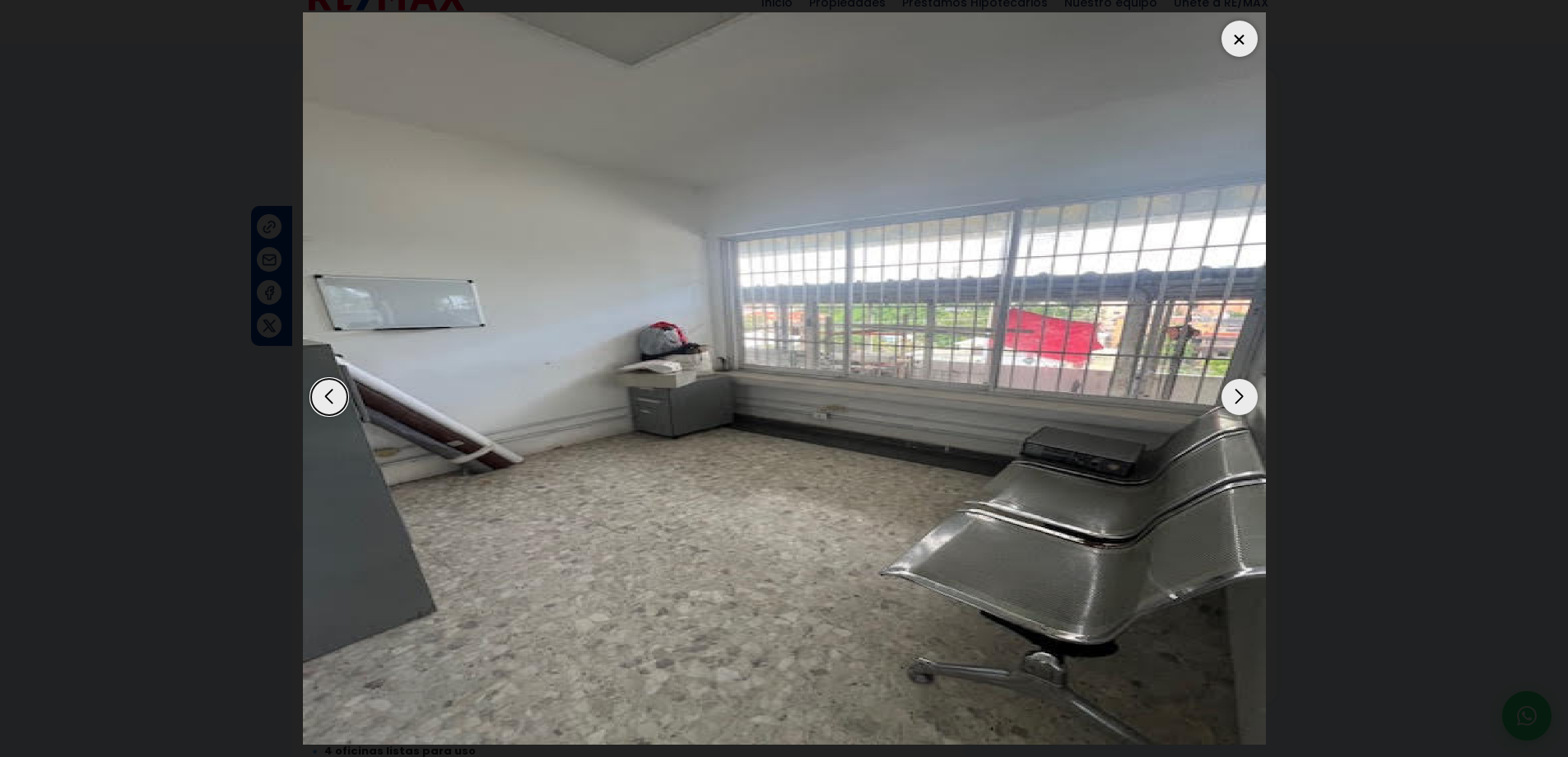
click at [1240, 396] on div "Next slide" at bounding box center [1240, 397] width 37 height 37
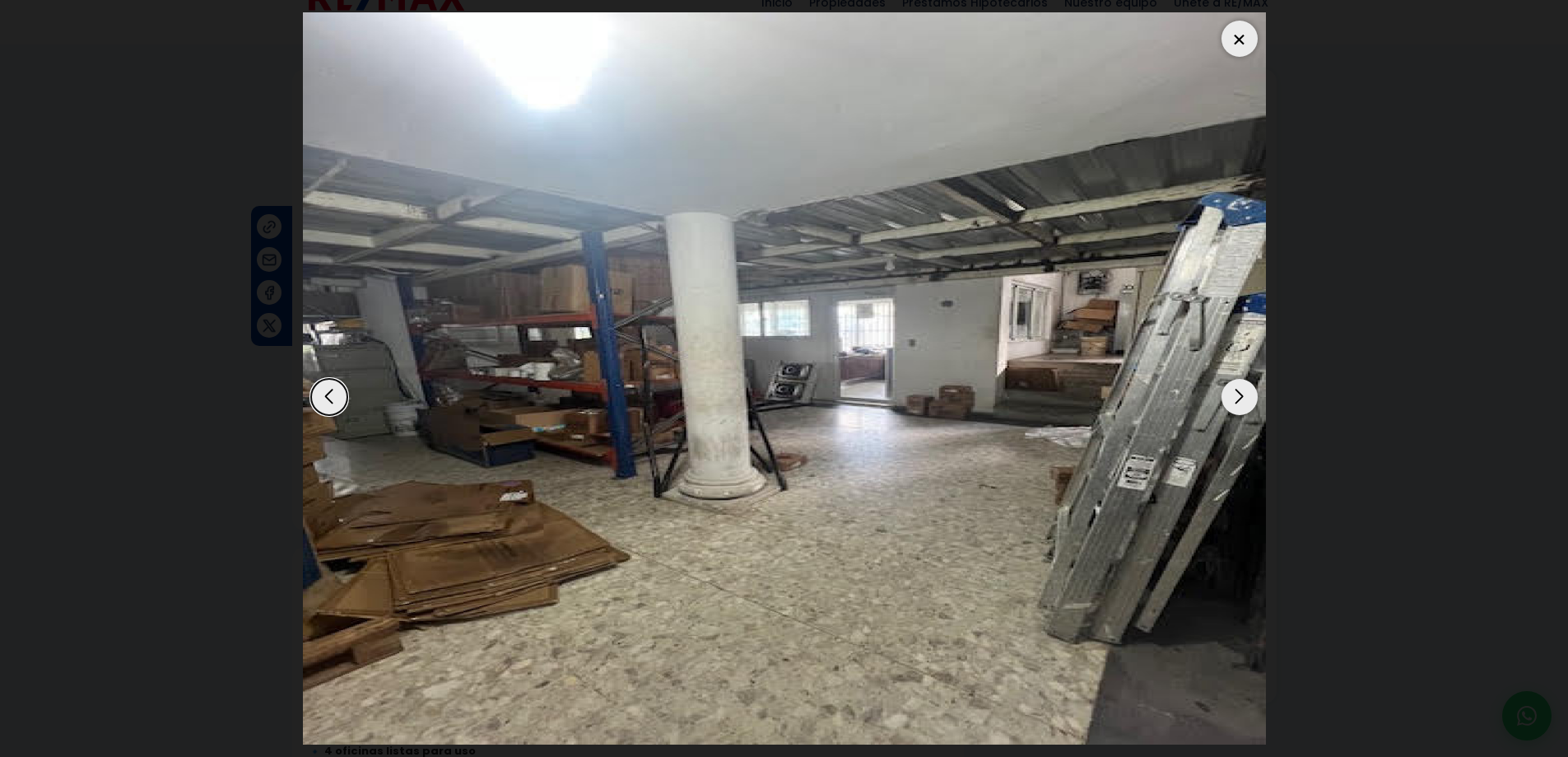
click at [1240, 396] on div "Next slide" at bounding box center [1240, 397] width 37 height 37
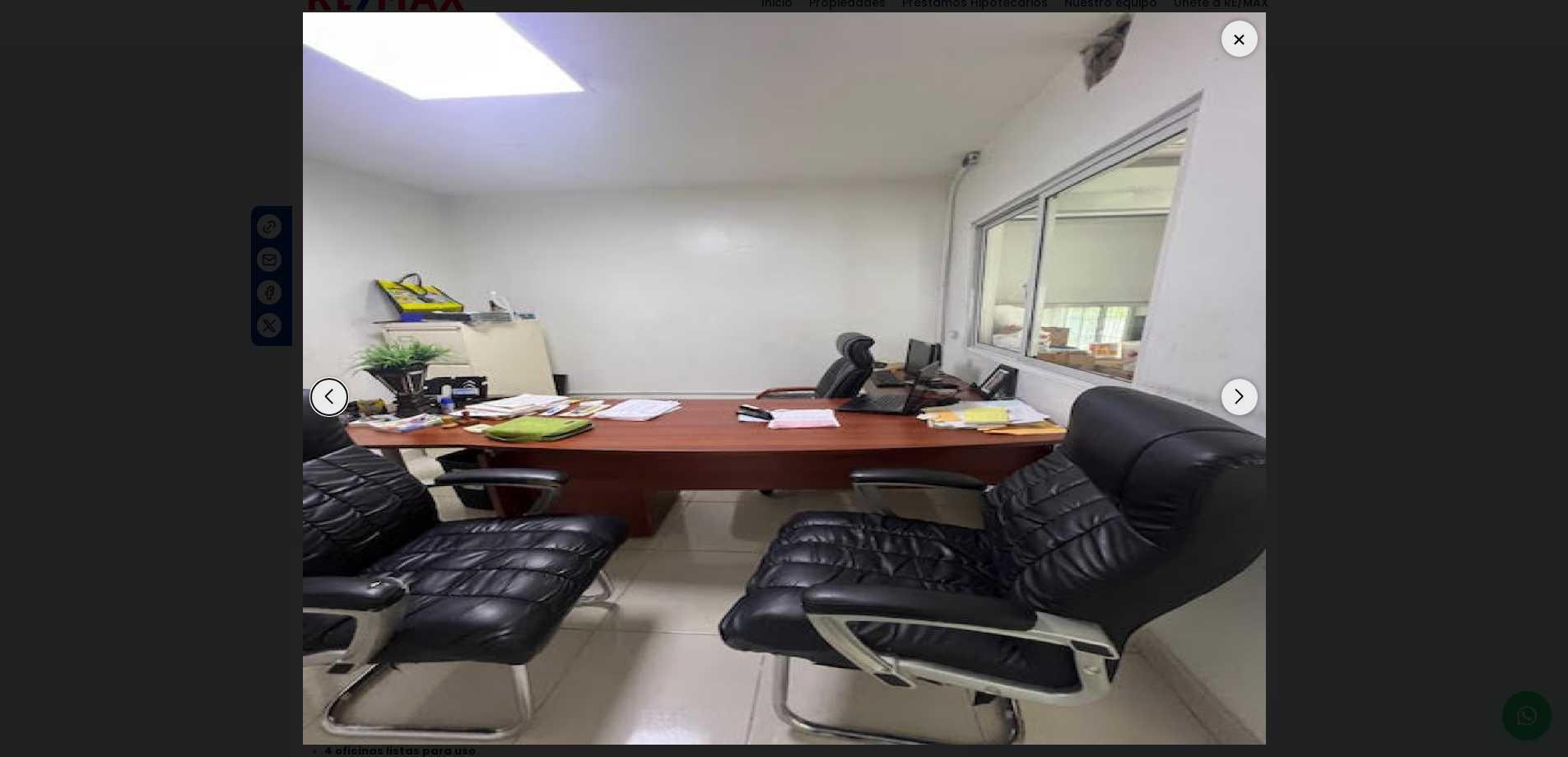
click at [1240, 396] on div "Next slide" at bounding box center [1240, 397] width 37 height 37
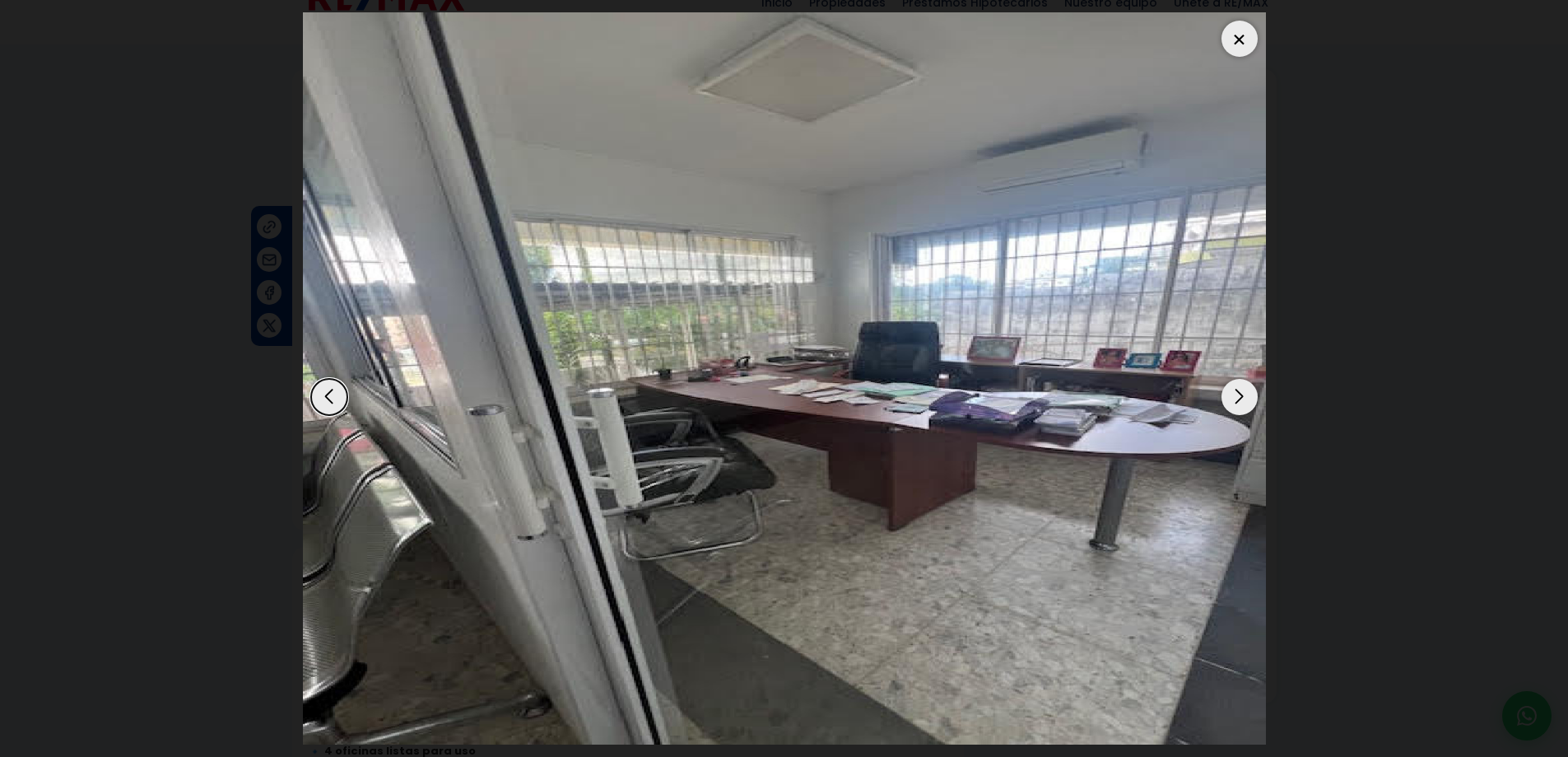
click at [1240, 396] on div "Next slide" at bounding box center [1240, 397] width 37 height 37
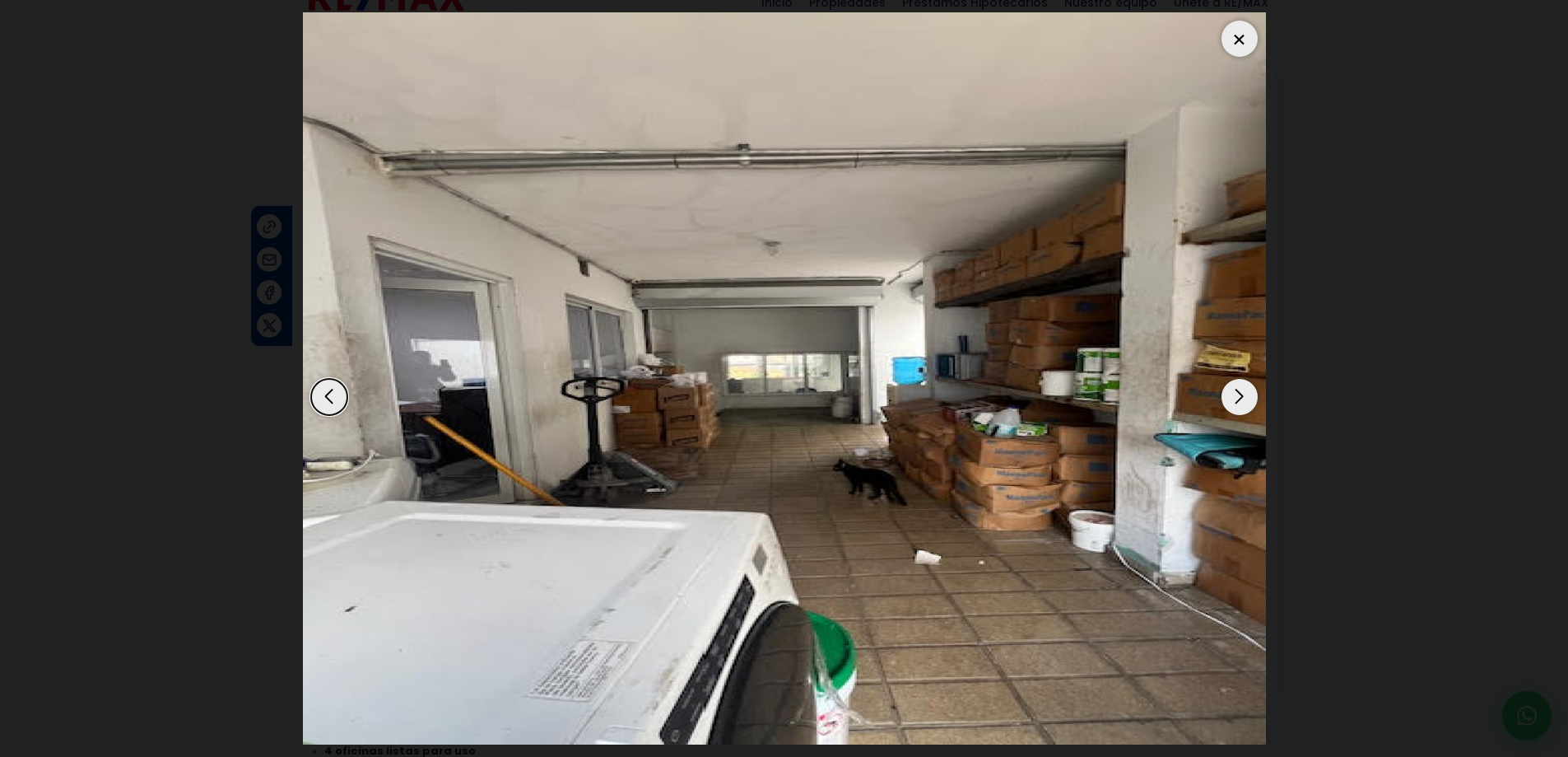
click at [1240, 396] on div "Next slide" at bounding box center [1240, 397] width 37 height 37
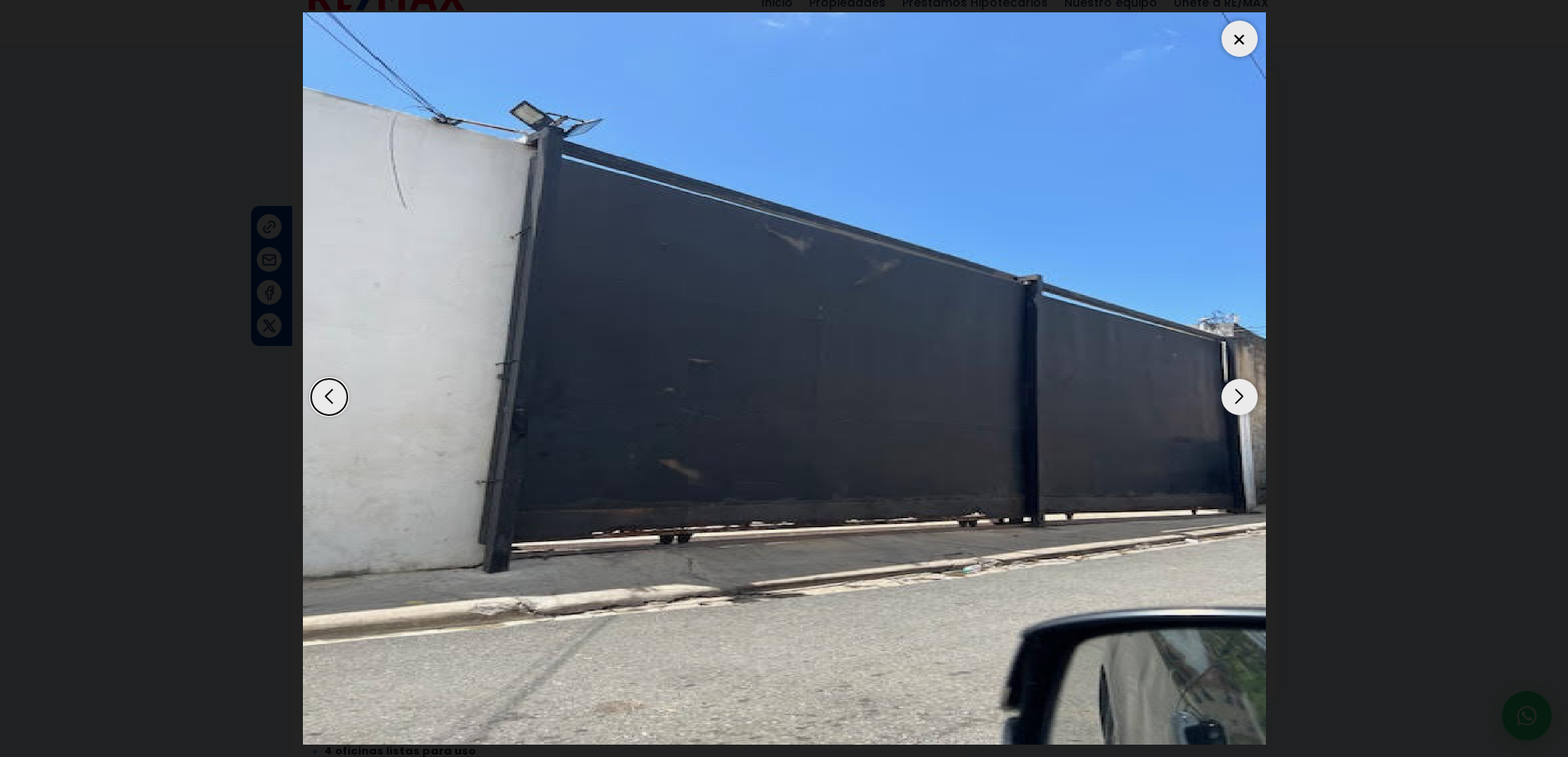
click at [1240, 396] on div "Next slide" at bounding box center [1240, 397] width 37 height 37
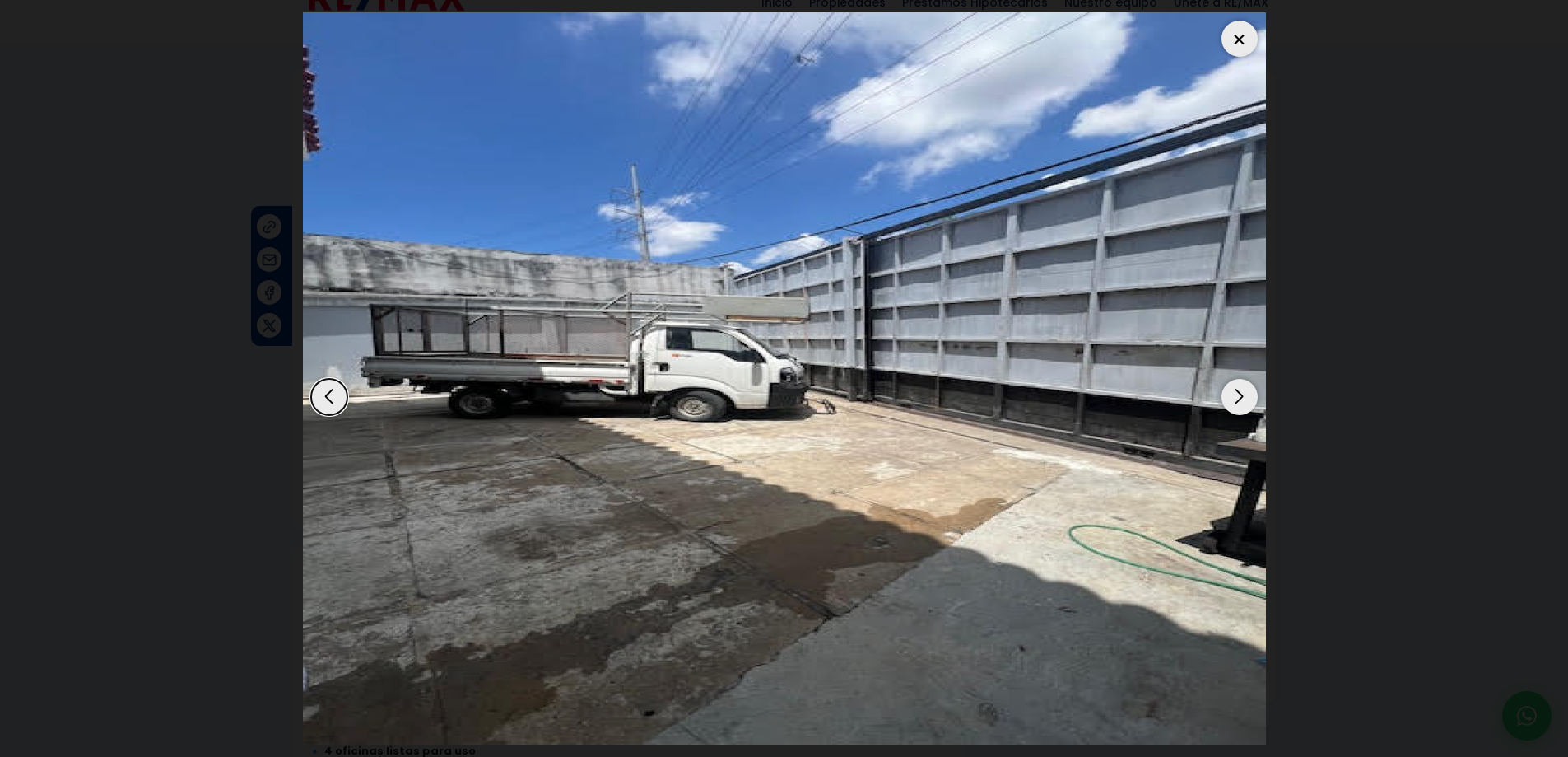
click at [1240, 396] on div "Next slide" at bounding box center [1240, 397] width 37 height 37
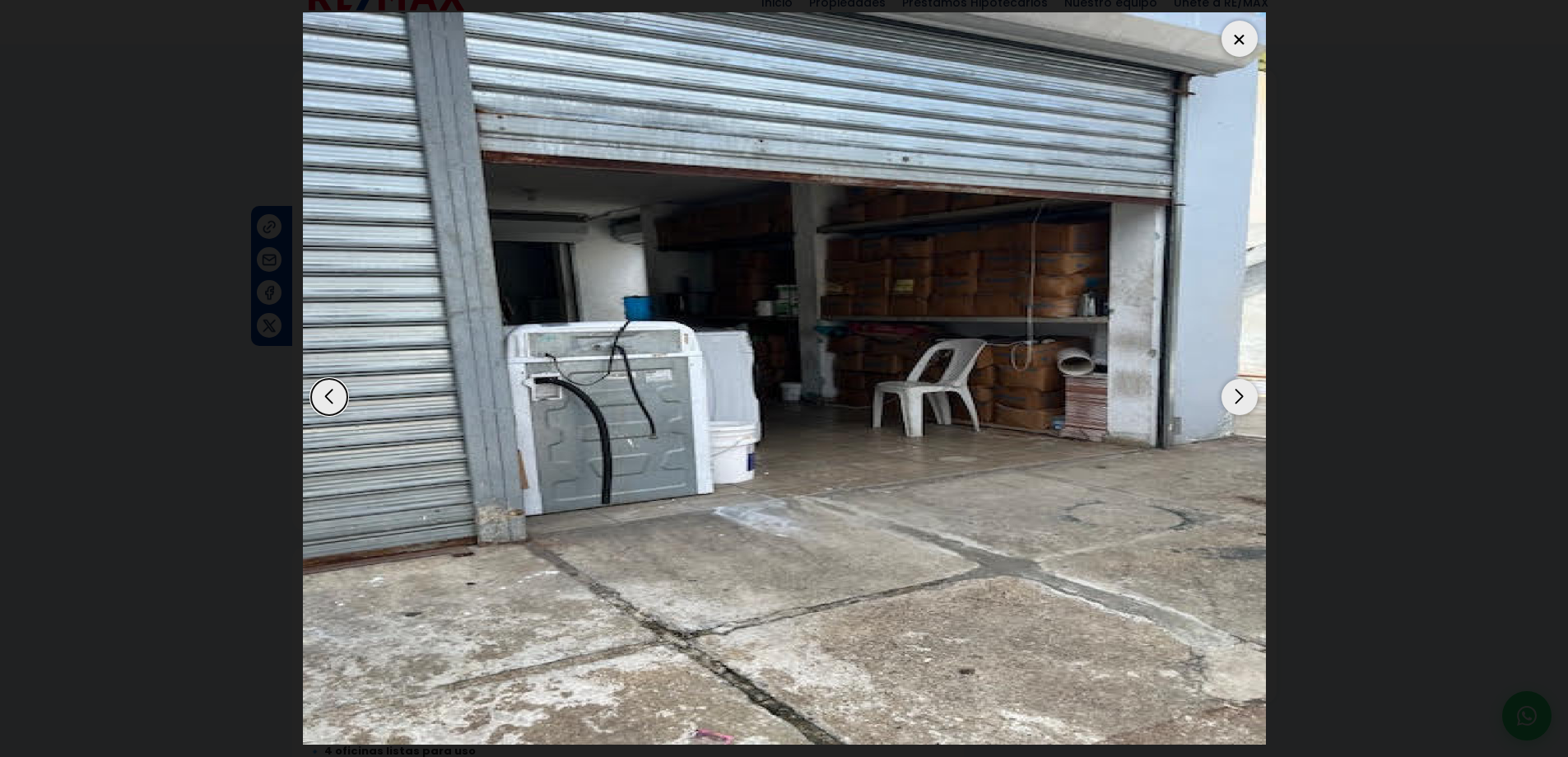
click at [1240, 395] on div "Next slide" at bounding box center [1240, 397] width 37 height 37
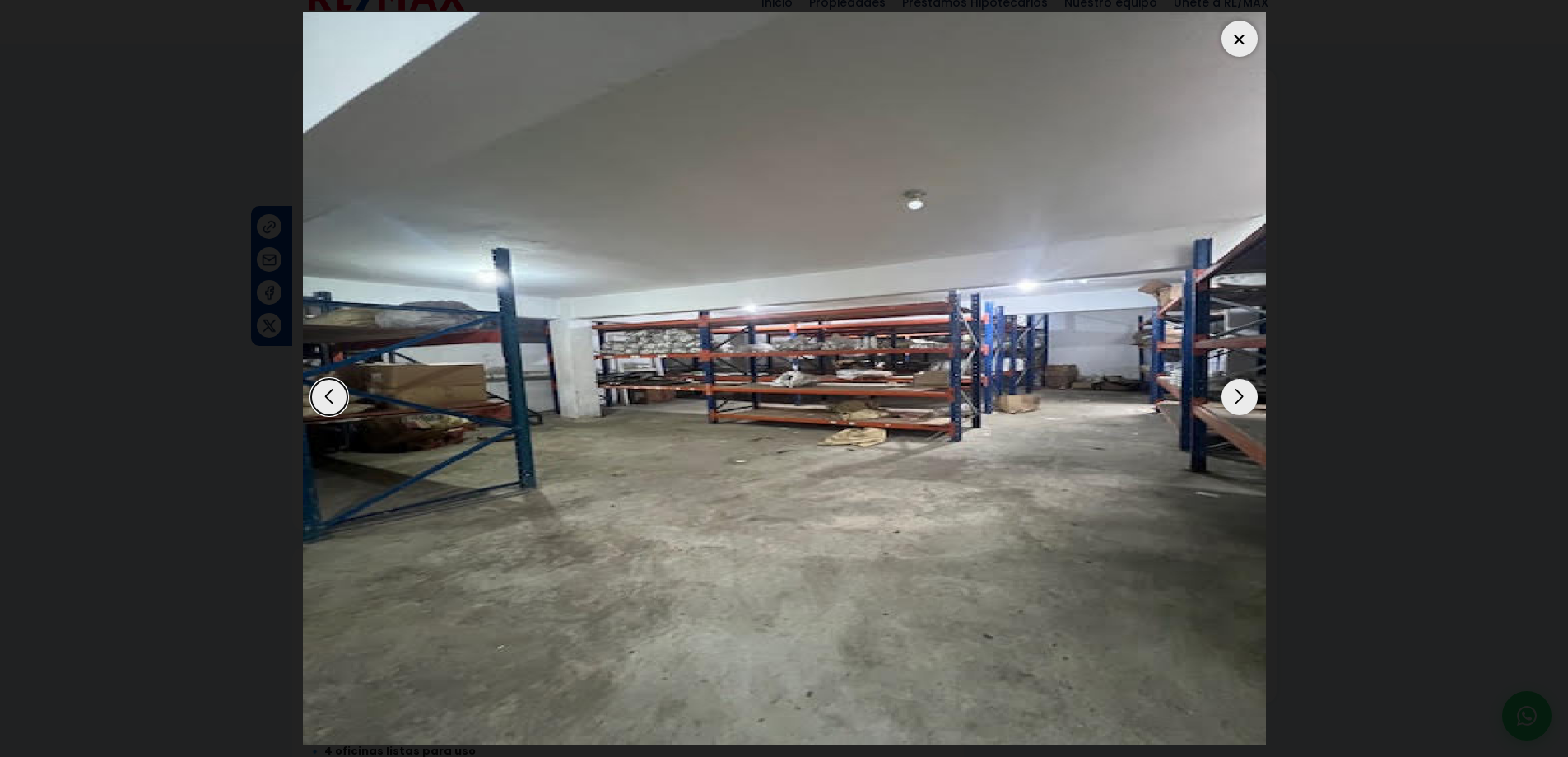
click at [1278, 389] on dialog at bounding box center [784, 378] width 987 height 757
click at [1238, 32] on div at bounding box center [1240, 39] width 37 height 37
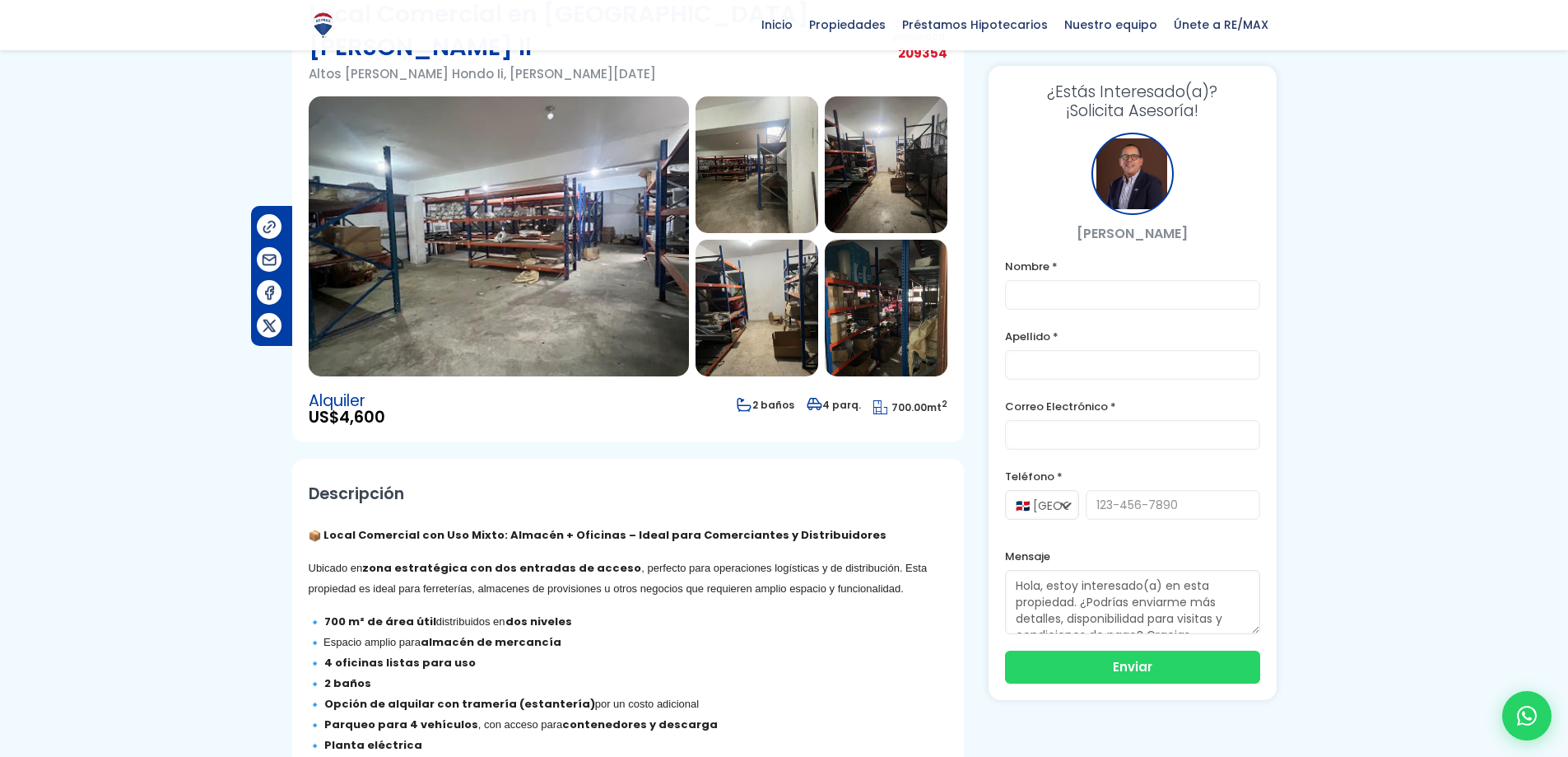
scroll to position [0, 0]
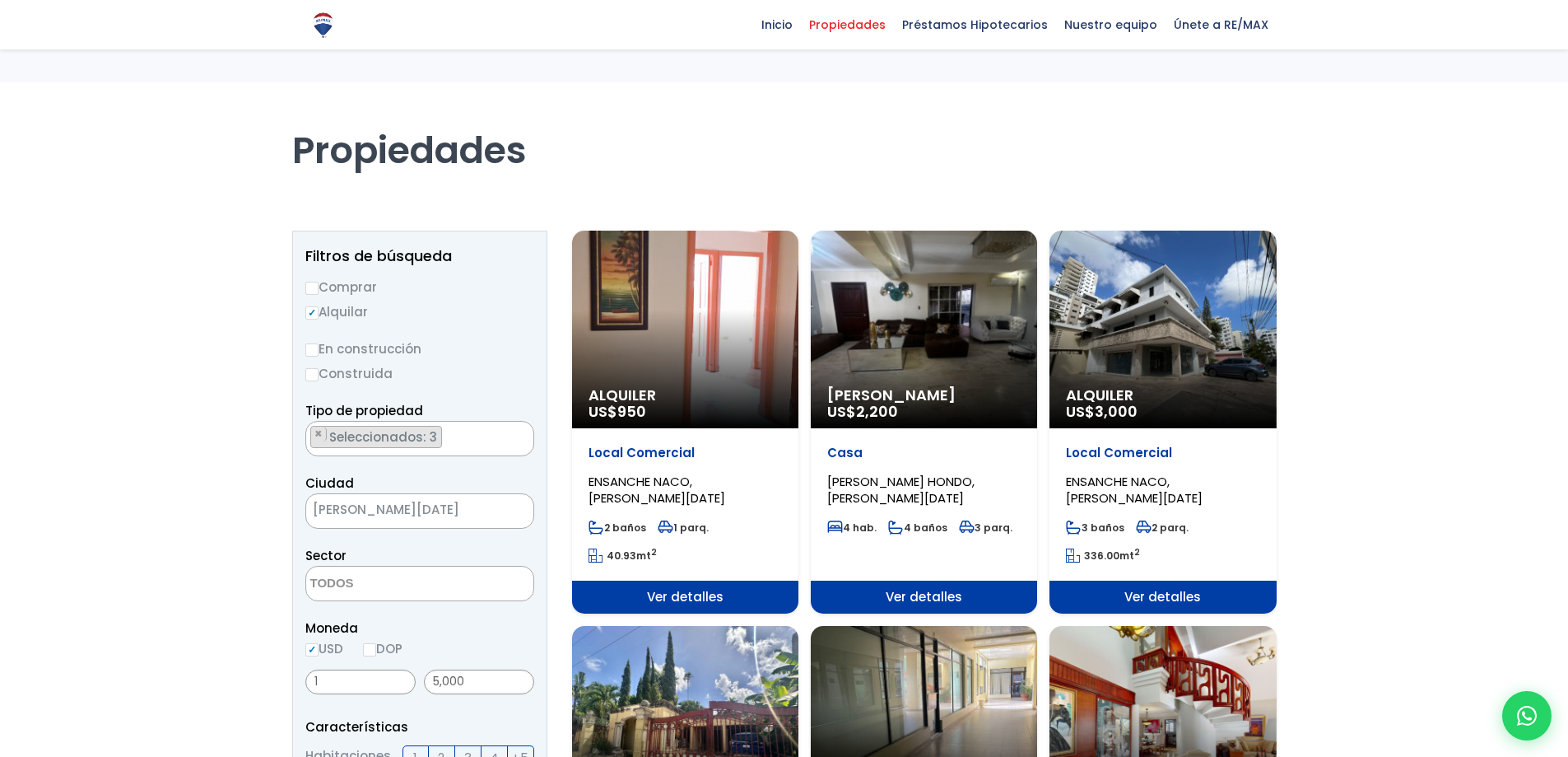
select select
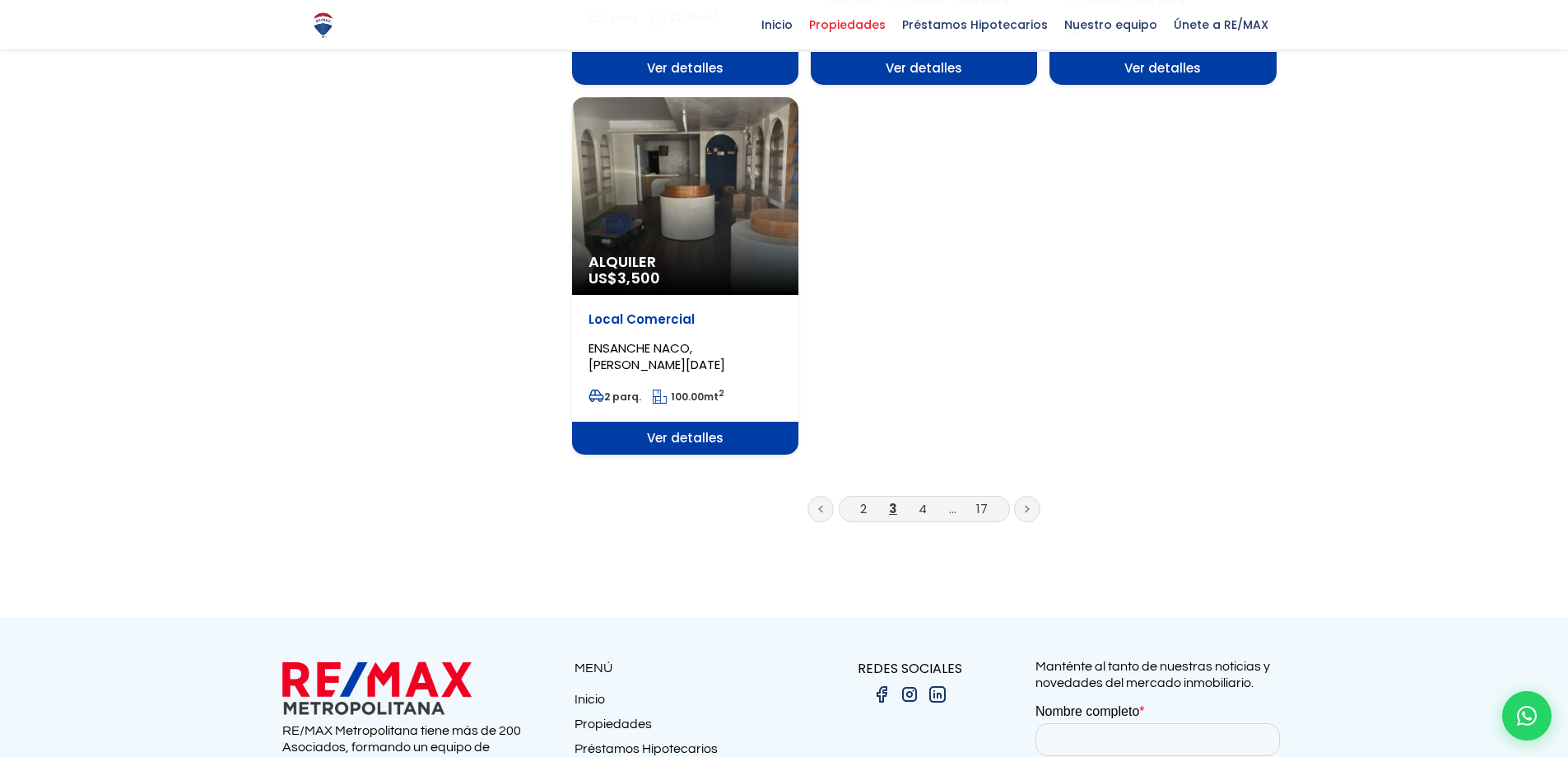
scroll to position [2141, 0]
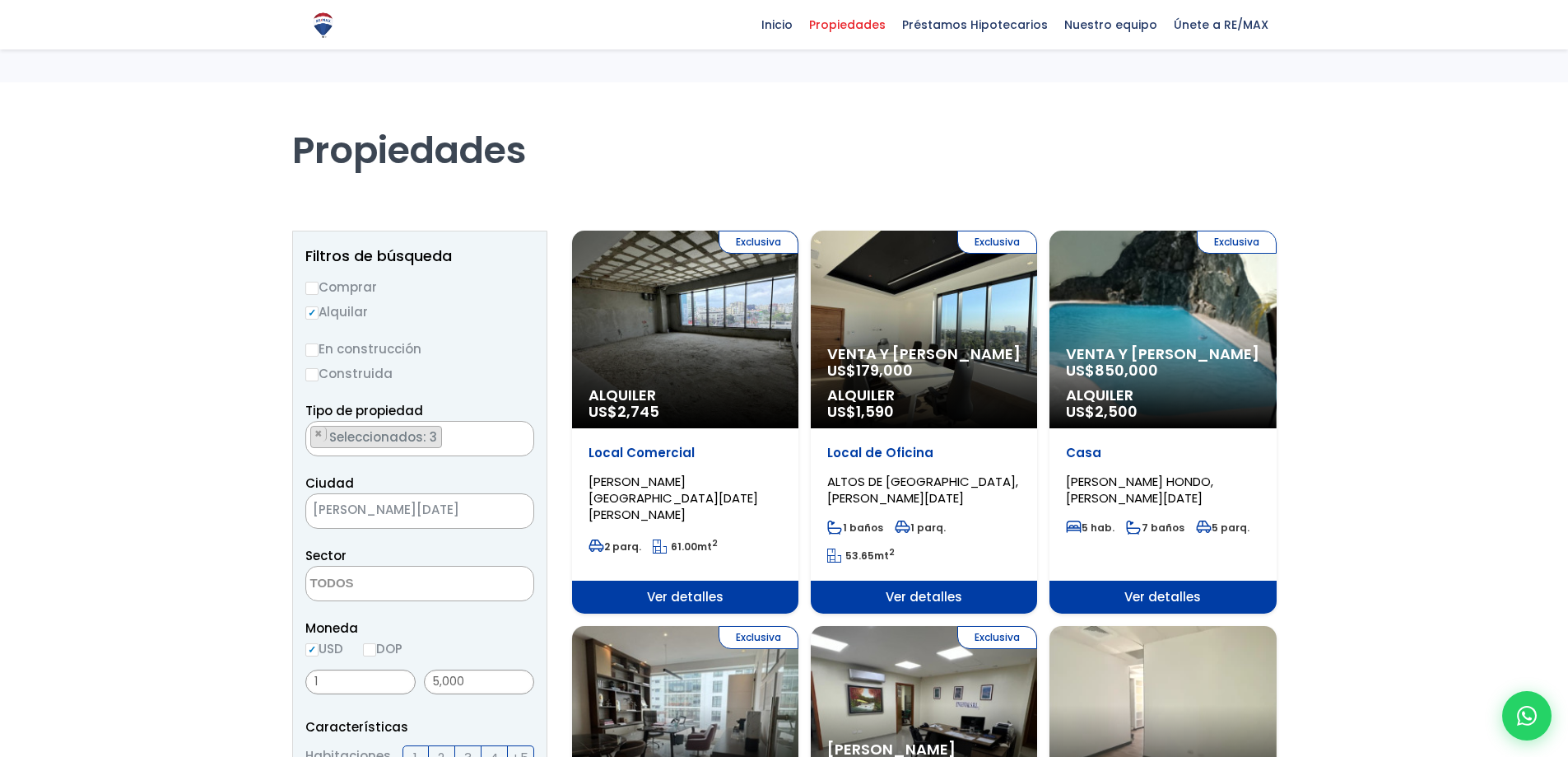
select select
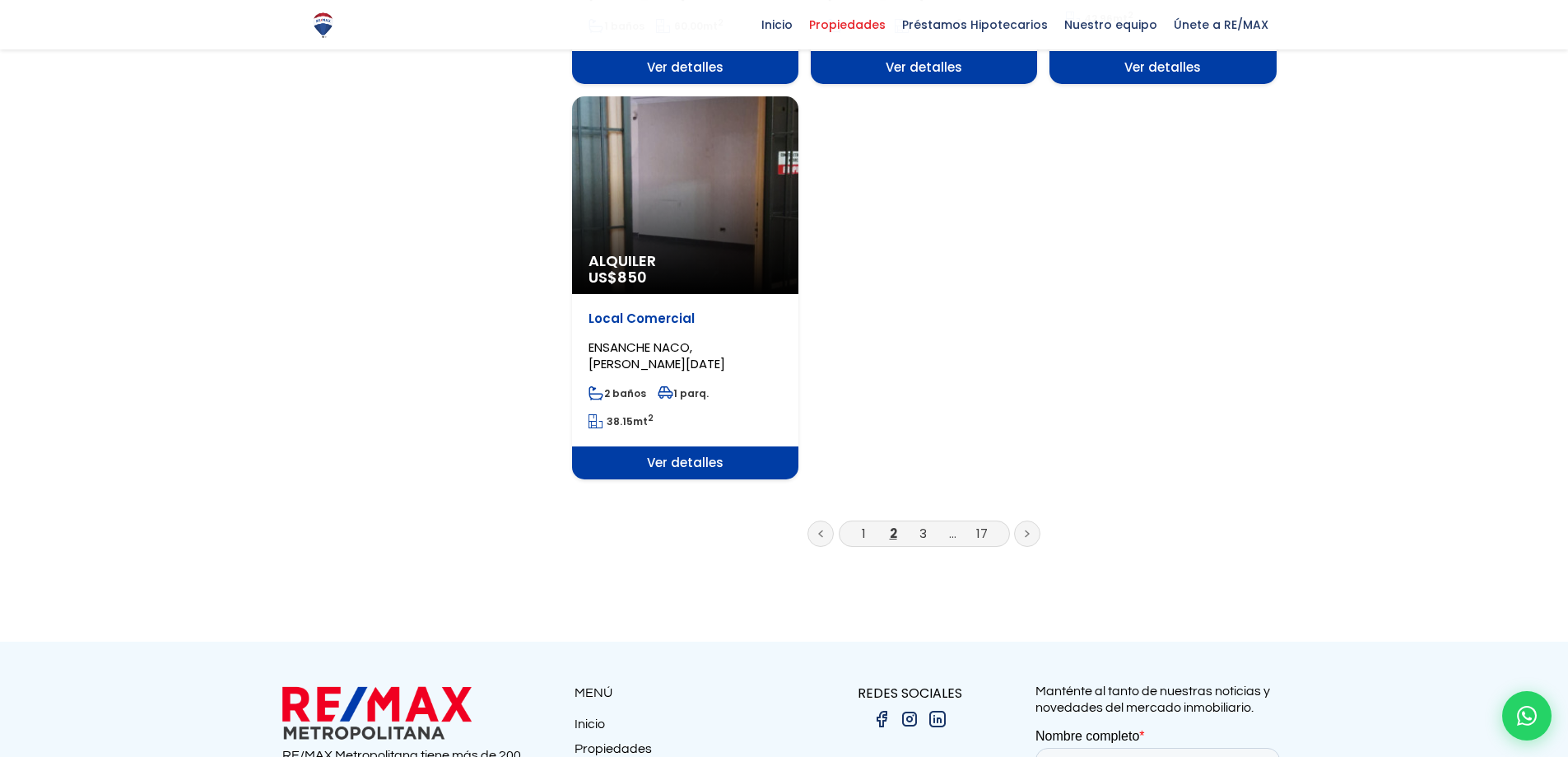
scroll to position [2140, 0]
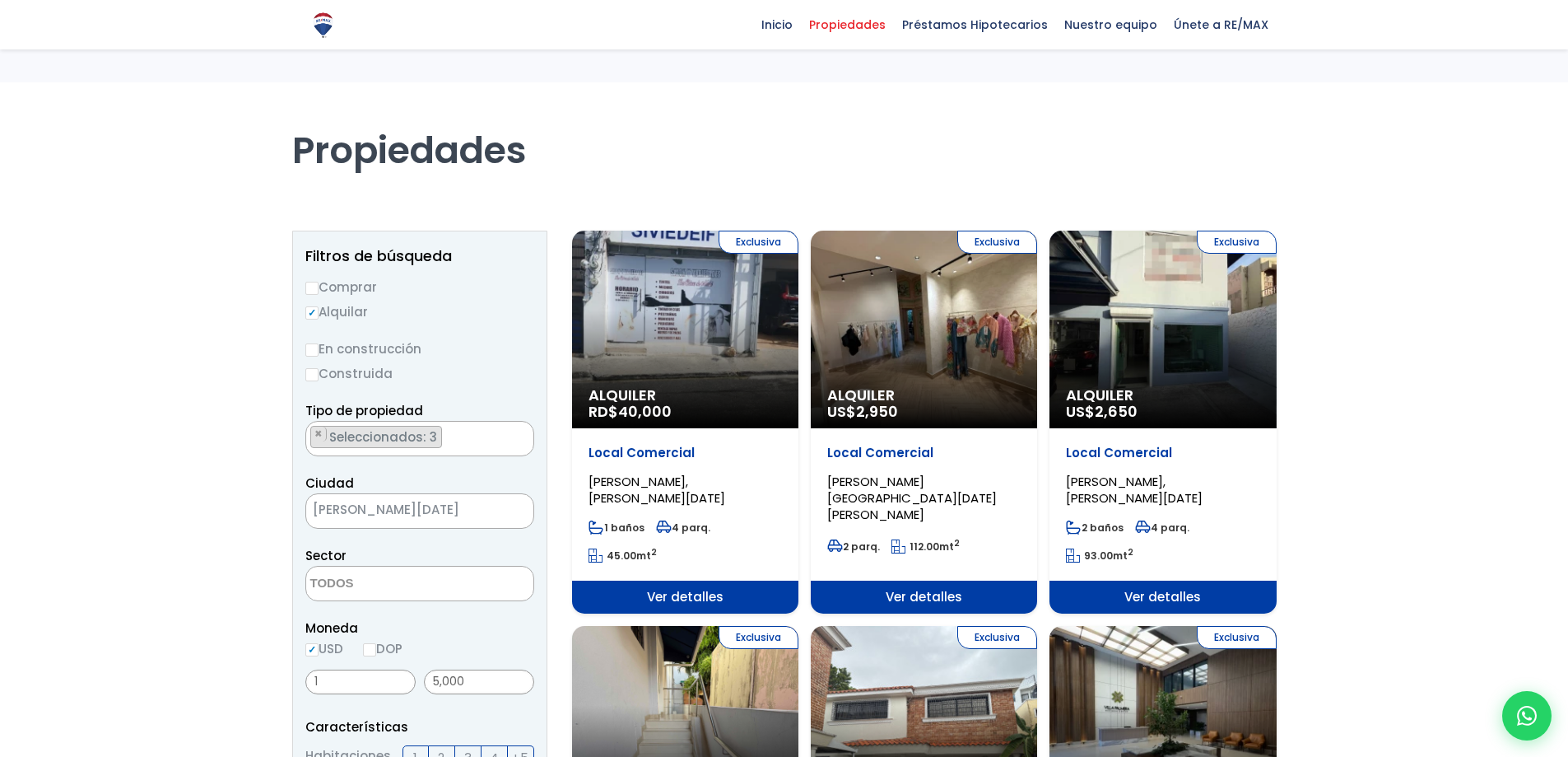
select select
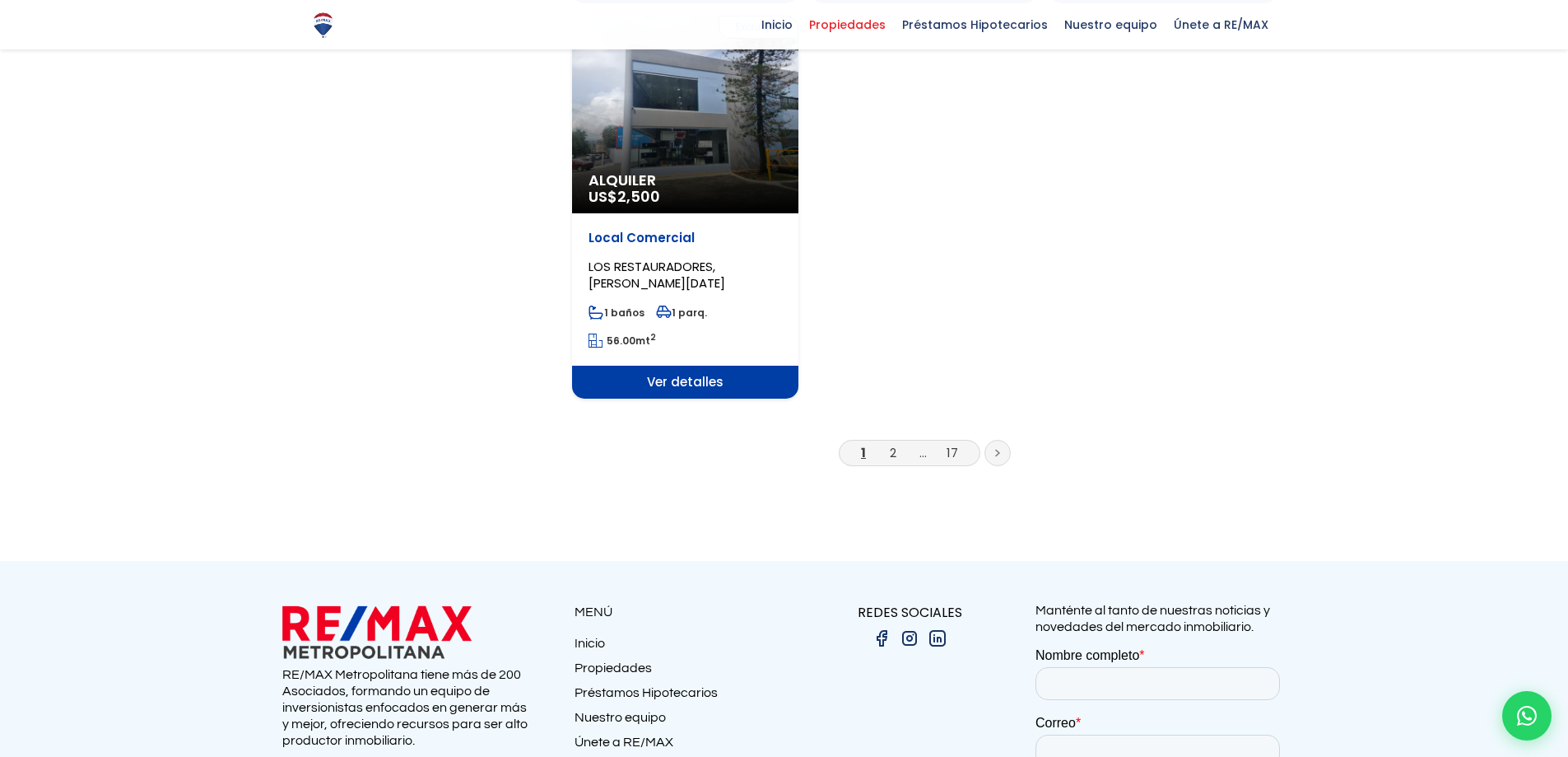
scroll to position [2223, 0]
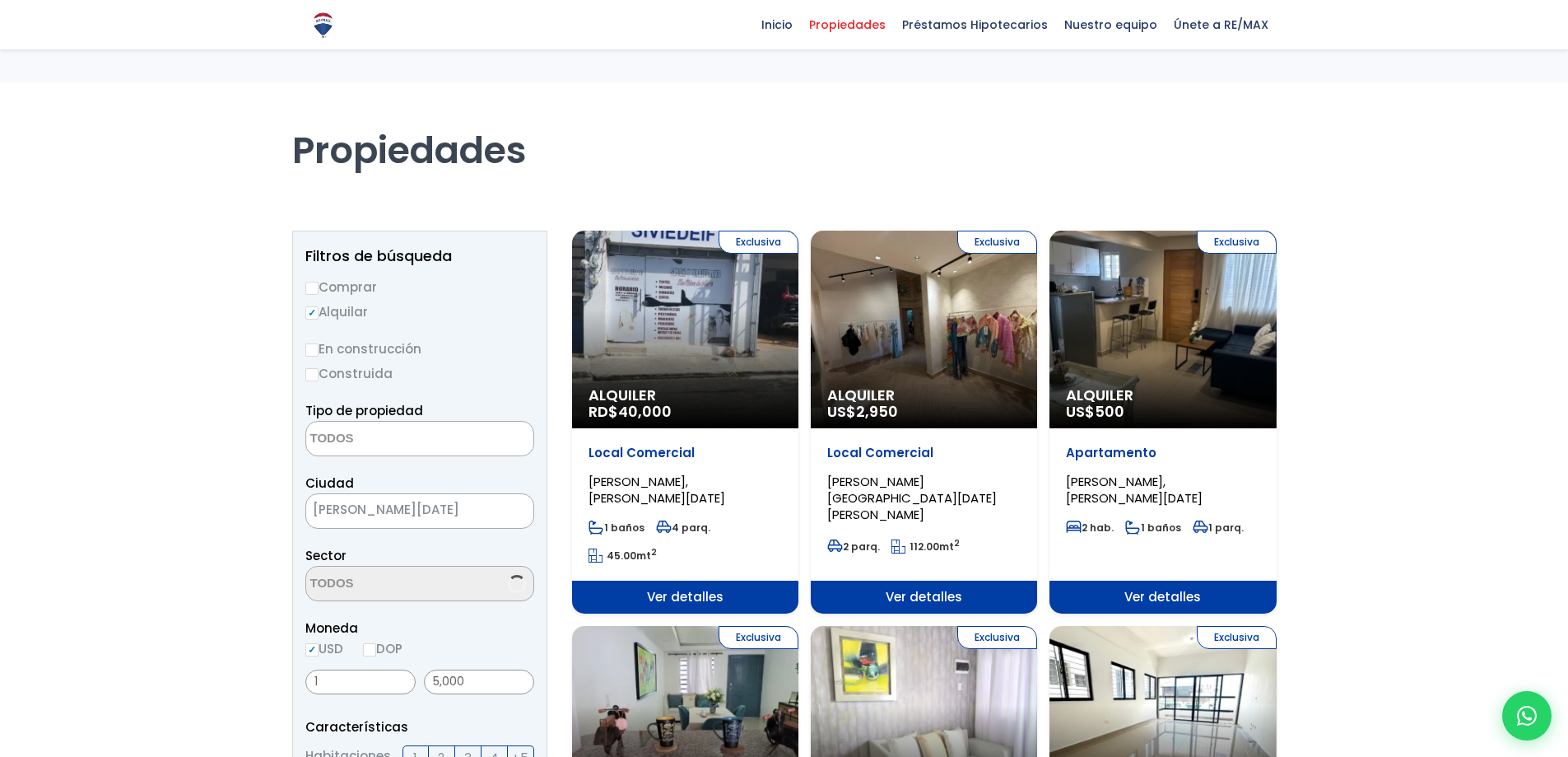
select select "house"
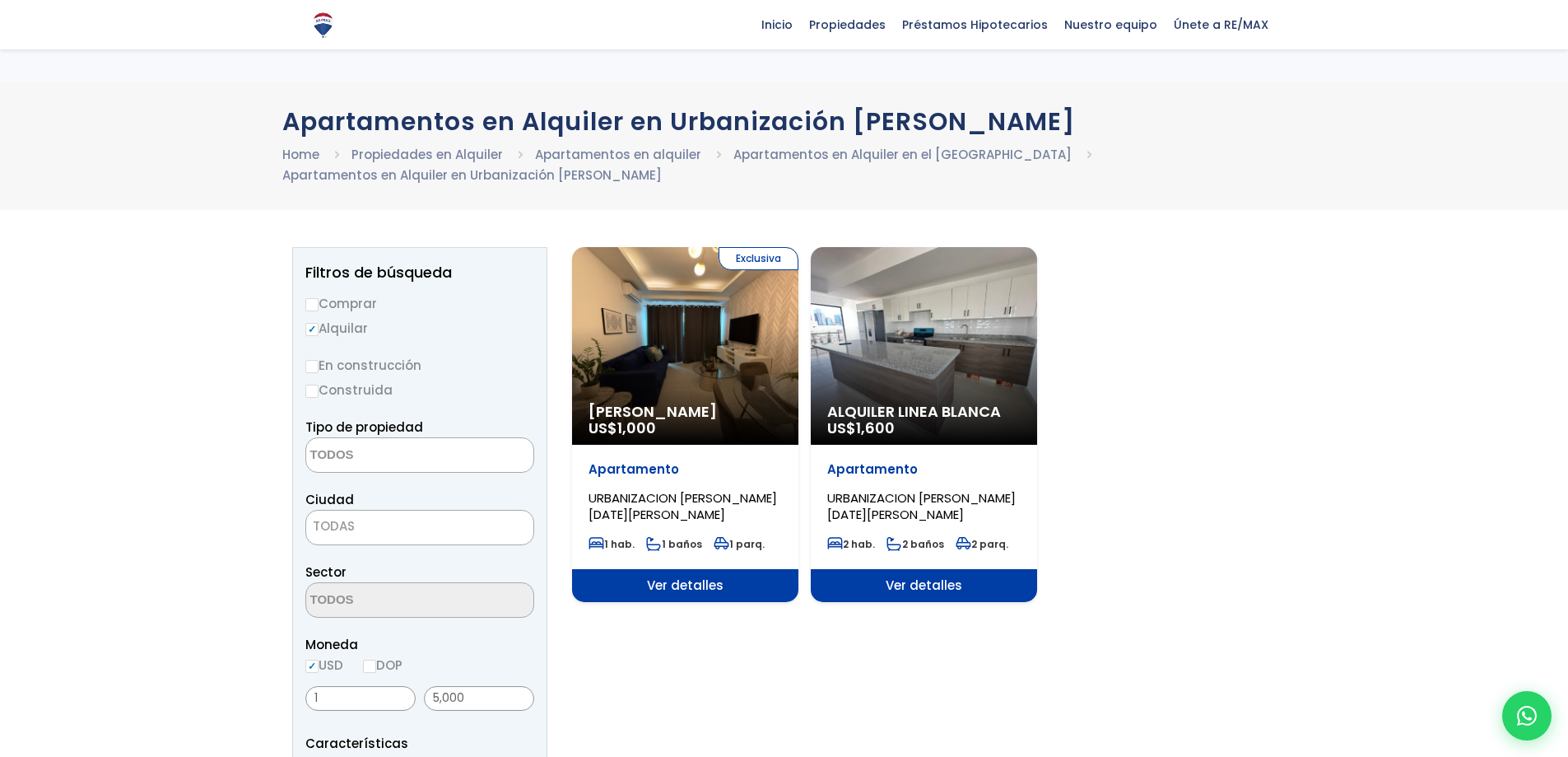
select select
select select "1"
